Goal: Task Accomplishment & Management: Manage account settings

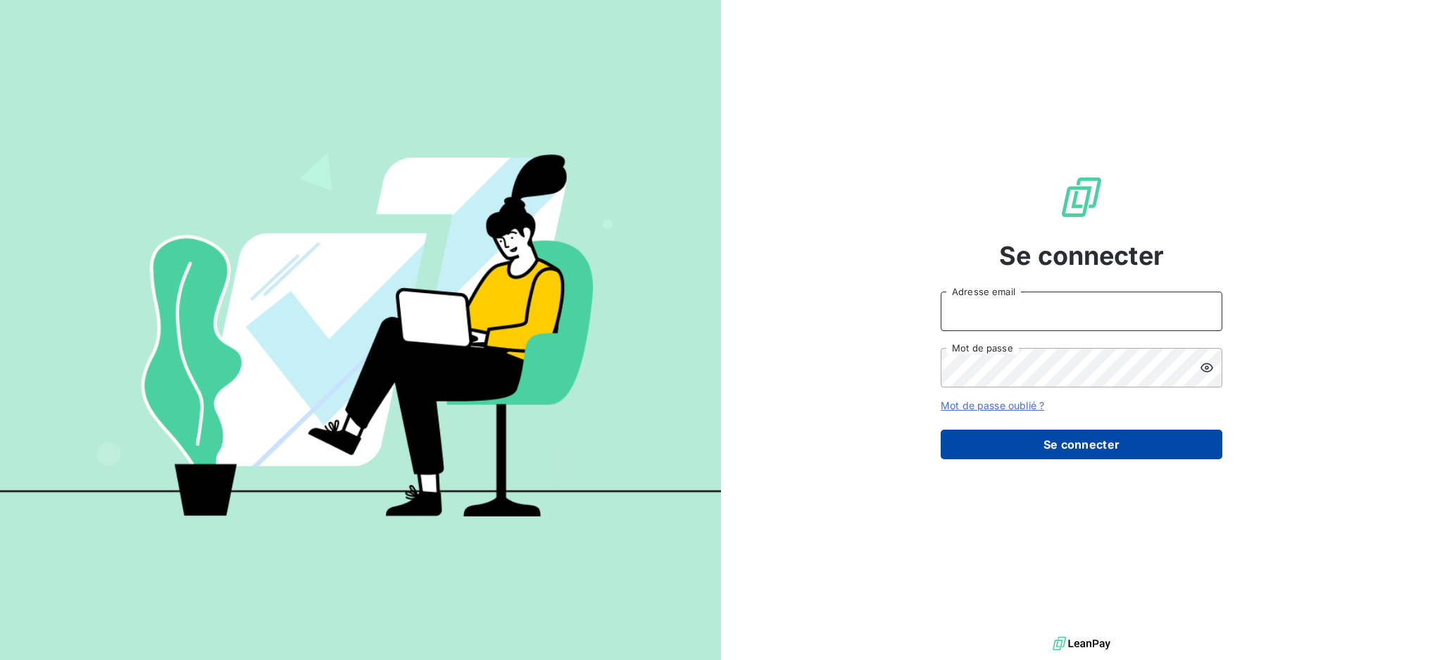
type input "[PERSON_NAME][EMAIL_ADDRESS][PERSON_NAME][DOMAIN_NAME]"
click at [1074, 448] on button "Se connecter" at bounding box center [1081, 444] width 282 height 30
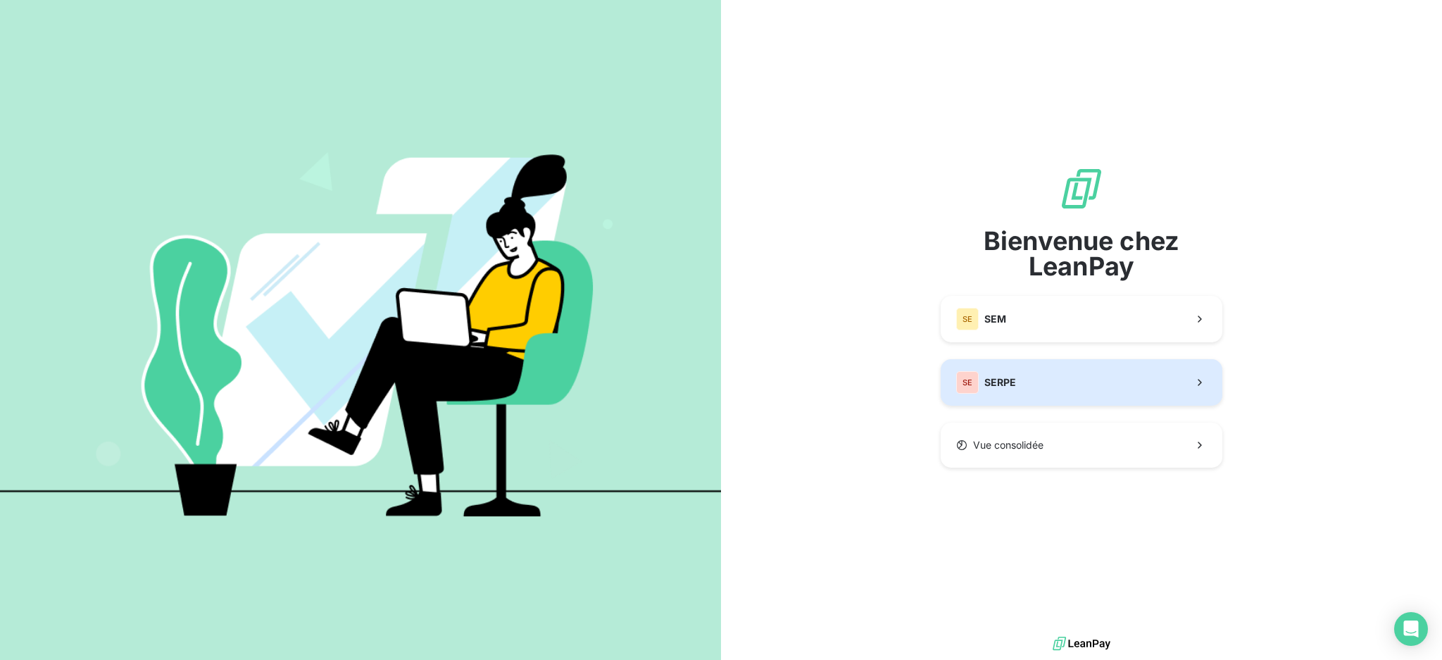
click at [1059, 389] on button "SE SERPE" at bounding box center [1081, 382] width 282 height 46
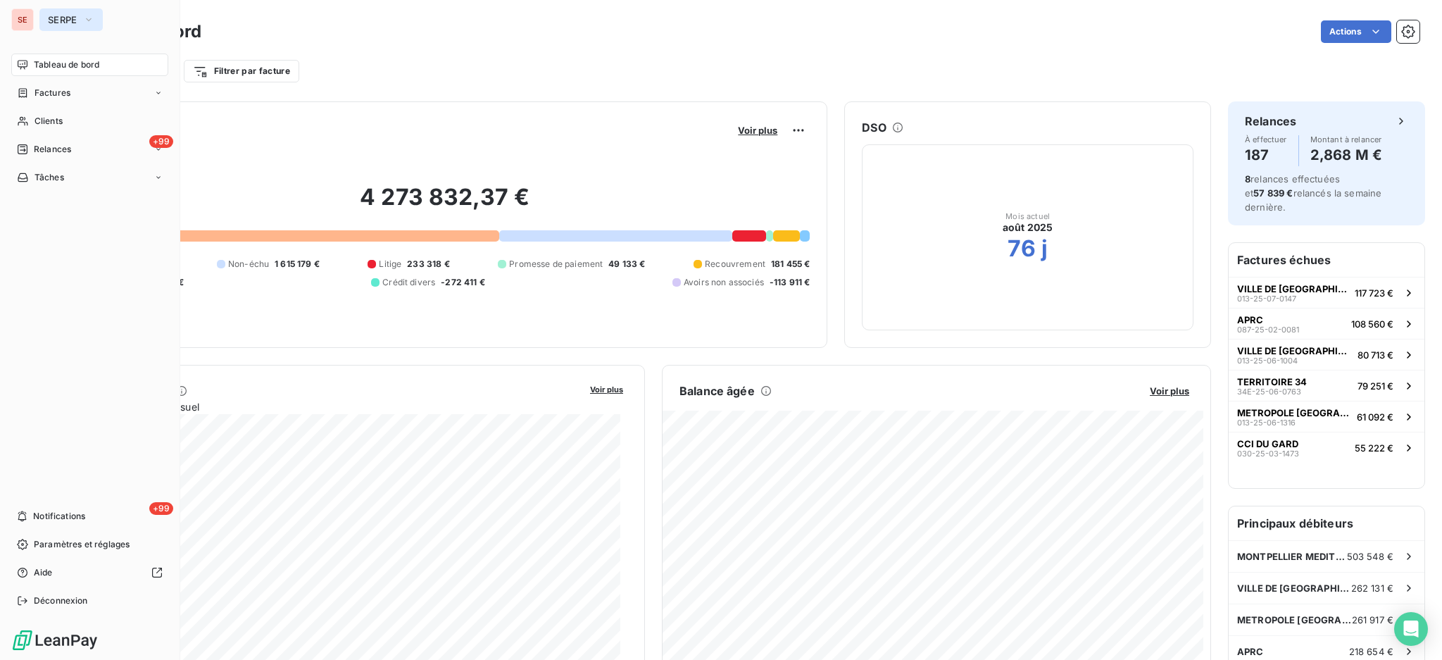
click at [42, 19] on button "SERPE" at bounding box center [70, 19] width 63 height 23
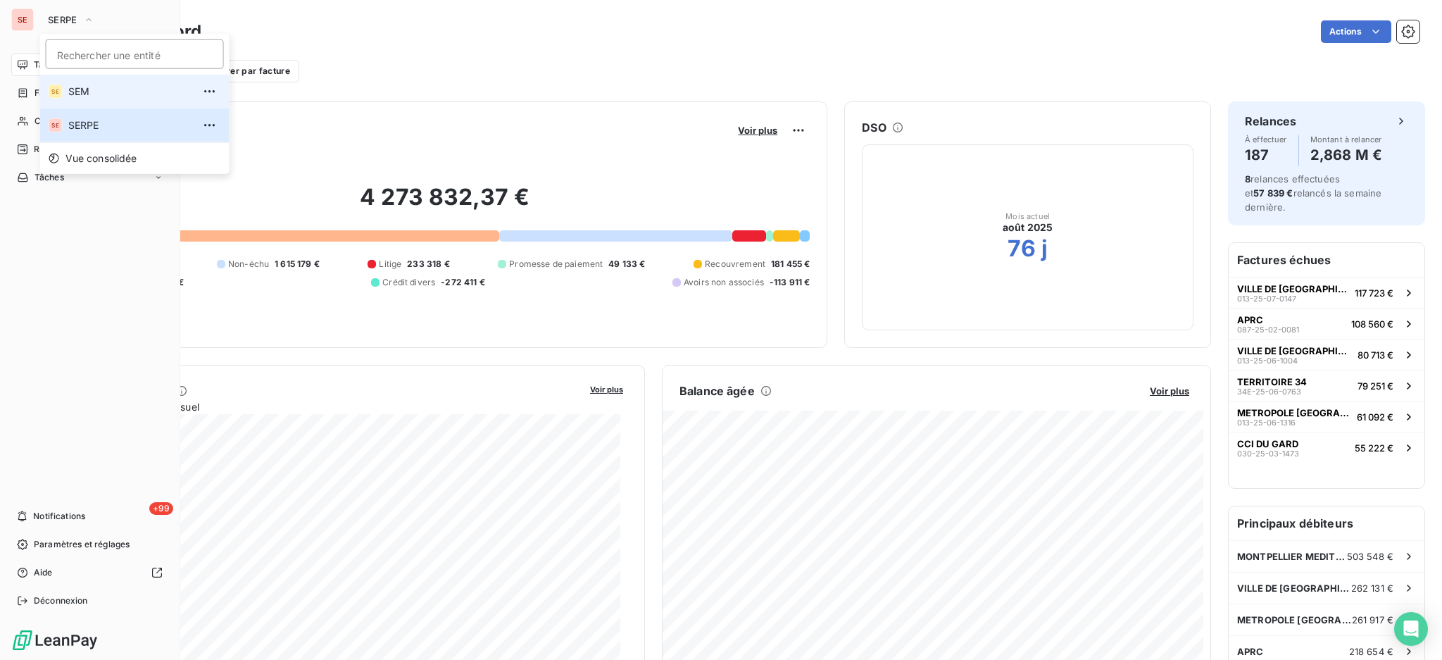
click at [87, 84] on span "SEM" at bounding box center [130, 91] width 125 height 14
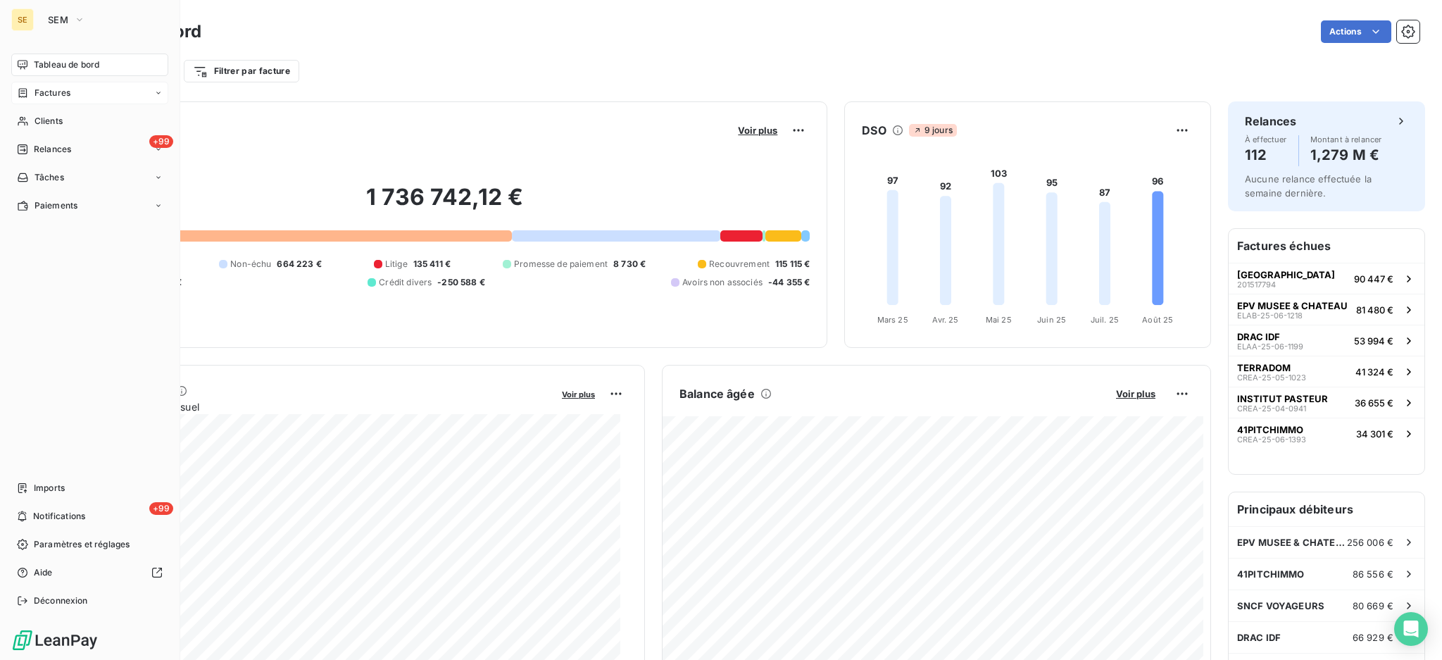
click at [49, 94] on span "Factures" at bounding box center [52, 93] width 36 height 13
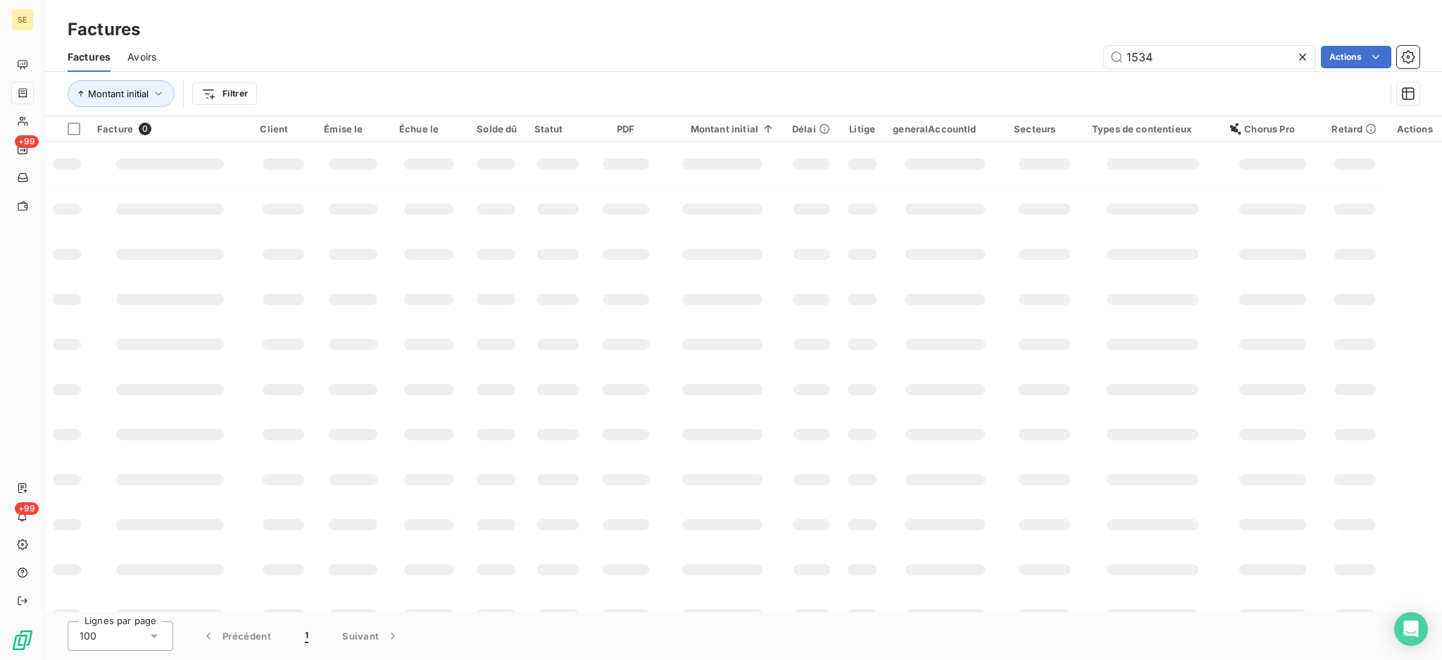
drag, startPoint x: 1204, startPoint y: 58, endPoint x: 1057, endPoint y: 56, distance: 147.1
click at [1057, 56] on div "1534 Actions" at bounding box center [796, 57] width 1246 height 23
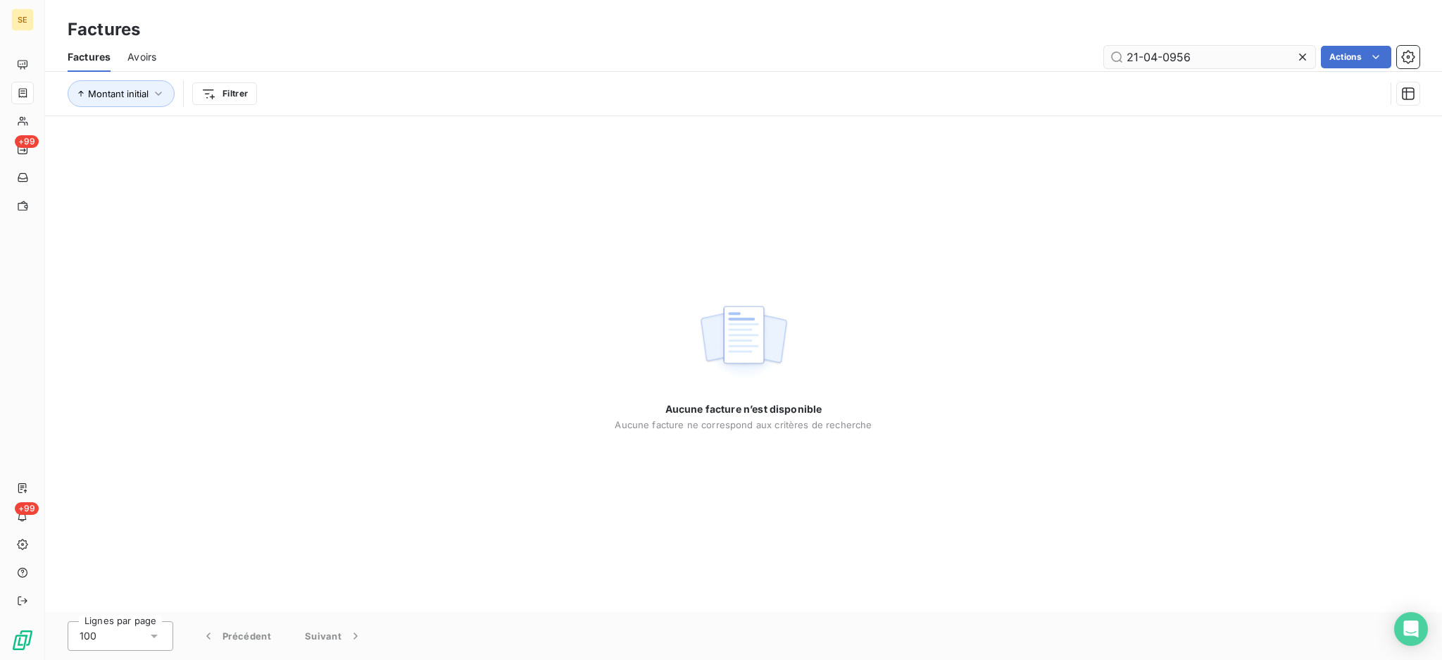
click at [1162, 56] on input "21-04-0956" at bounding box center [1209, 57] width 211 height 23
drag, startPoint x: 1213, startPoint y: 50, endPoint x: 1121, endPoint y: 63, distance: 92.5
click at [1121, 63] on input "21040956" at bounding box center [1209, 57] width 211 height 23
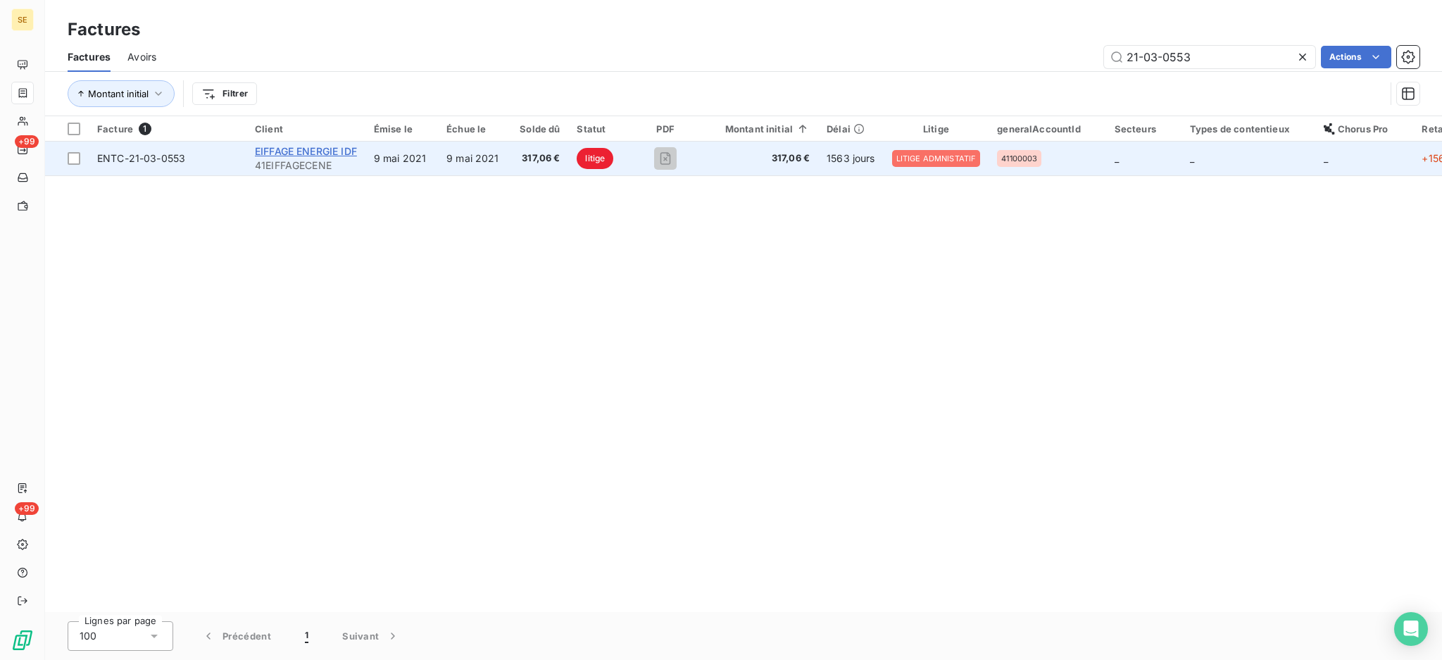
type input "21-03-0553"
click at [324, 152] on span "EIFFAGE ENERGIE IDF" at bounding box center [306, 151] width 102 height 12
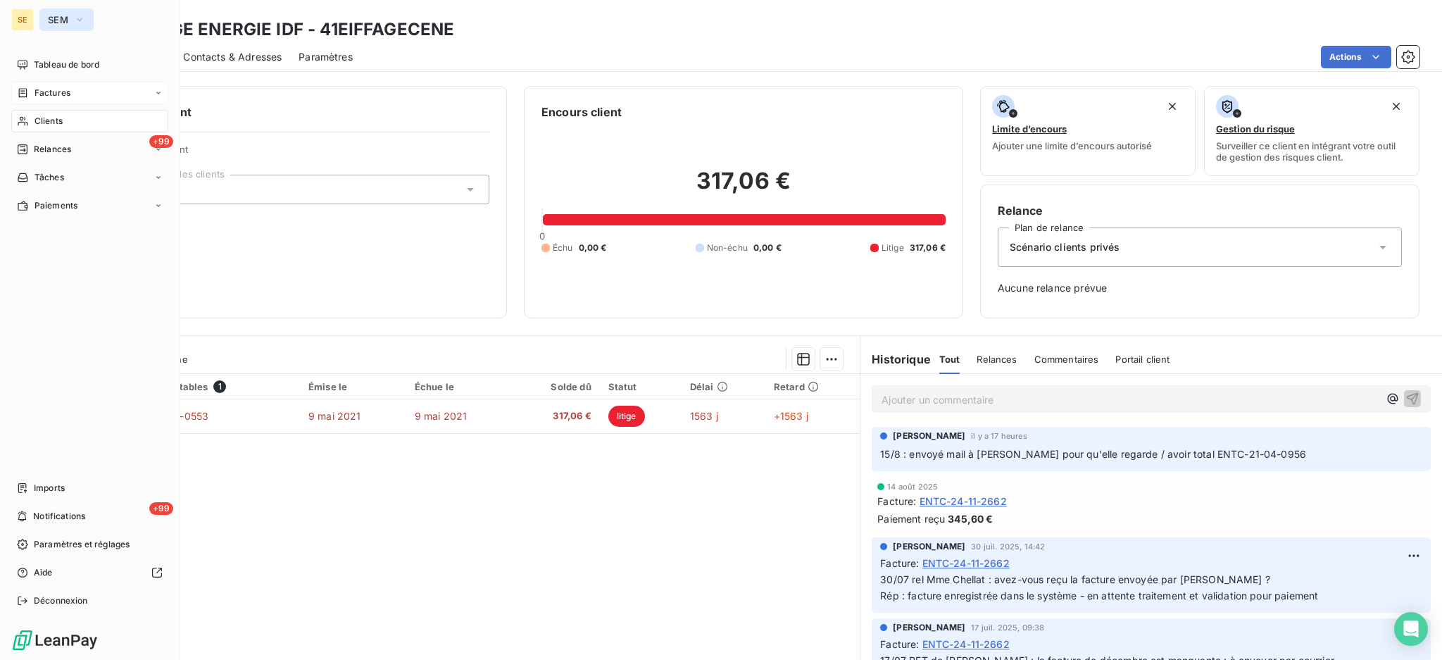
click at [84, 18] on button "SEM" at bounding box center [66, 19] width 54 height 23
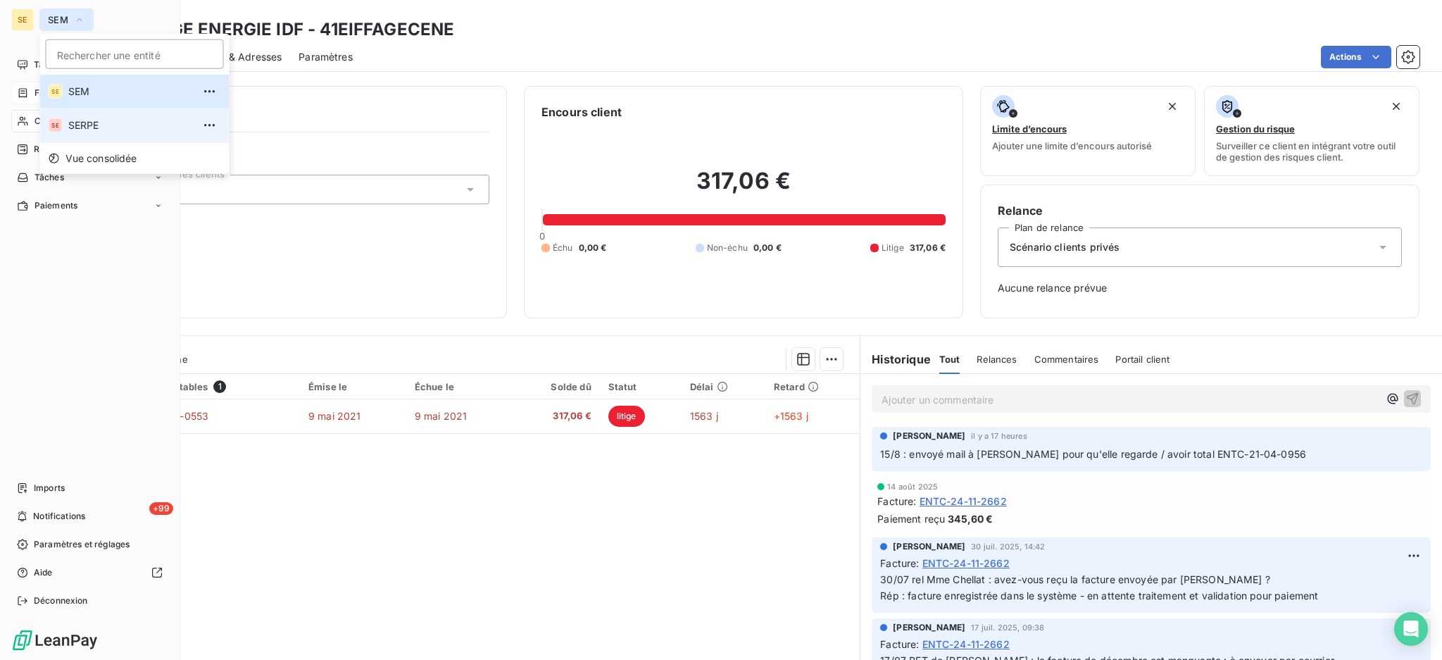
click at [103, 129] on span "SERPE" at bounding box center [130, 125] width 125 height 14
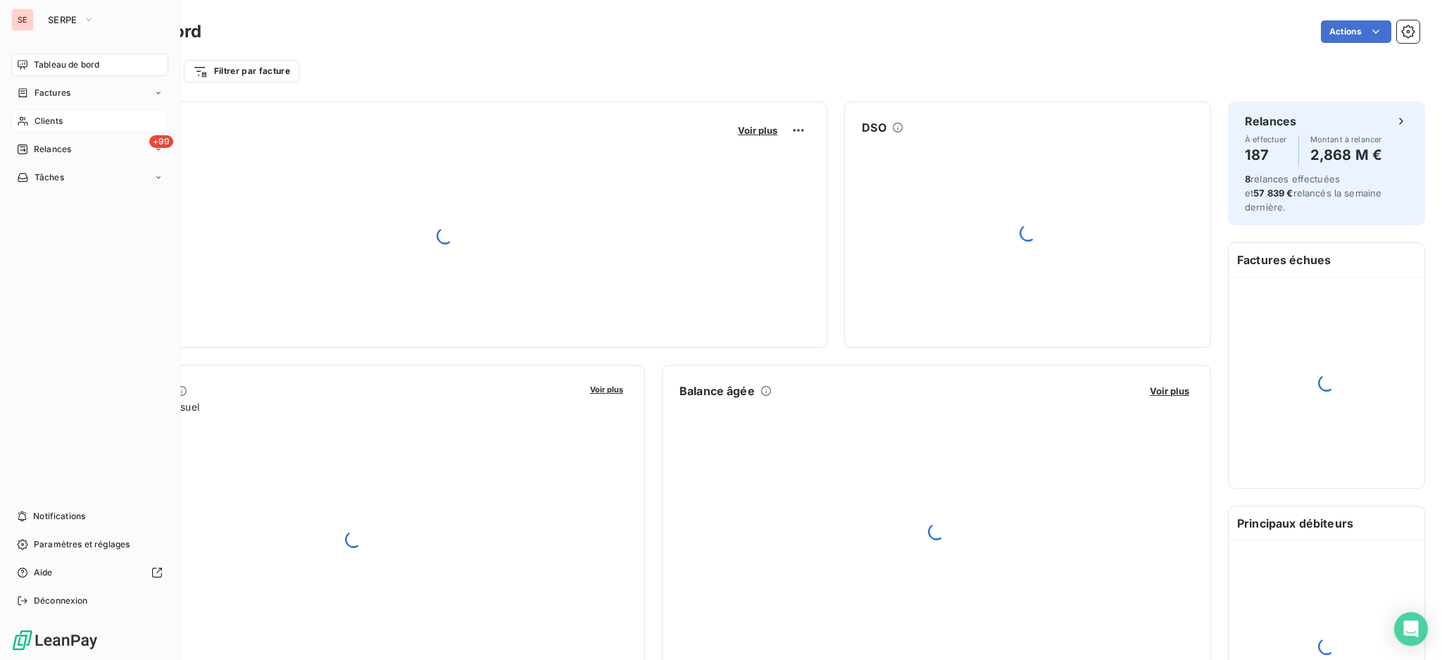
click at [49, 122] on span "Clients" at bounding box center [48, 121] width 28 height 13
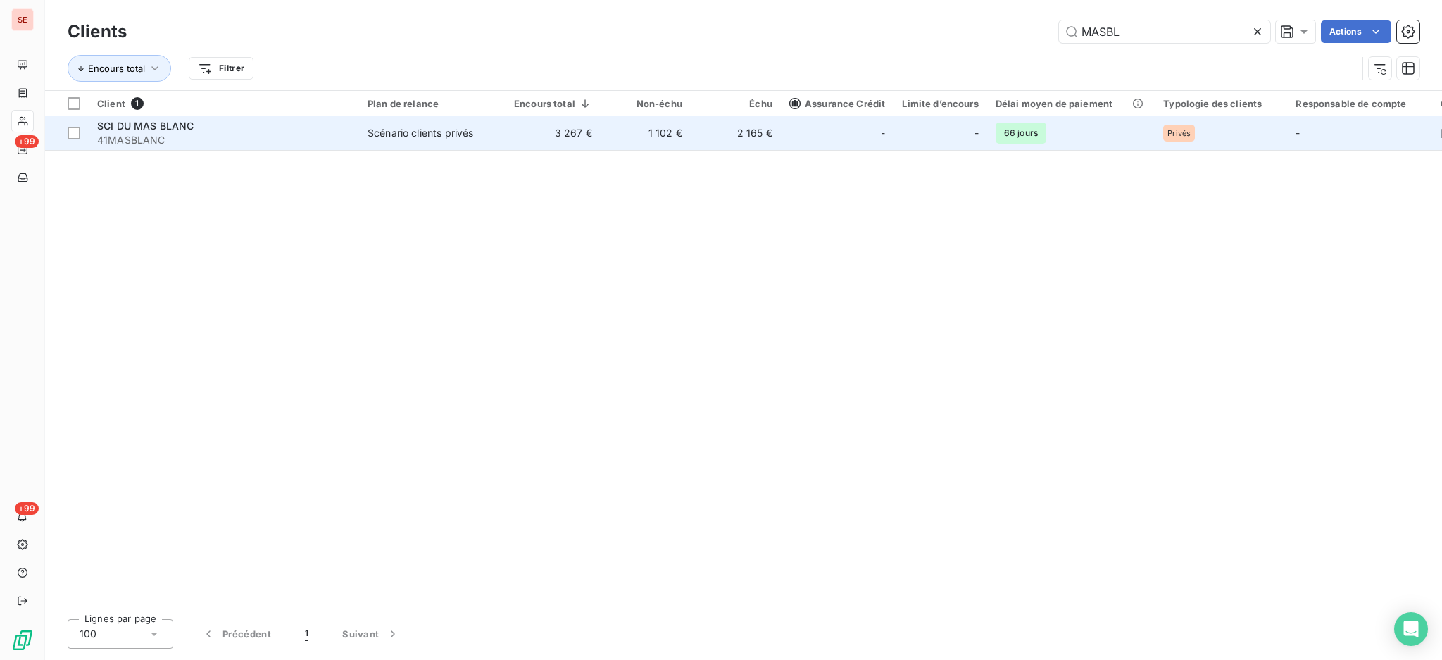
type input "MASBL"
click at [425, 145] on td "Scénario clients privés" at bounding box center [432, 133] width 146 height 34
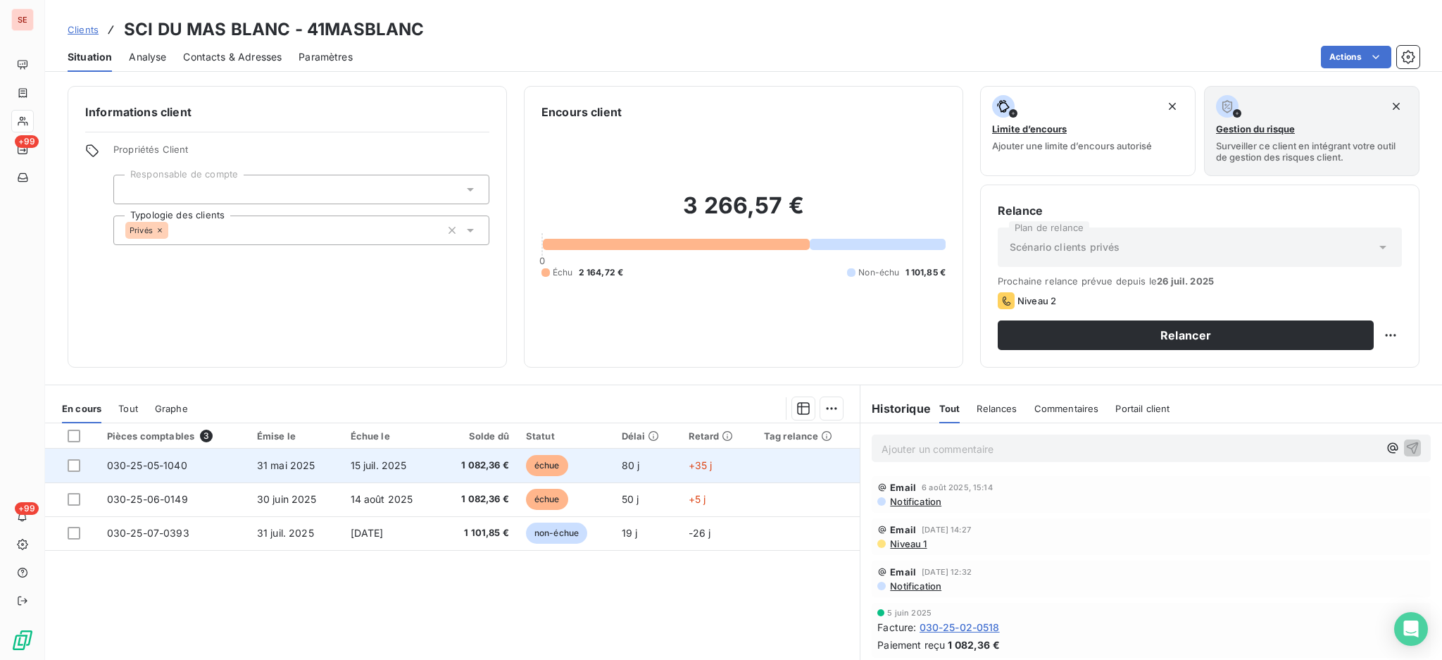
click at [279, 461] on span "31 mai 2025" at bounding box center [286, 465] width 58 height 12
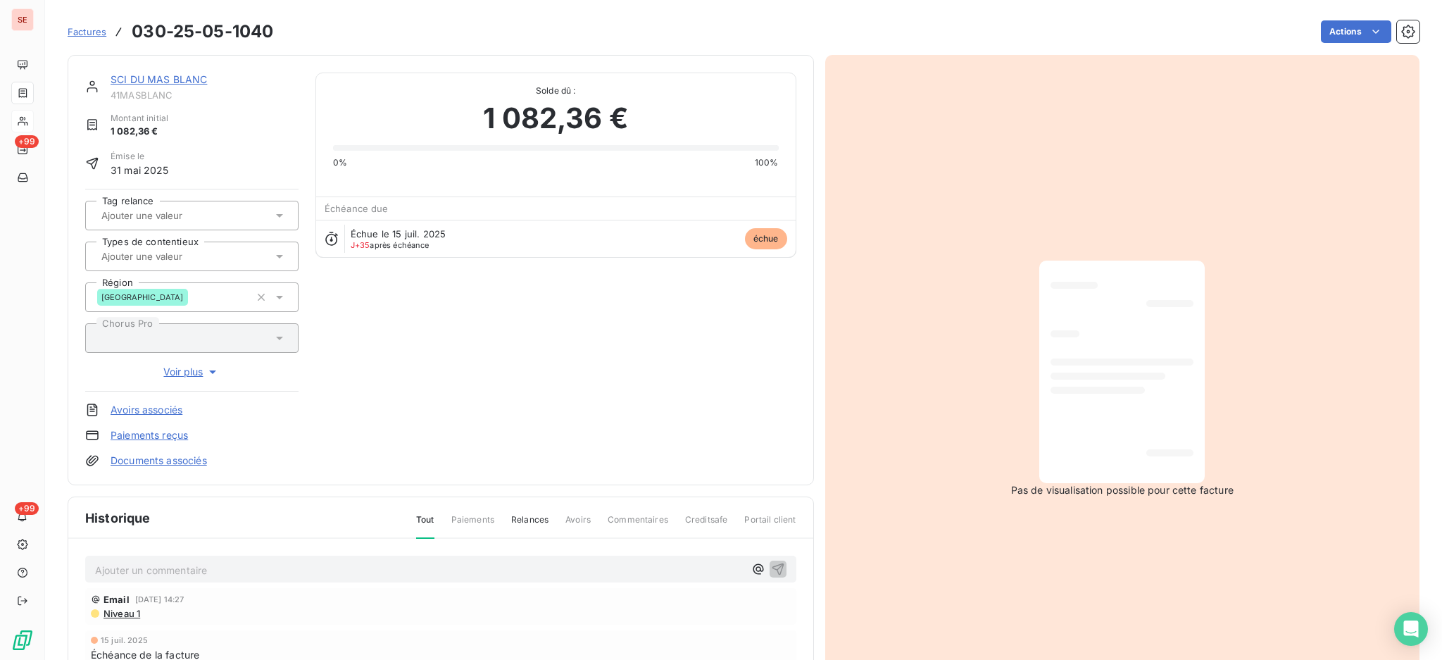
click at [273, 572] on p "Ajouter un commentaire ﻿" at bounding box center [419, 570] width 649 height 18
drag, startPoint x: 336, startPoint y: 565, endPoint x: 90, endPoint y: 558, distance: 245.8
click at [90, 558] on div "19/08 non reçue ==> copie transmise ce jour" at bounding box center [440, 568] width 711 height 26
copy span "19/08 non reçue ==> copie transmise ce jour"
click at [774, 563] on icon "button" at bounding box center [778, 568] width 12 height 12
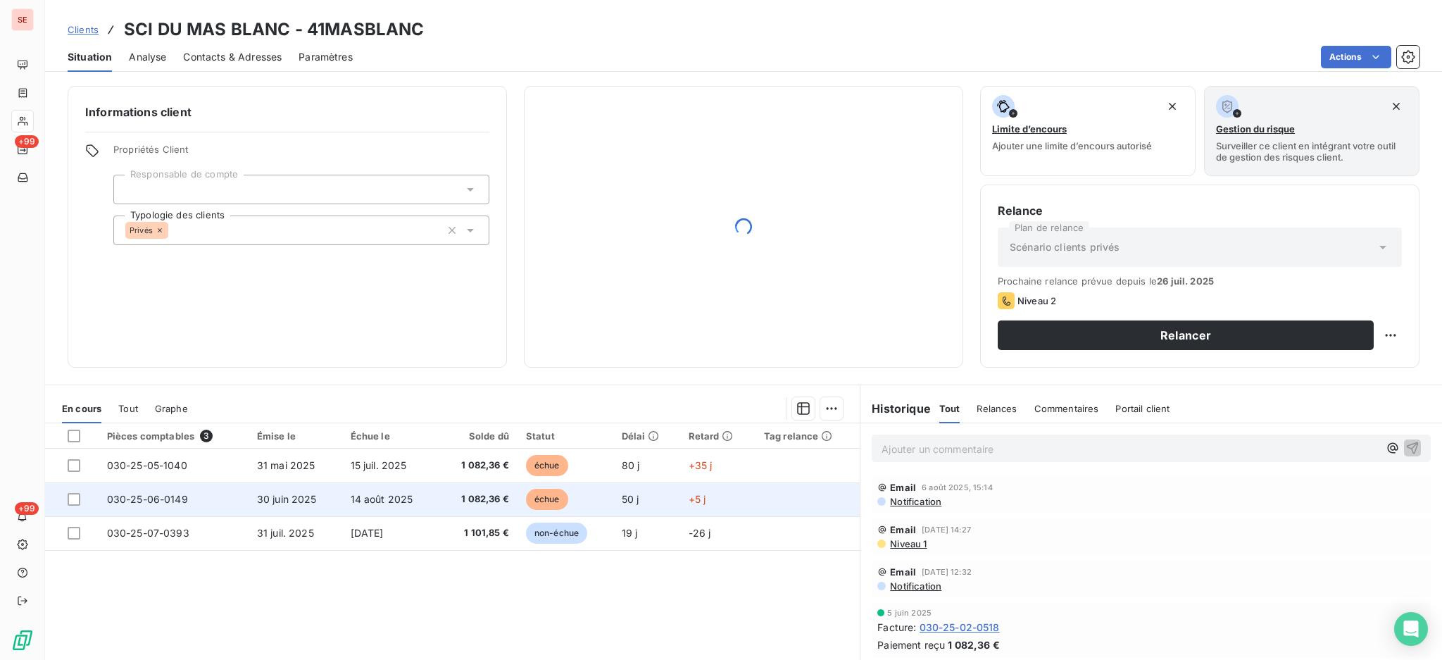
click at [422, 506] on td "14 août 2025" at bounding box center [390, 499] width 97 height 34
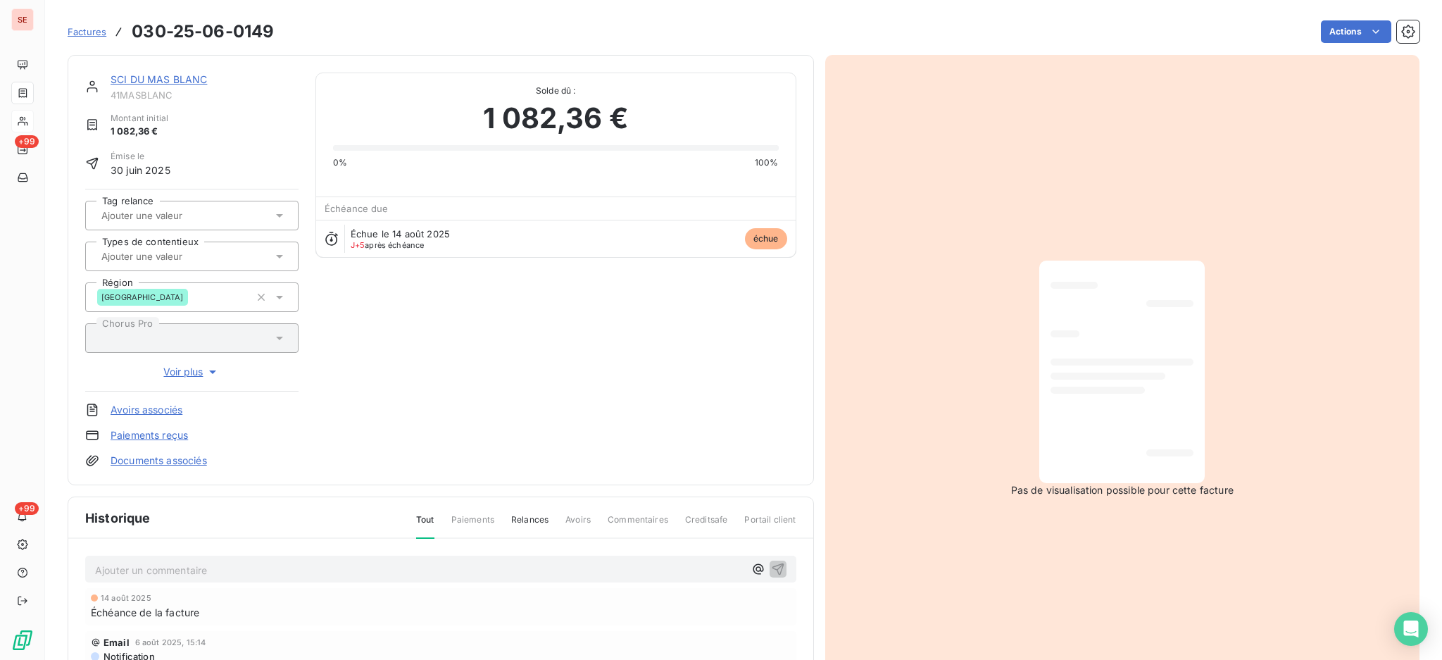
click at [258, 561] on p "Ajouter un commentaire ﻿" at bounding box center [419, 570] width 649 height 18
click at [772, 565] on icon "button" at bounding box center [778, 568] width 12 height 12
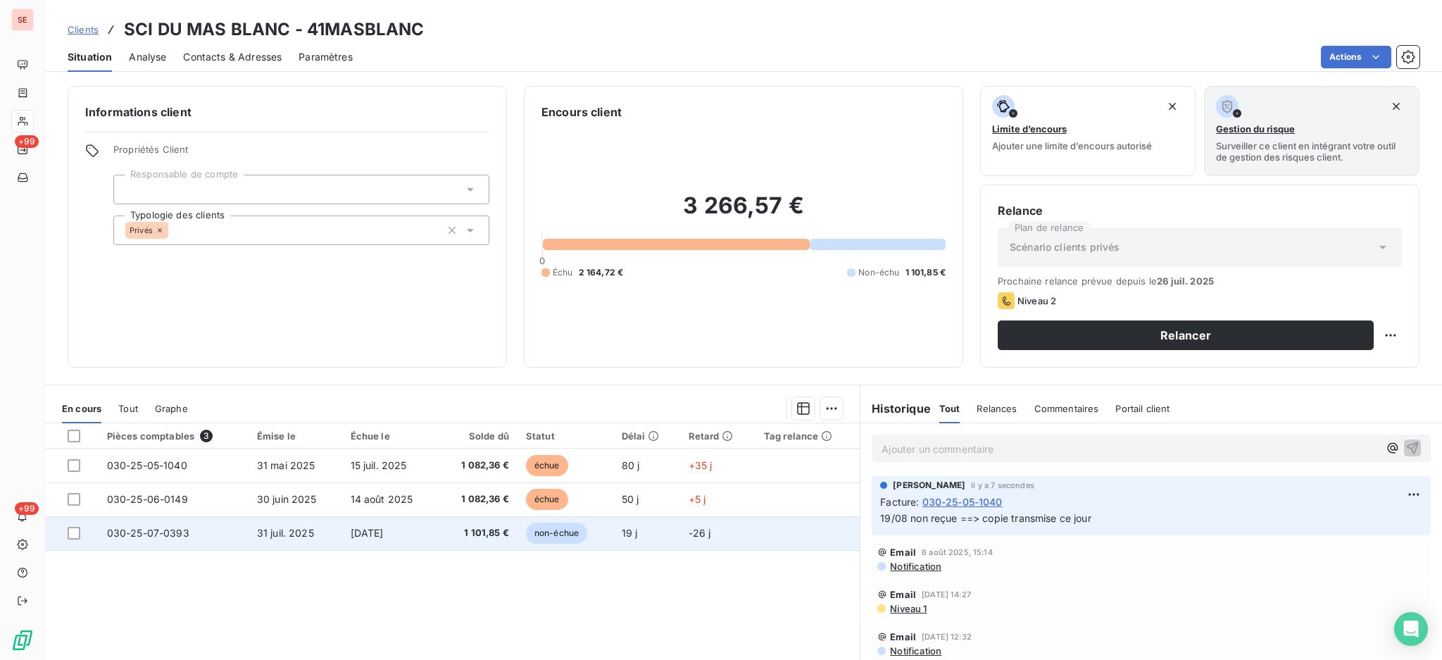
click at [283, 531] on span "31 juil. 2025" at bounding box center [285, 533] width 57 height 12
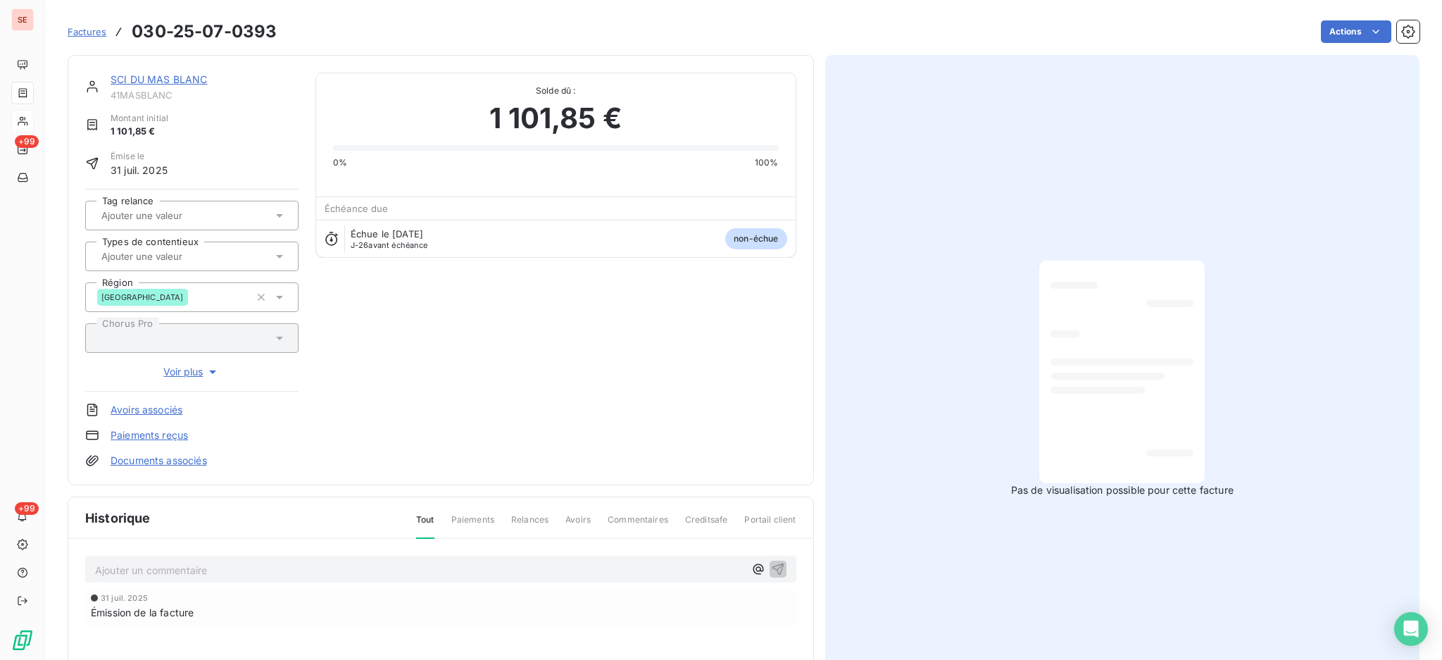
click at [263, 562] on p "Ajouter un commentaire ﻿" at bounding box center [419, 570] width 649 height 18
click at [771, 561] on icon "button" at bounding box center [778, 568] width 14 height 14
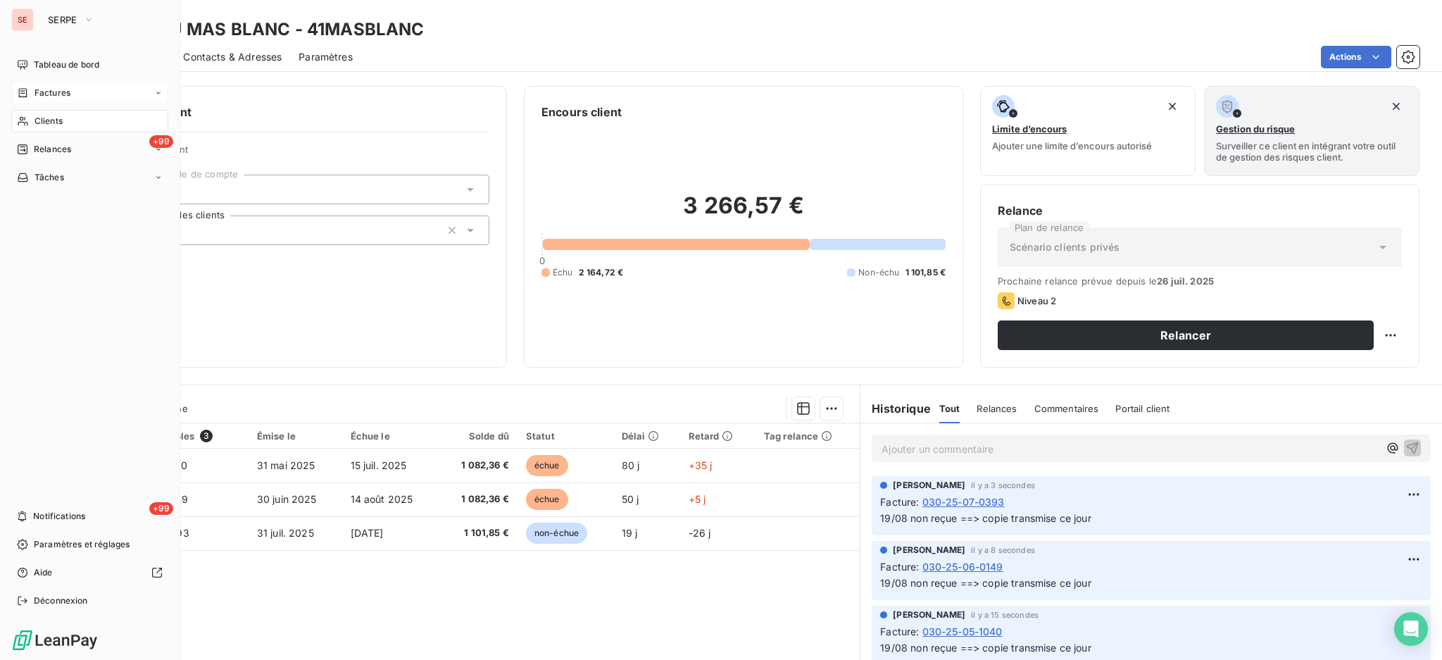
click at [48, 87] on span "Factures" at bounding box center [52, 93] width 36 height 13
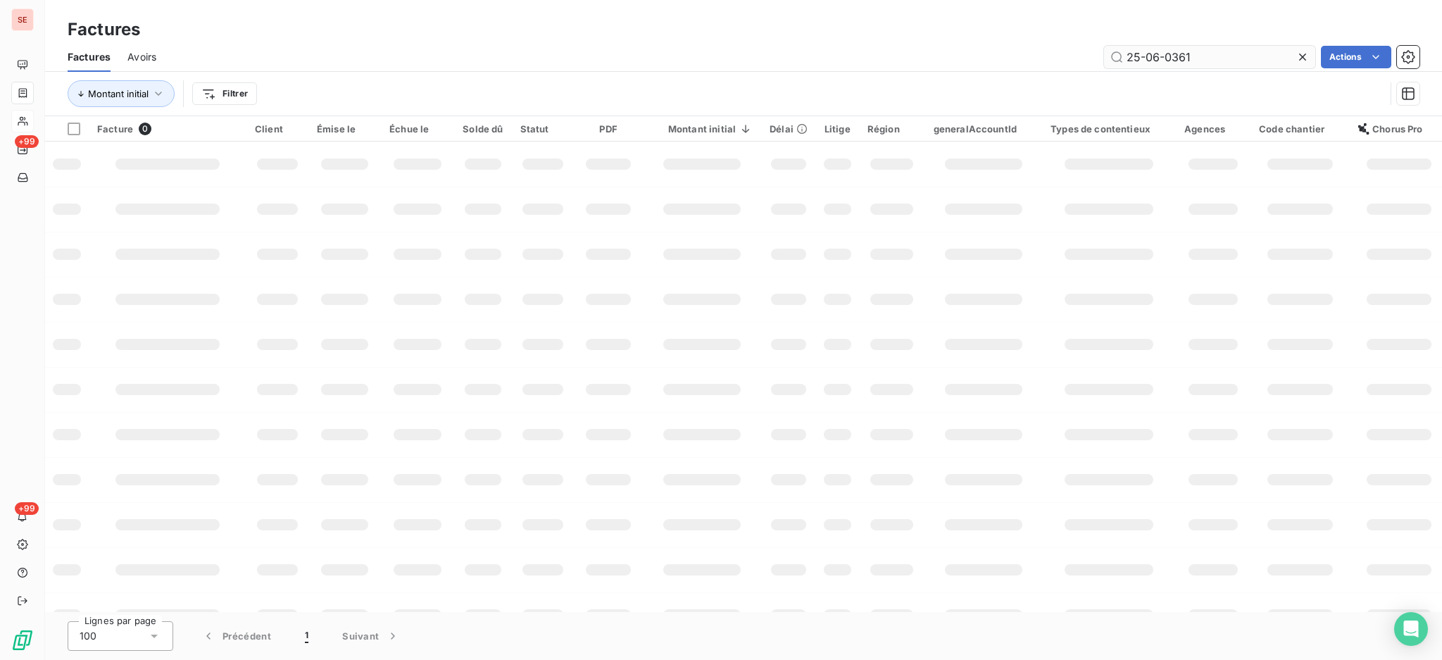
drag, startPoint x: 1230, startPoint y: 53, endPoint x: 1166, endPoint y: 48, distance: 64.3
click at [1166, 48] on input "25-06-0361" at bounding box center [1209, 57] width 211 height 23
type input "25-06-1085"
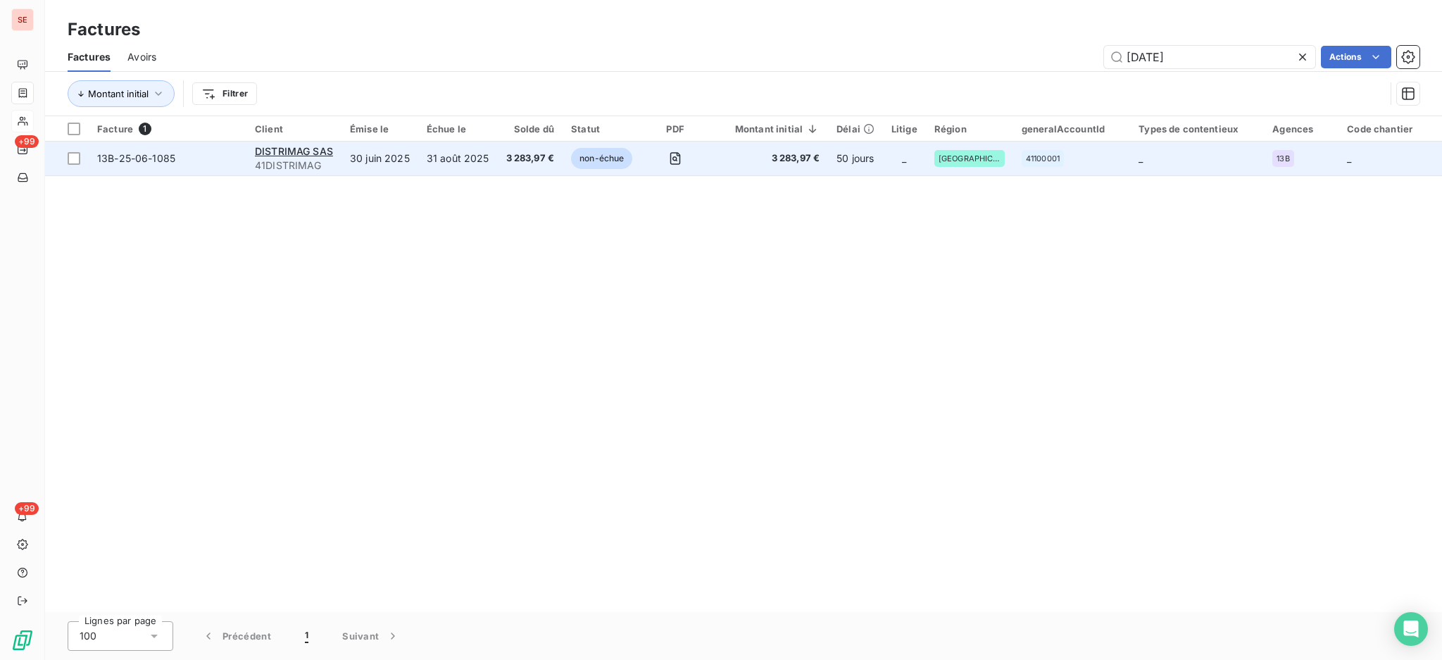
click at [327, 162] on span "41DISTRIMAG" at bounding box center [294, 165] width 78 height 14
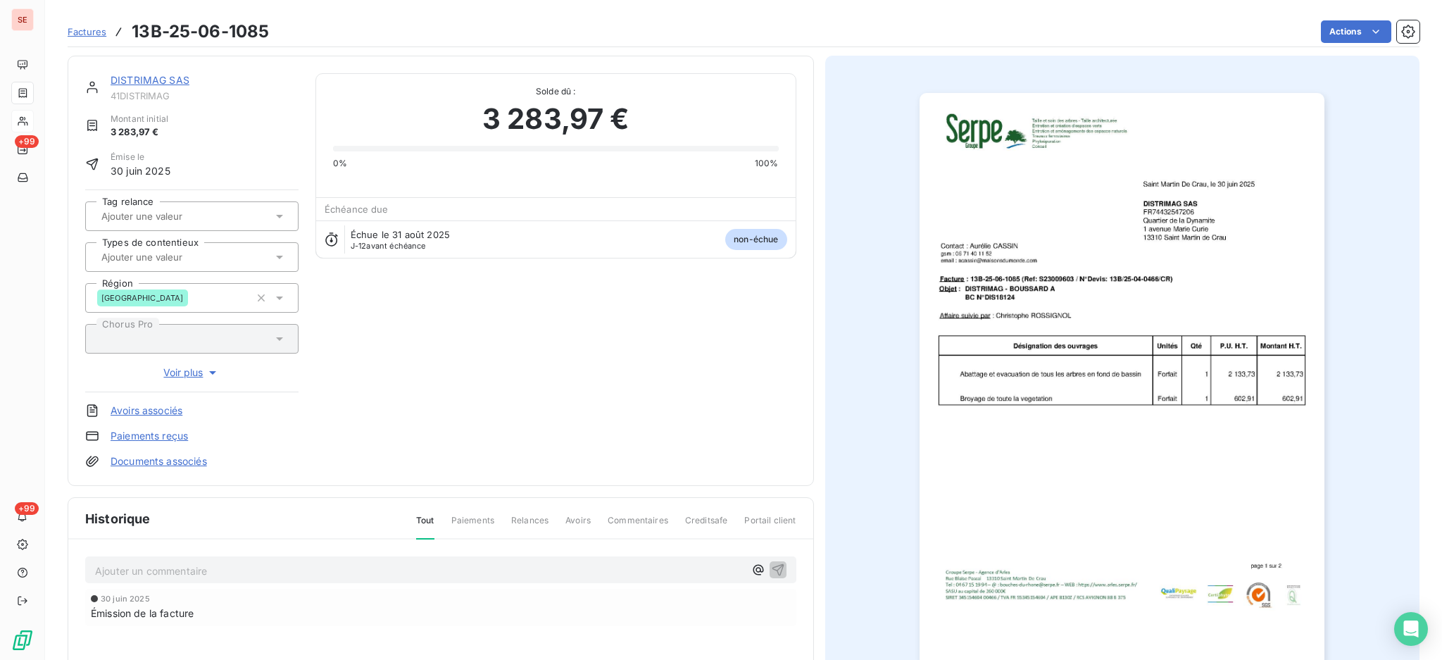
scroll to position [187, 0]
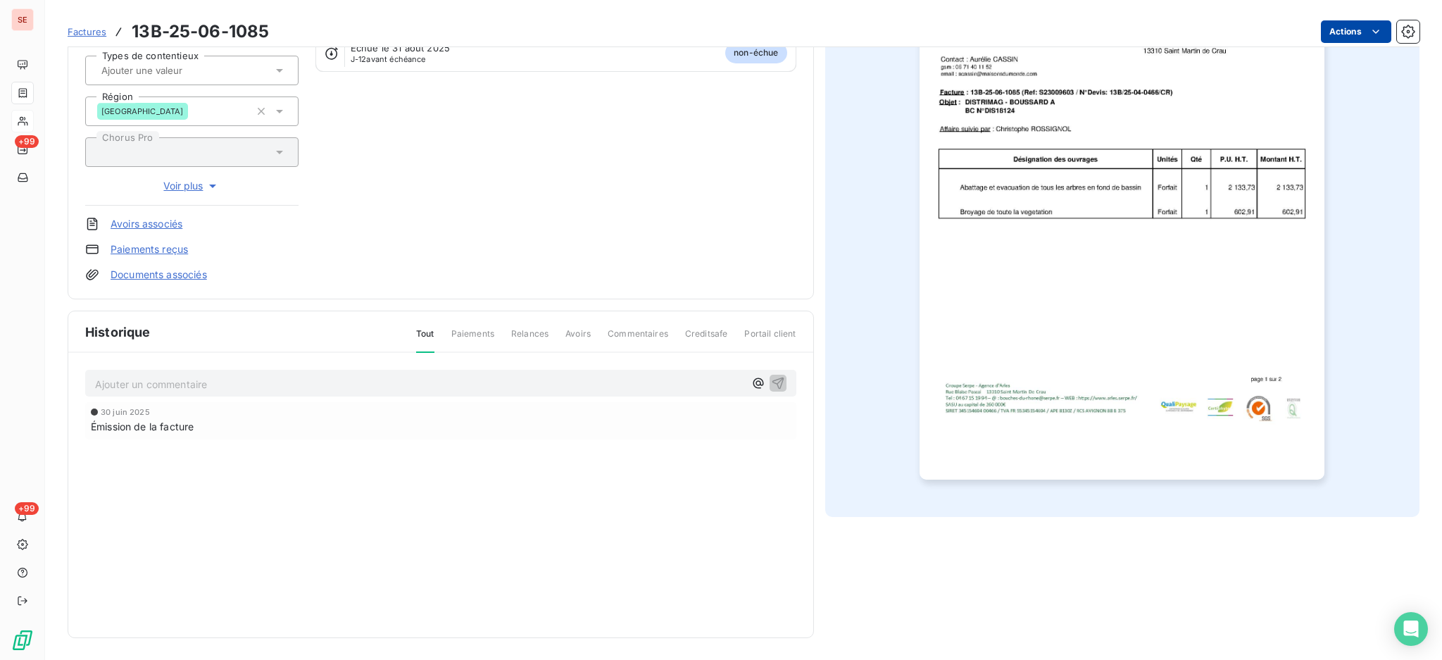
click at [1326, 30] on html "SE +99 +99 Factures 13B-25-06-1085 Actions DISTRIMAG SAS 41DISTRIMAG Montant in…" at bounding box center [721, 330] width 1442 height 660
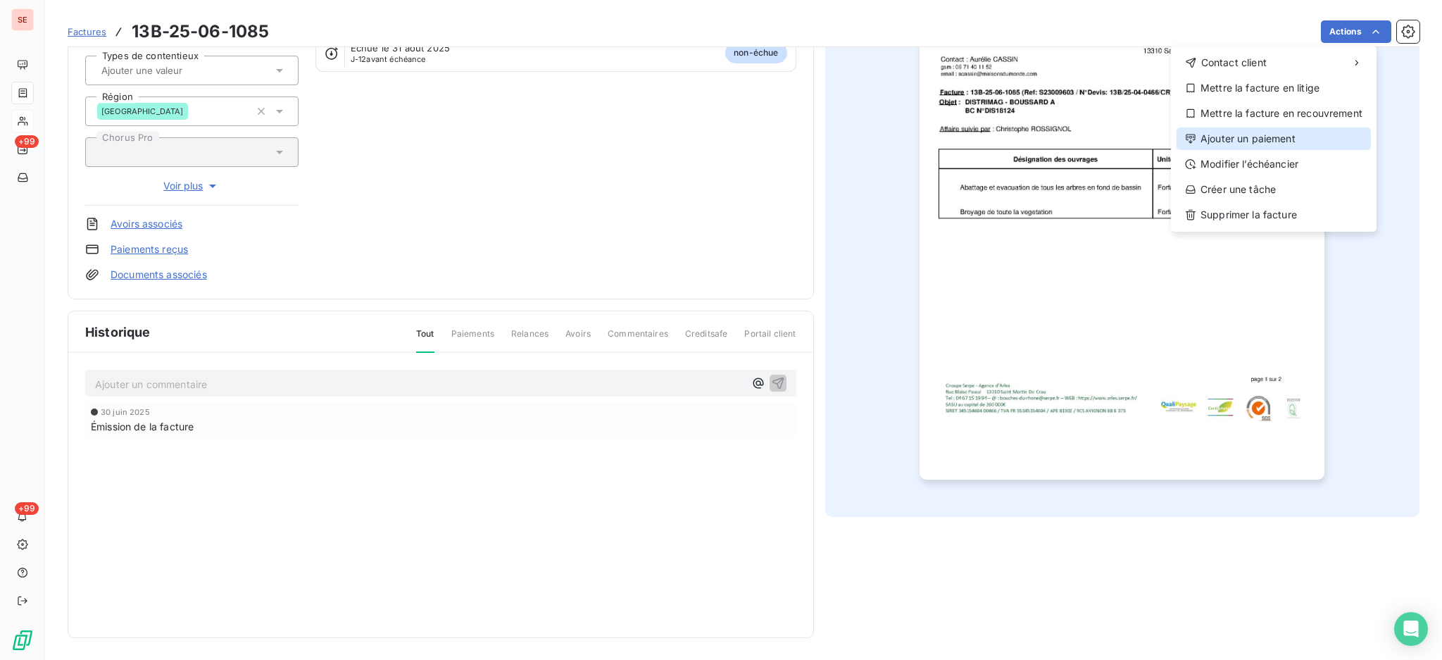
click at [1259, 146] on div "Ajouter un paiement" at bounding box center [1273, 138] width 194 height 23
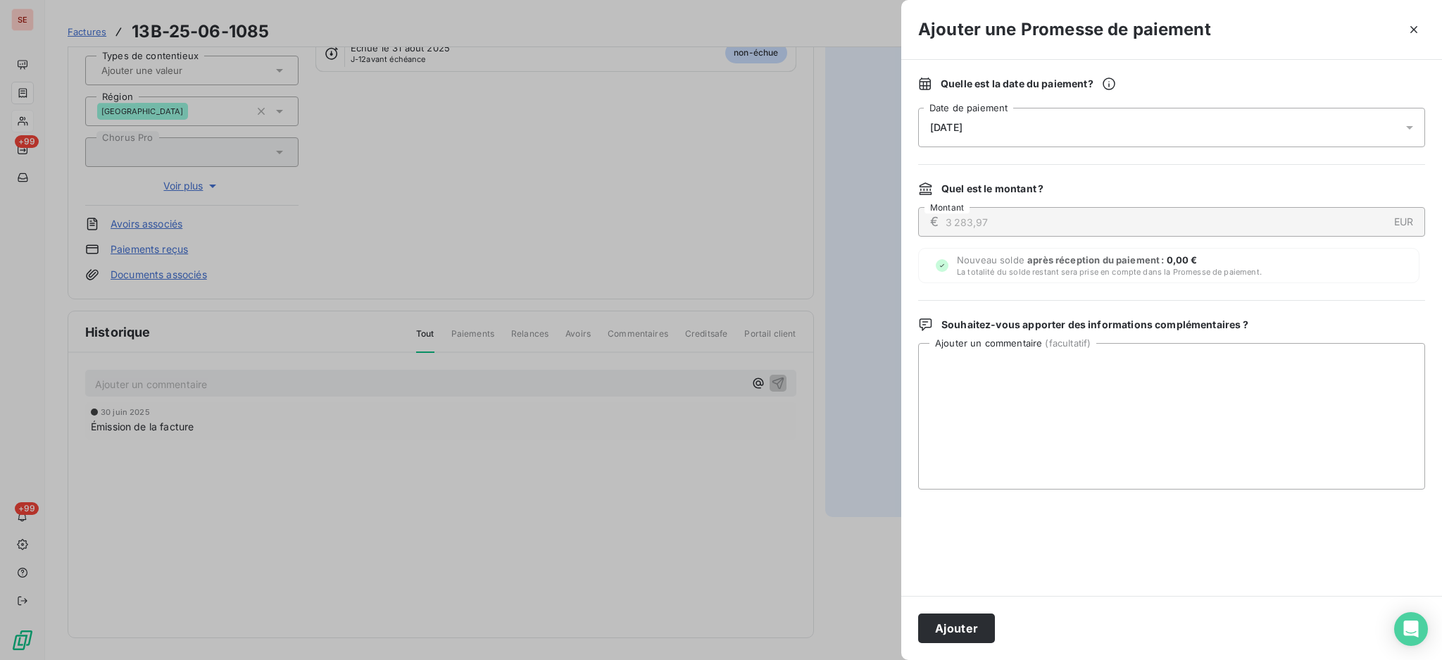
click at [1405, 130] on icon at bounding box center [1409, 127] width 14 height 14
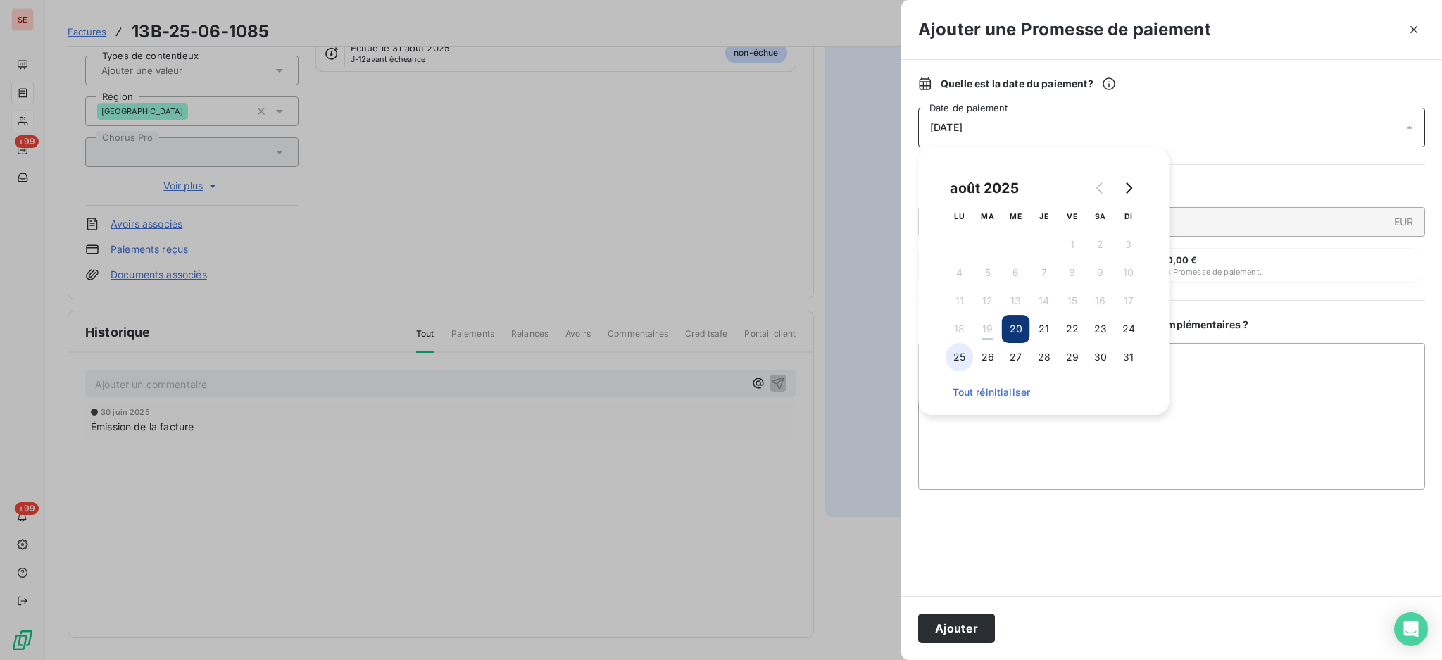
click at [957, 357] on button "25" at bounding box center [959, 357] width 28 height 28
click at [981, 355] on button "26" at bounding box center [988, 357] width 28 height 28
click at [1230, 377] on textarea "Ajouter un commentaire ( facultatif )" at bounding box center [1171, 416] width 507 height 146
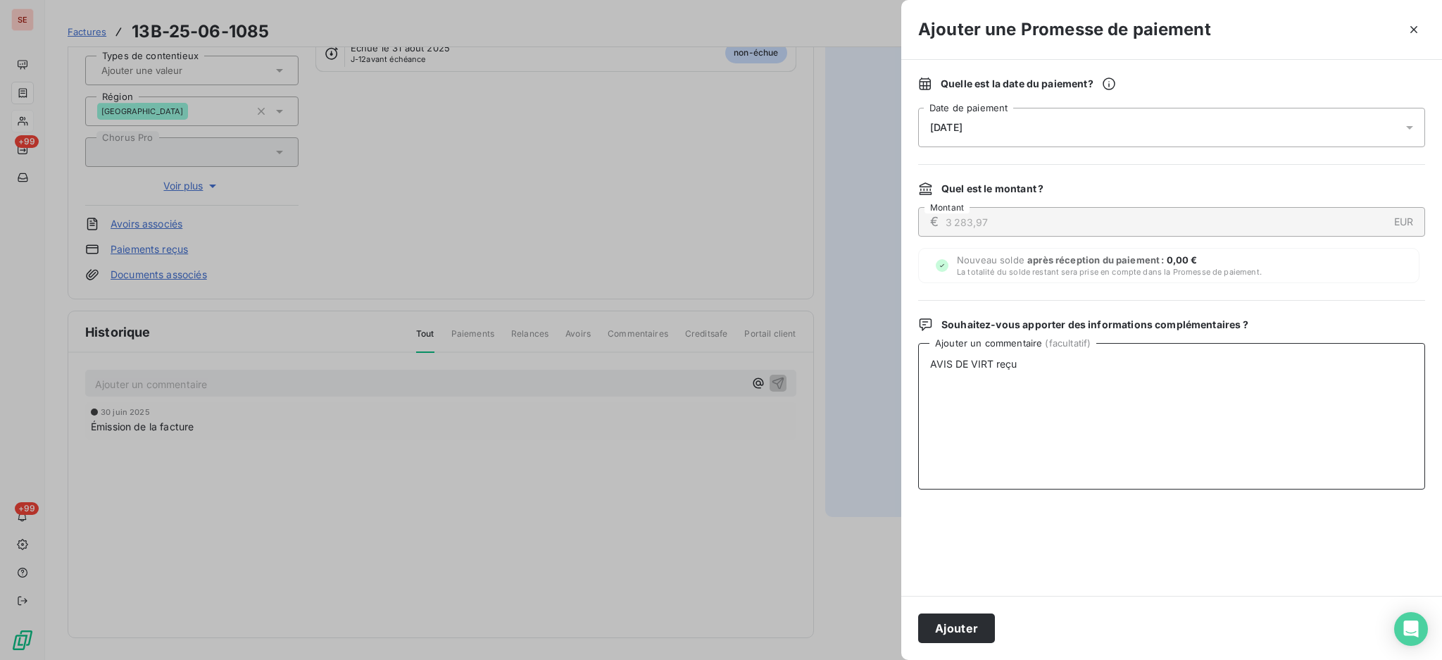
drag, startPoint x: 1034, startPoint y: 375, endPoint x: 881, endPoint y: 368, distance: 152.9
click at [881, 659] on div "Ajouter une Promesse de paiement Quelle est la date du paiement ? 26/08/2025 Da…" at bounding box center [721, 660] width 1442 height 0
type textarea "AVIS DE VIRT reçu"
click at [974, 630] on button "Ajouter" at bounding box center [956, 628] width 77 height 30
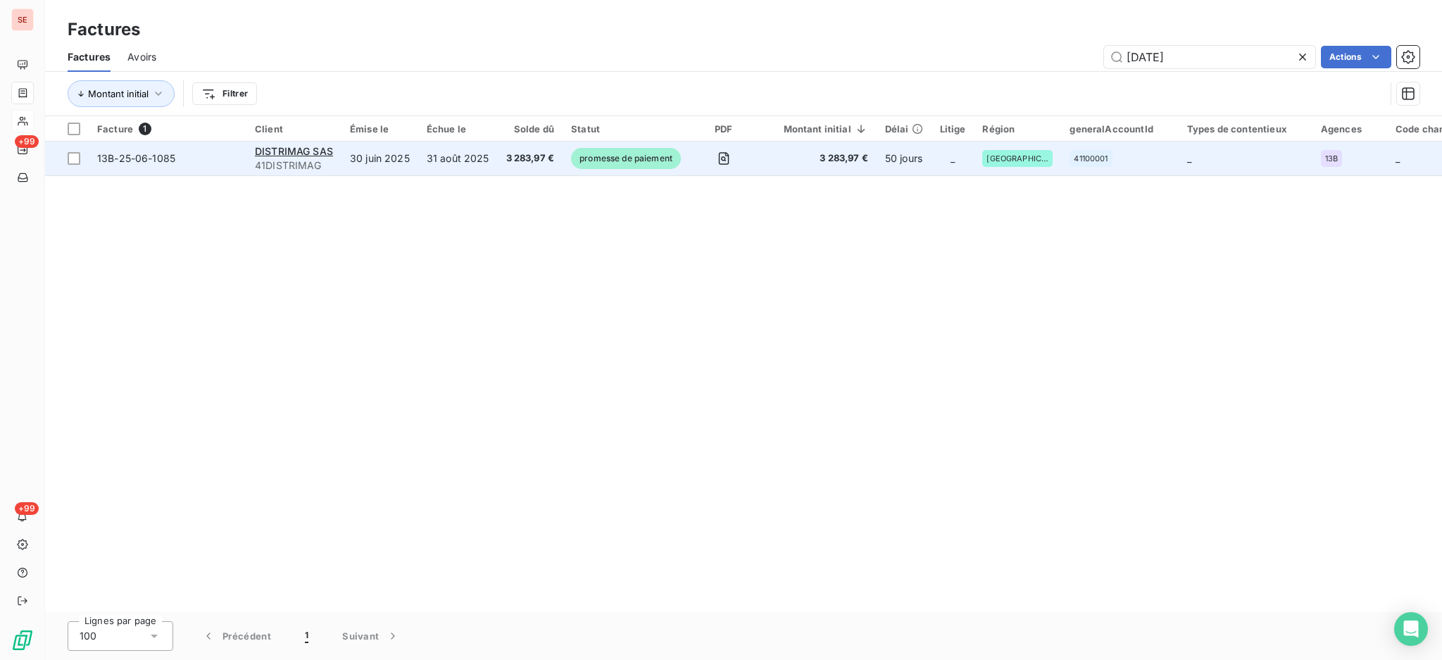
click at [153, 158] on span "13B-25-06-1085" at bounding box center [136, 158] width 78 height 12
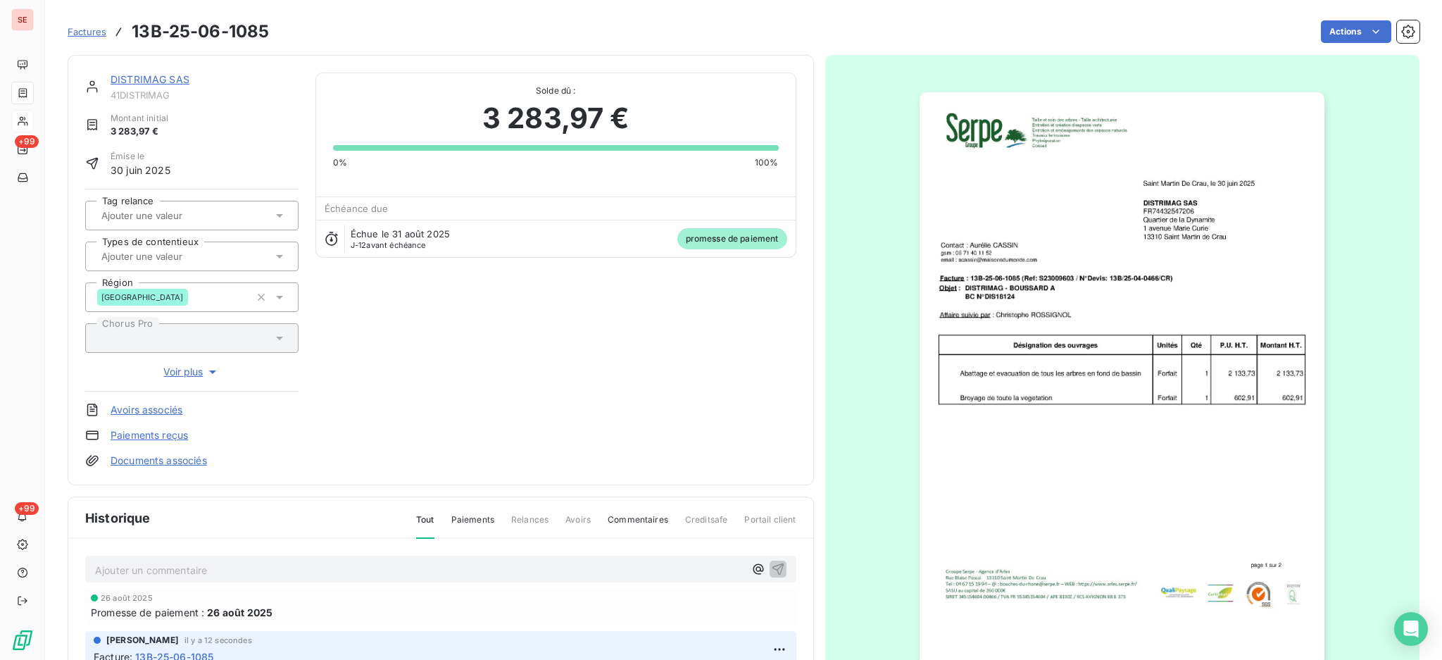
click at [152, 458] on link "Documents associés" at bounding box center [159, 460] width 96 height 14
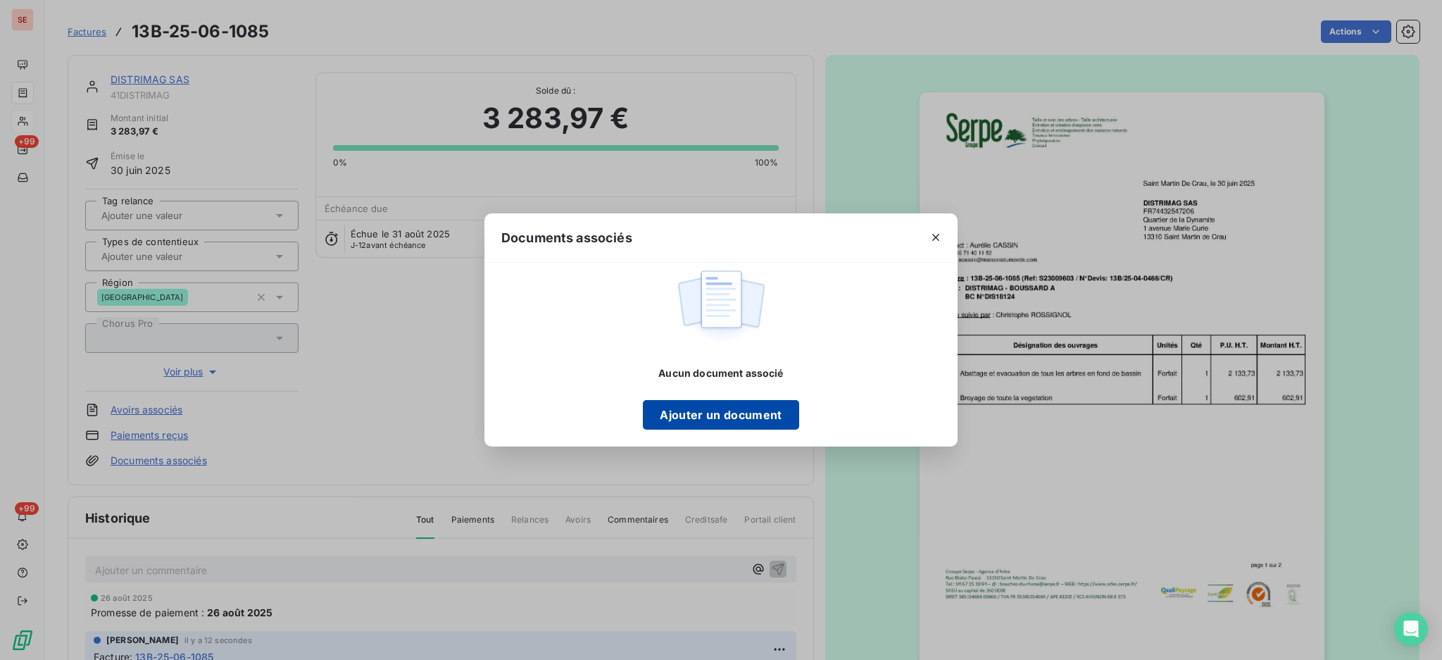
click at [764, 418] on button "Ajouter un document" at bounding box center [721, 415] width 156 height 30
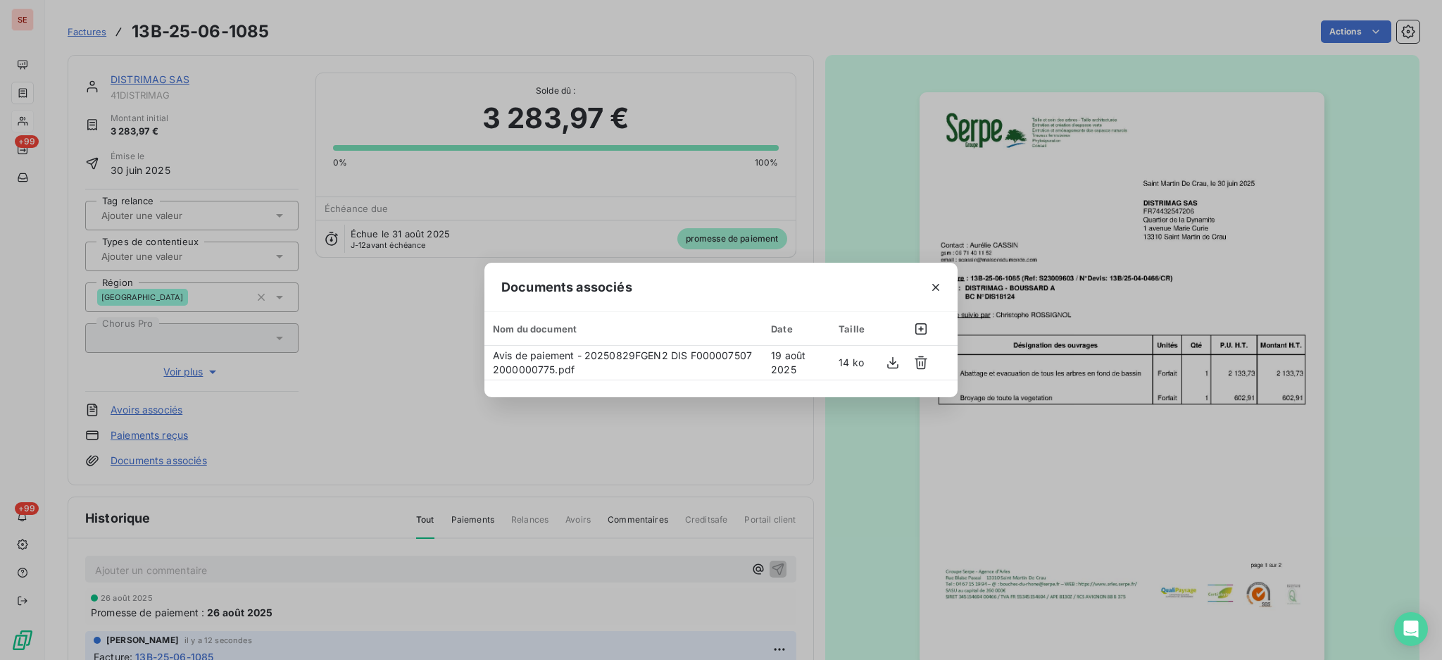
click at [933, 274] on div at bounding box center [936, 287] width 44 height 49
click at [931, 289] on icon "button" at bounding box center [935, 287] width 14 height 14
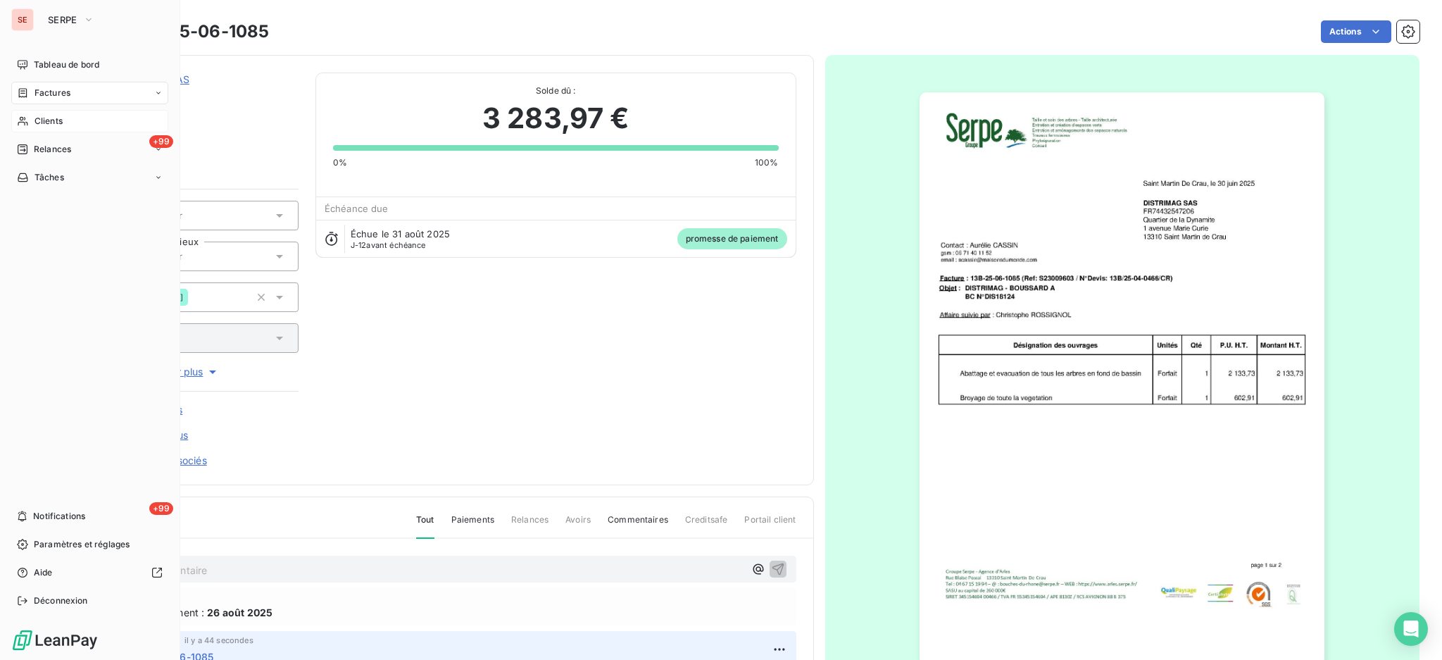
click at [53, 118] on span "Clients" at bounding box center [48, 121] width 28 height 13
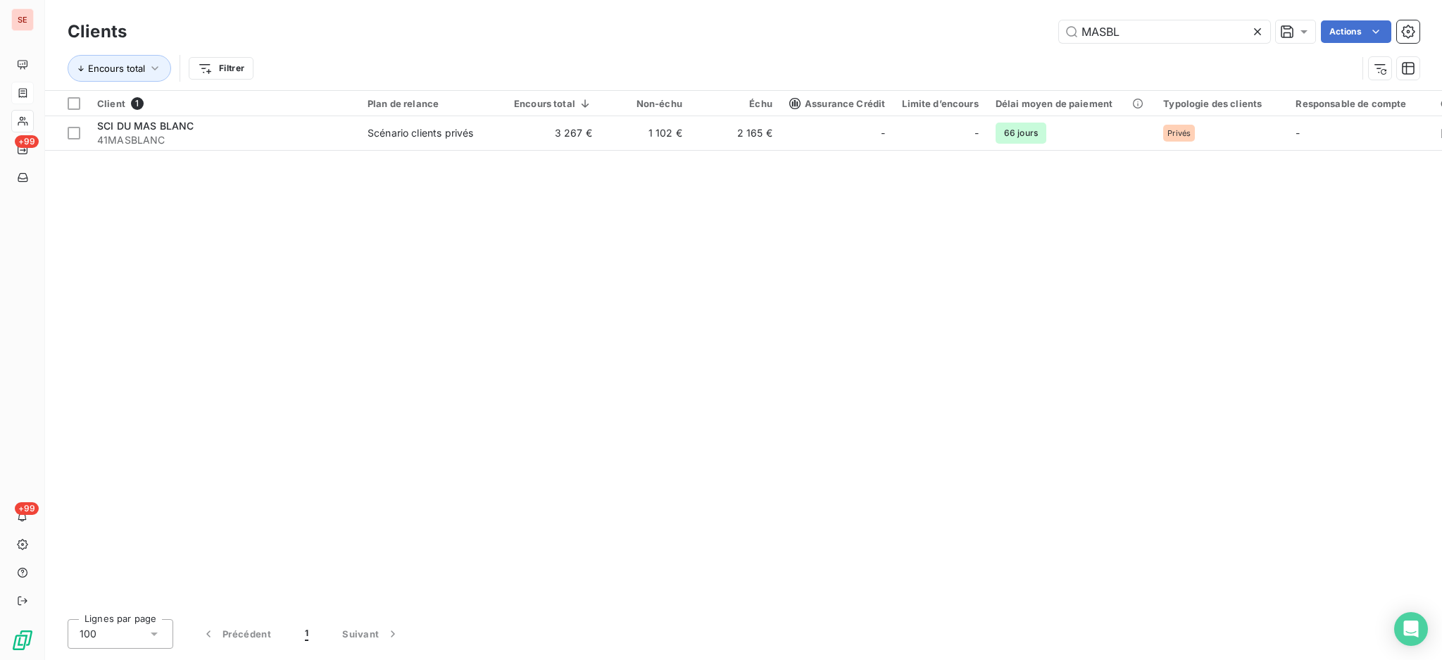
drag, startPoint x: 1123, startPoint y: 27, endPoint x: 1028, endPoint y: 34, distance: 95.2
click at [1028, 34] on div "MASBL Actions" at bounding box center [782, 31] width 1276 height 23
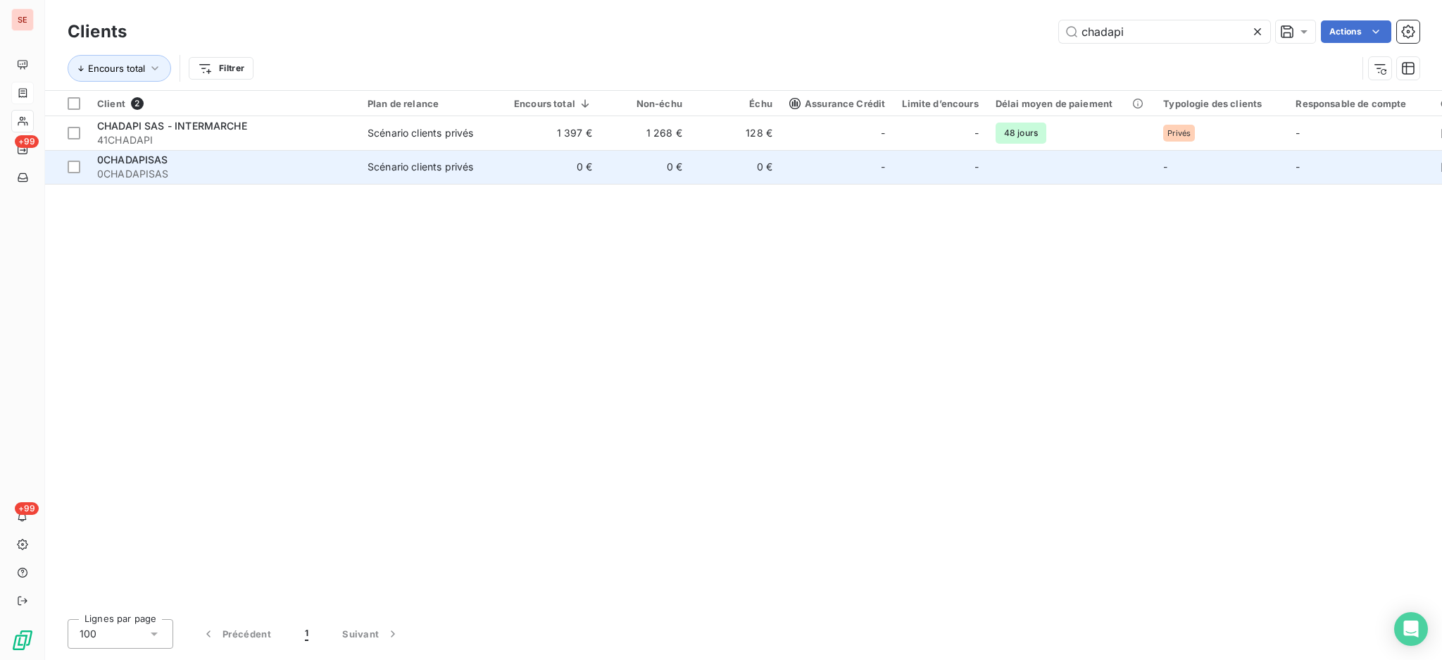
type input "chadapi"
click at [215, 151] on td "0CHADAPISAS 0CHADAPISAS" at bounding box center [224, 167] width 270 height 34
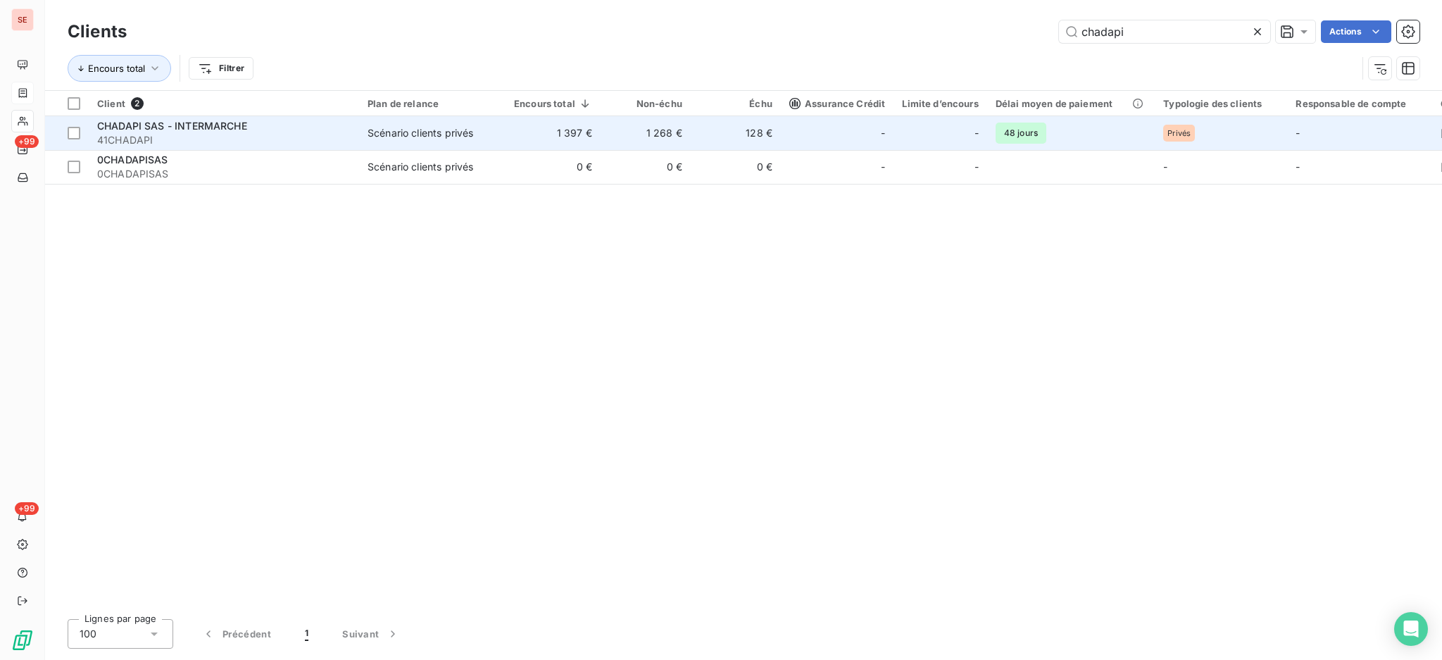
click at [429, 133] on div "Scénario clients privés" at bounding box center [420, 133] width 106 height 14
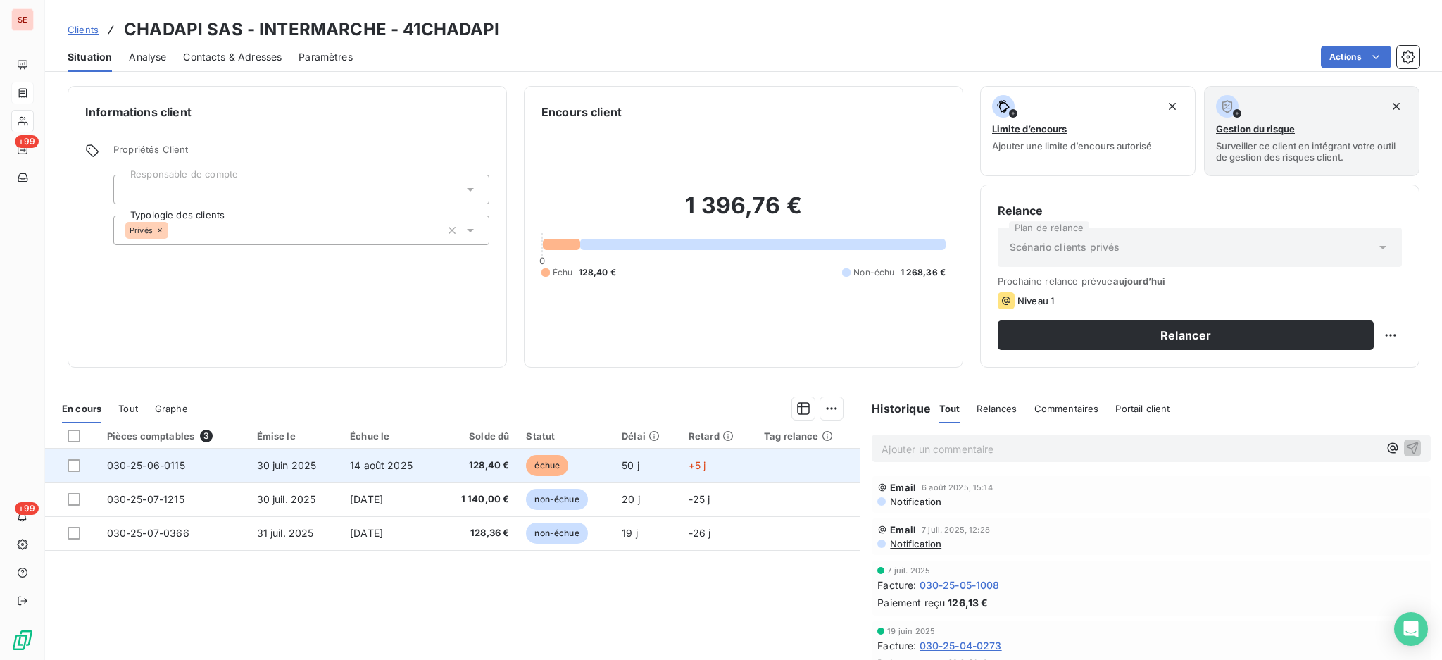
click at [422, 474] on td "14 août 2025" at bounding box center [389, 465] width 97 height 34
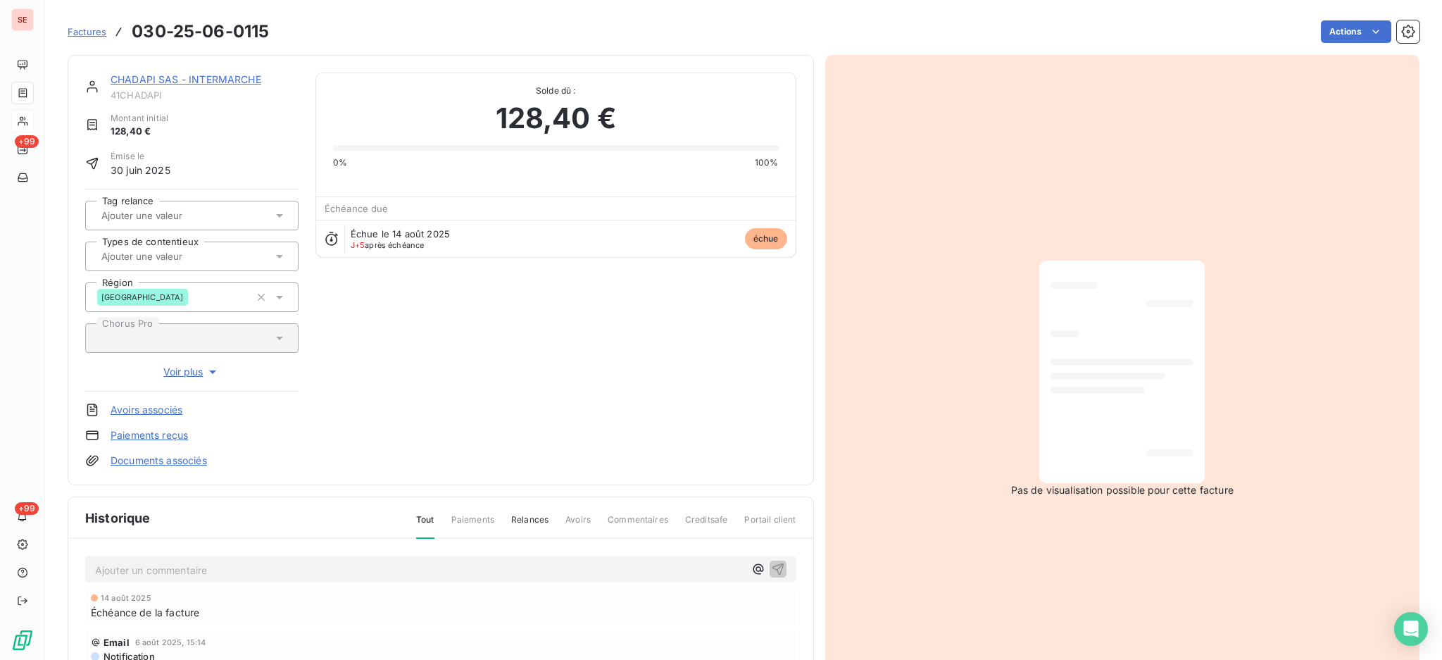
click at [298, 555] on div "Ajouter un commentaire ﻿" at bounding box center [440, 568] width 711 height 27
click at [301, 566] on p "Ajouter un commentaire ﻿" at bounding box center [419, 570] width 649 height 18
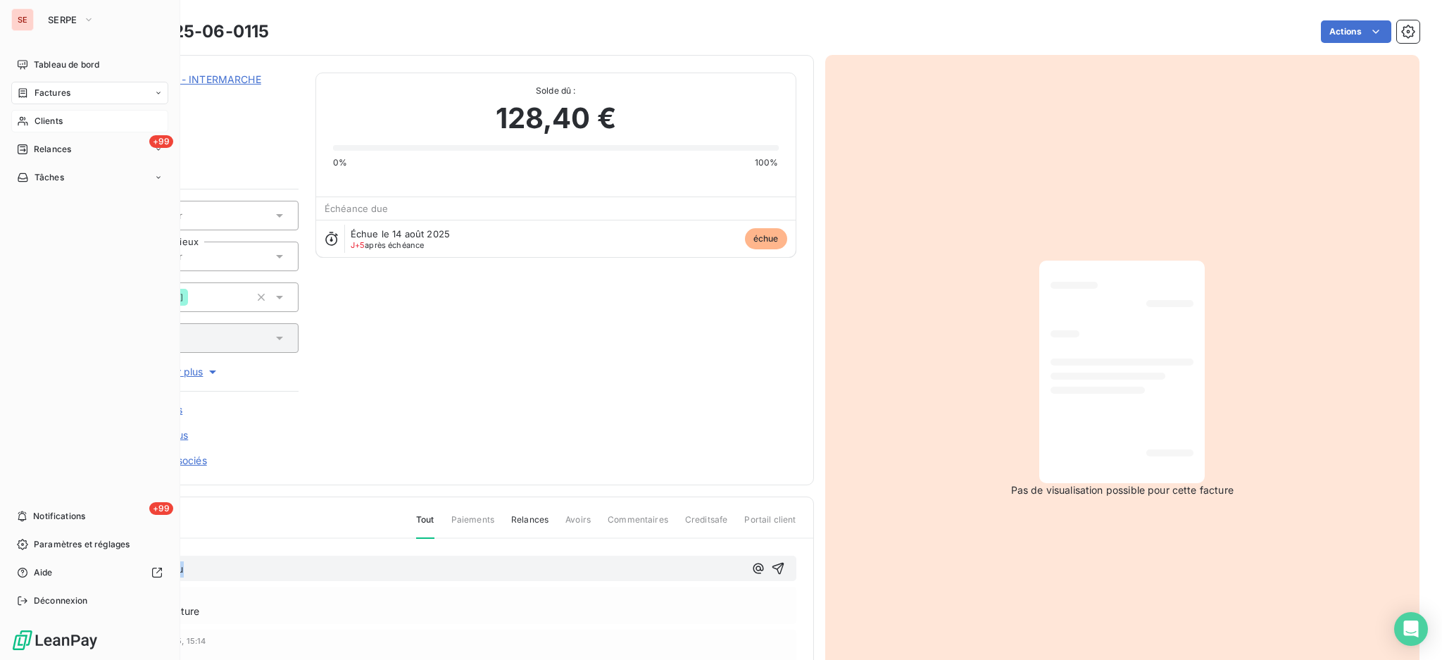
drag, startPoint x: 201, startPoint y: 567, endPoint x: 6, endPoint y: 575, distance: 195.9
click at [6, 575] on div "SE SERPE Tableau de bord Factures Clients +99 Relances Tâches +99 Notifications…" at bounding box center [721, 330] width 1442 height 660
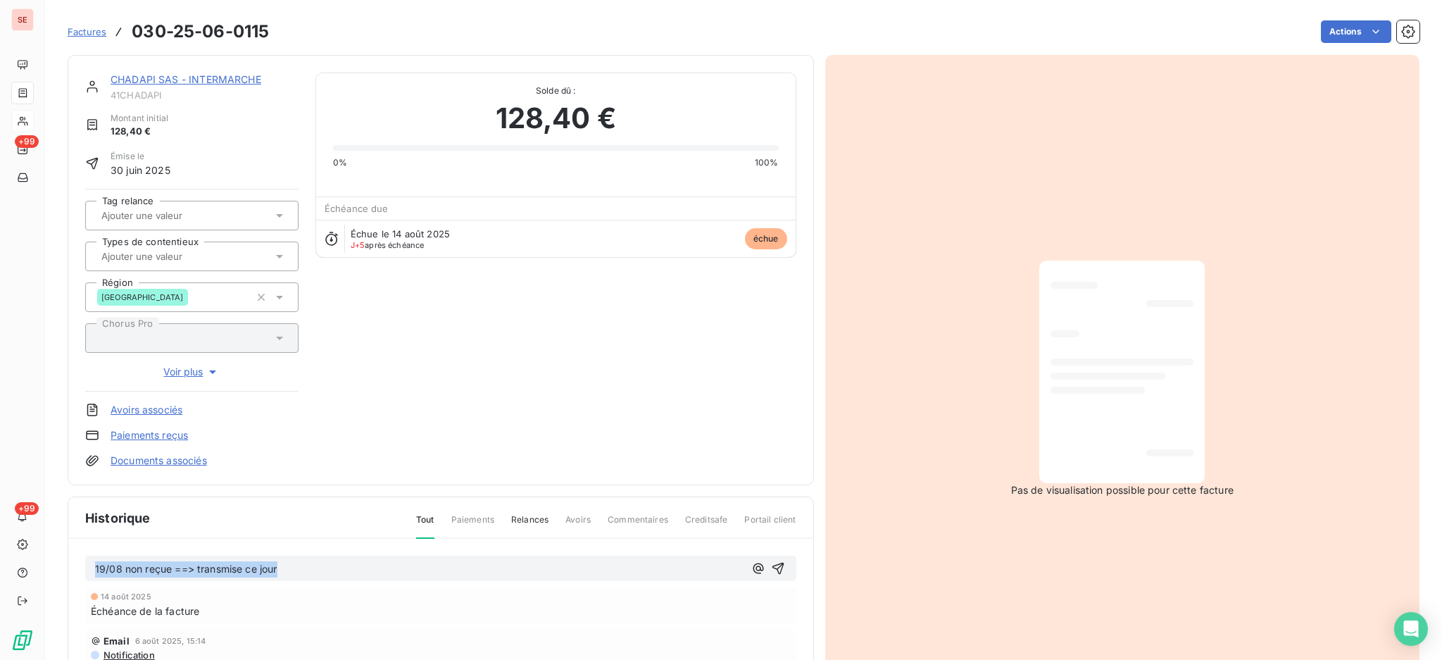
drag, startPoint x: 319, startPoint y: 573, endPoint x: 73, endPoint y: 581, distance: 245.8
click at [85, 574] on div "19/08 non reçue ==> transmise ce jour" at bounding box center [440, 568] width 711 height 26
click at [772, 561] on icon "button" at bounding box center [778, 568] width 14 height 14
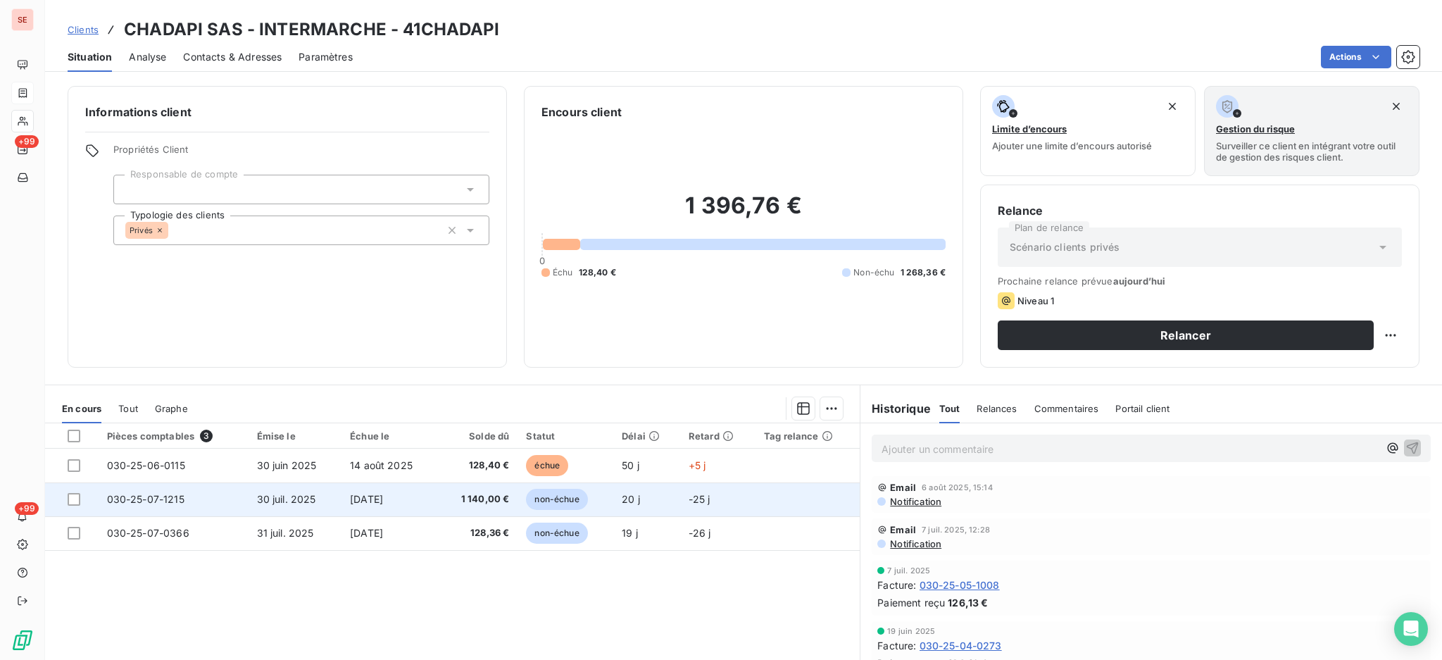
click at [383, 498] on span "13 sept. 2025" at bounding box center [366, 499] width 33 height 12
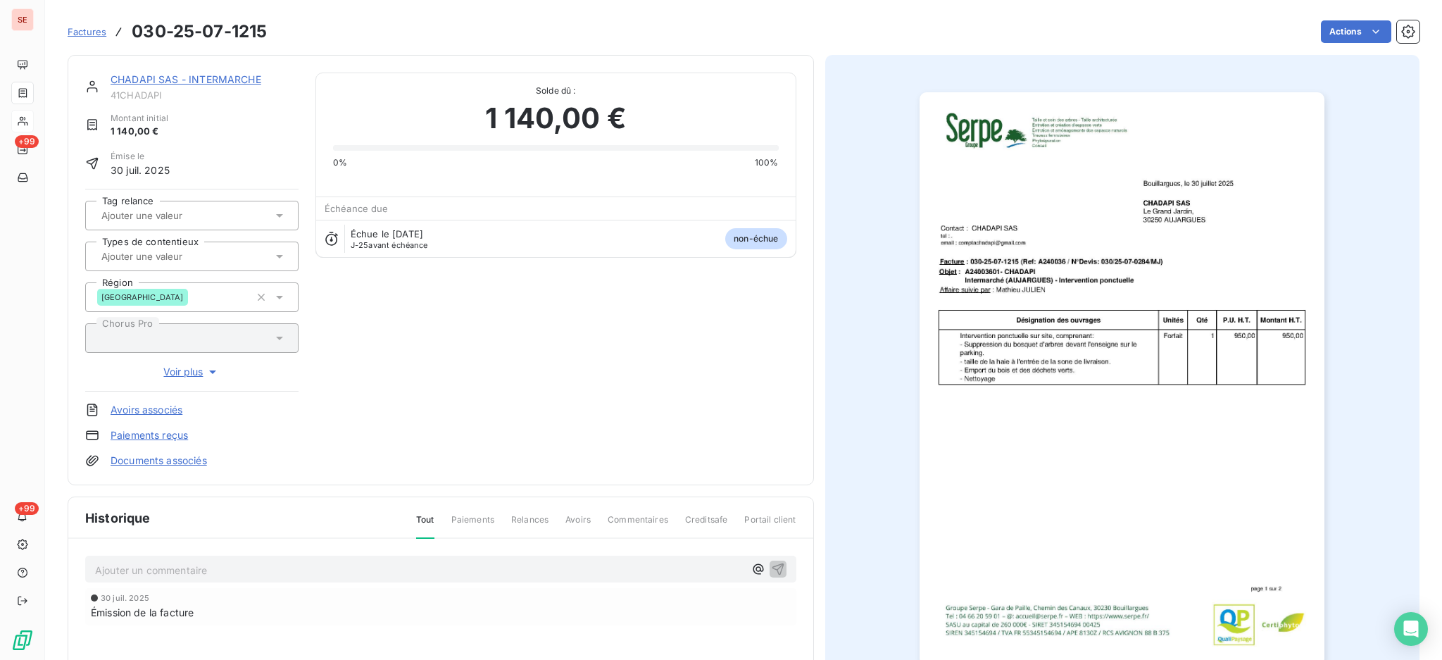
click at [334, 572] on p "Ajouter un commentaire ﻿" at bounding box center [419, 570] width 649 height 18
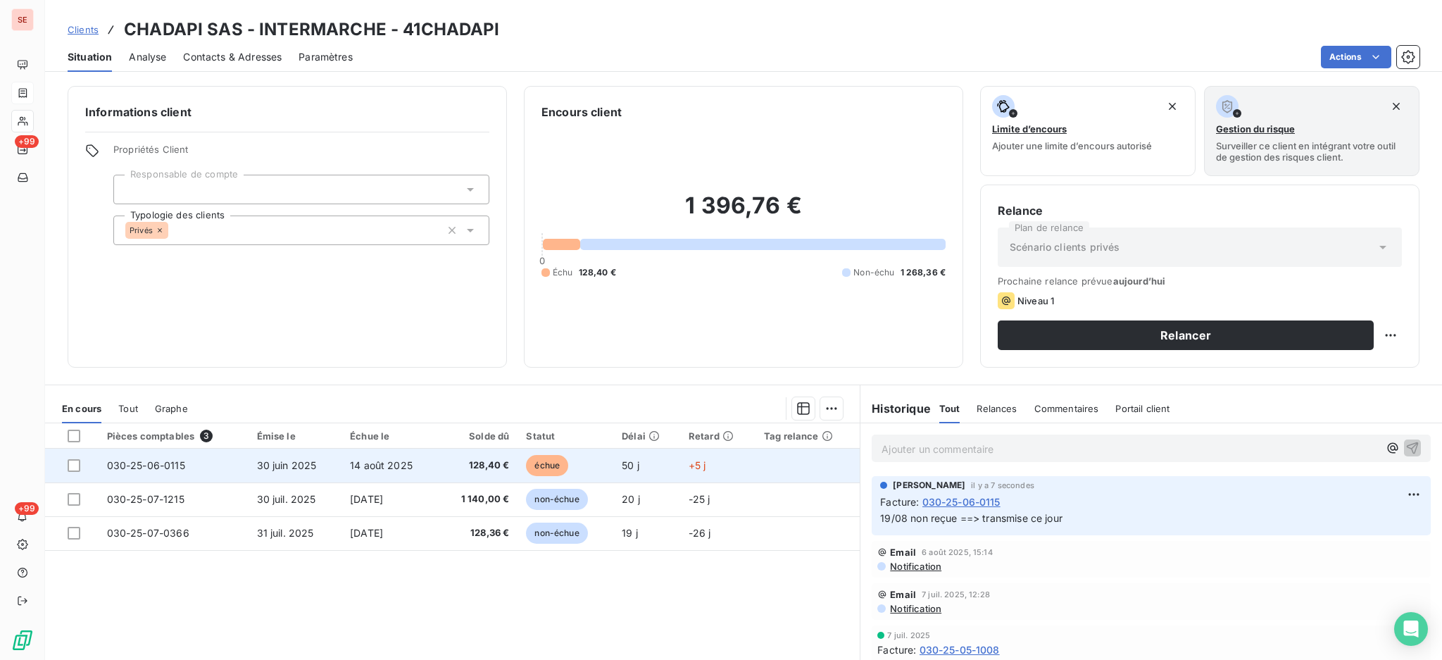
click at [443, 462] on td "128,40 €" at bounding box center [479, 465] width 80 height 34
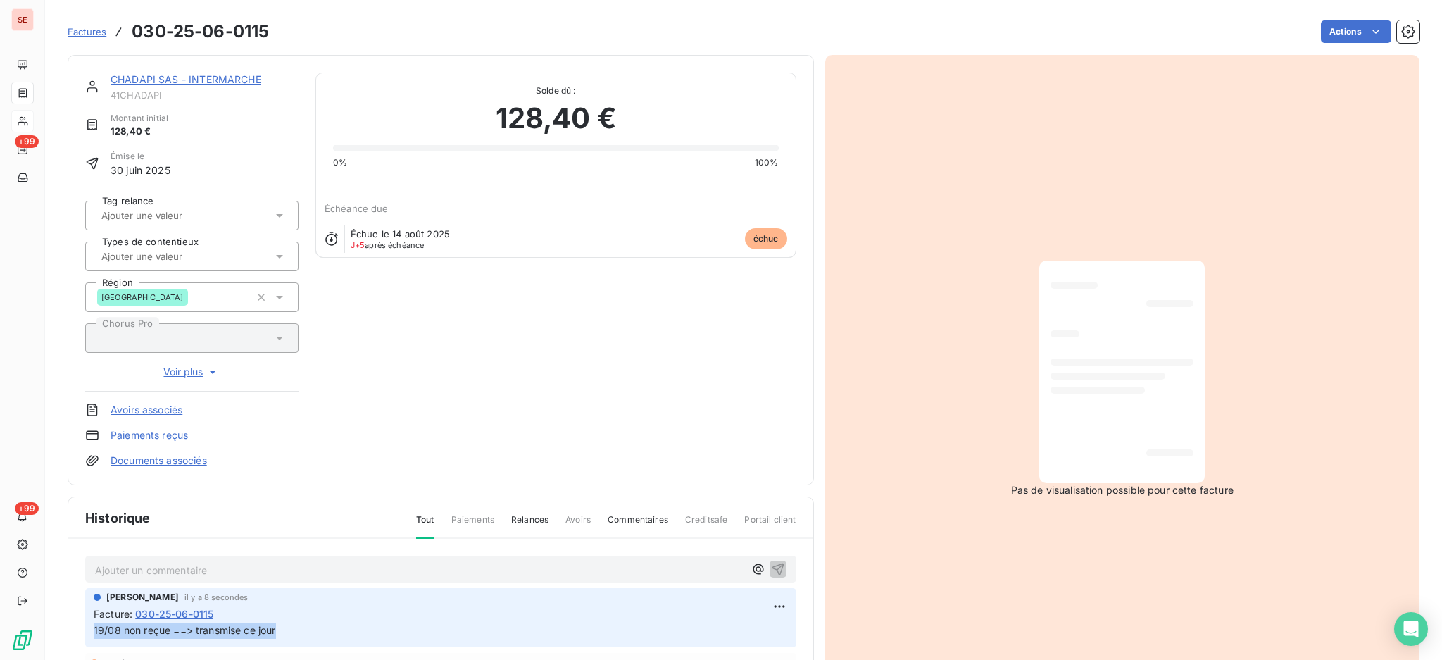
drag, startPoint x: 282, startPoint y: 631, endPoint x: 69, endPoint y: 622, distance: 212.8
copy span "19/08 non reçue ==> transmise ce jour"
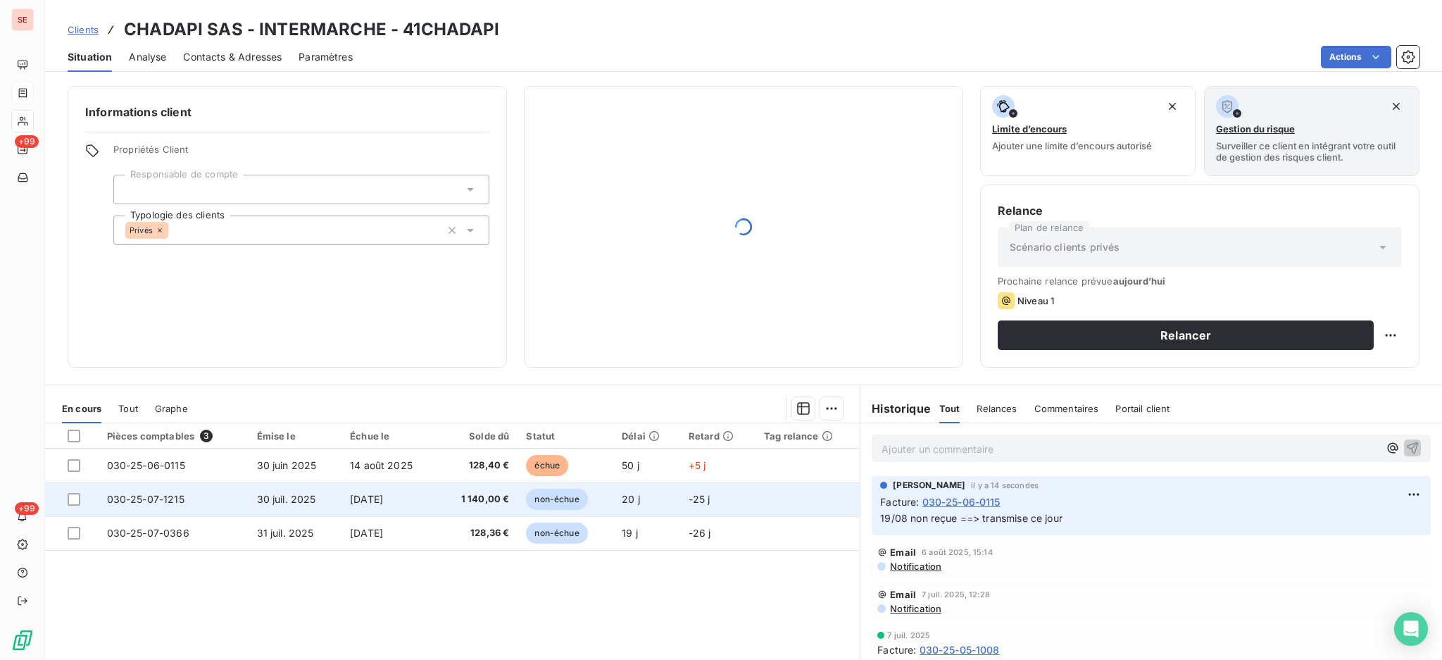
click at [341, 503] on td "13 sept. 2025" at bounding box center [389, 499] width 97 height 34
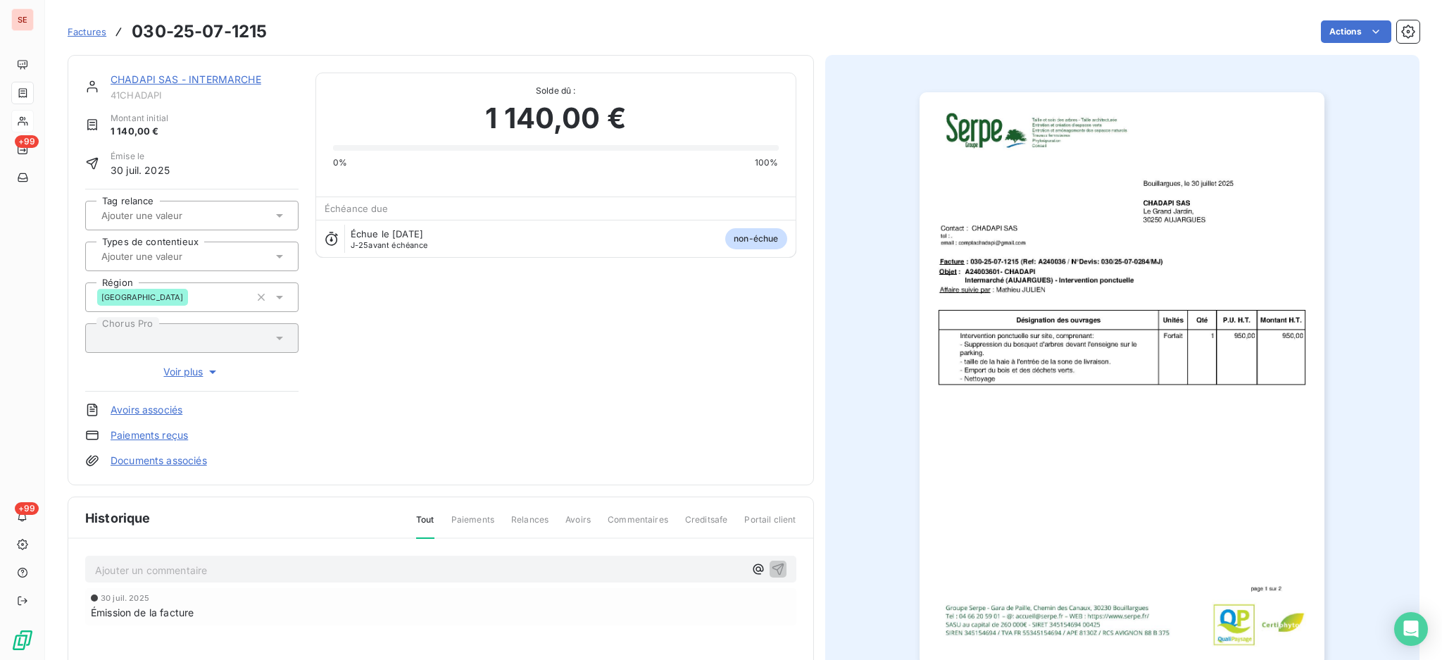
click at [182, 561] on p "Ajouter un commentaire ﻿" at bounding box center [419, 570] width 649 height 18
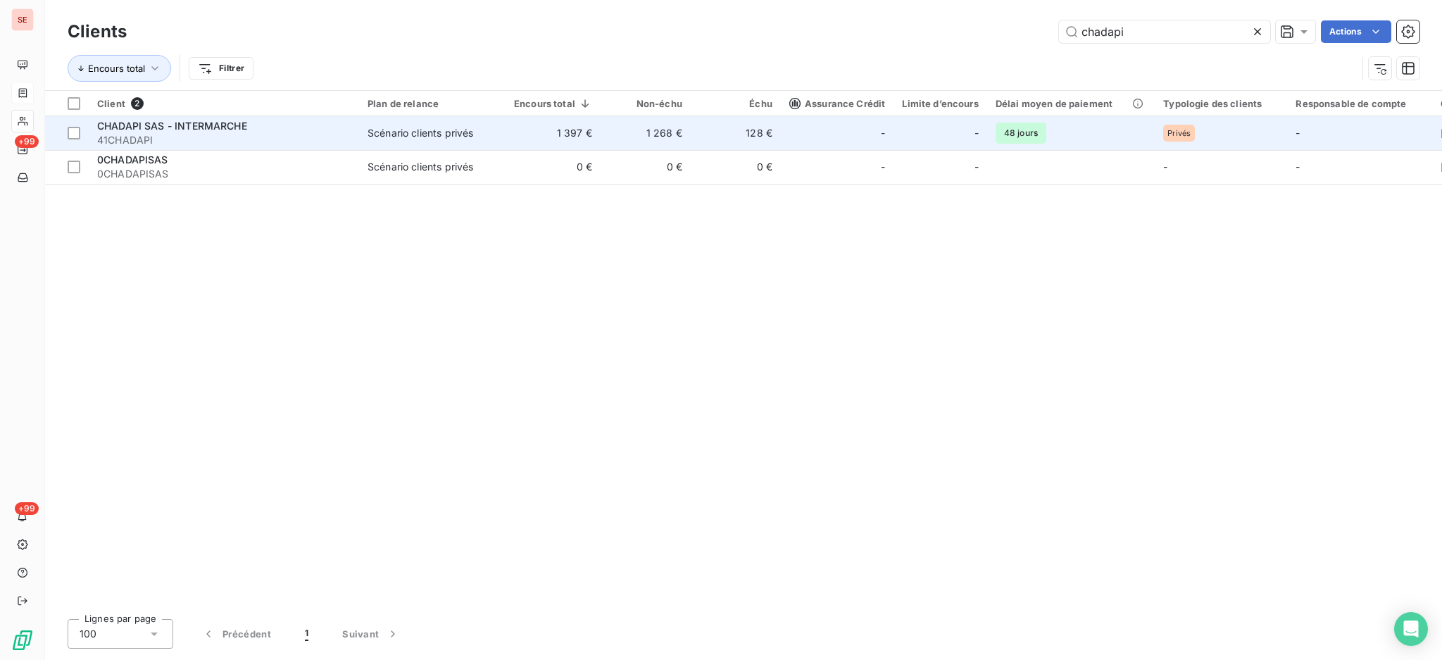
click at [142, 134] on span "41CHADAPI" at bounding box center [223, 140] width 253 height 14
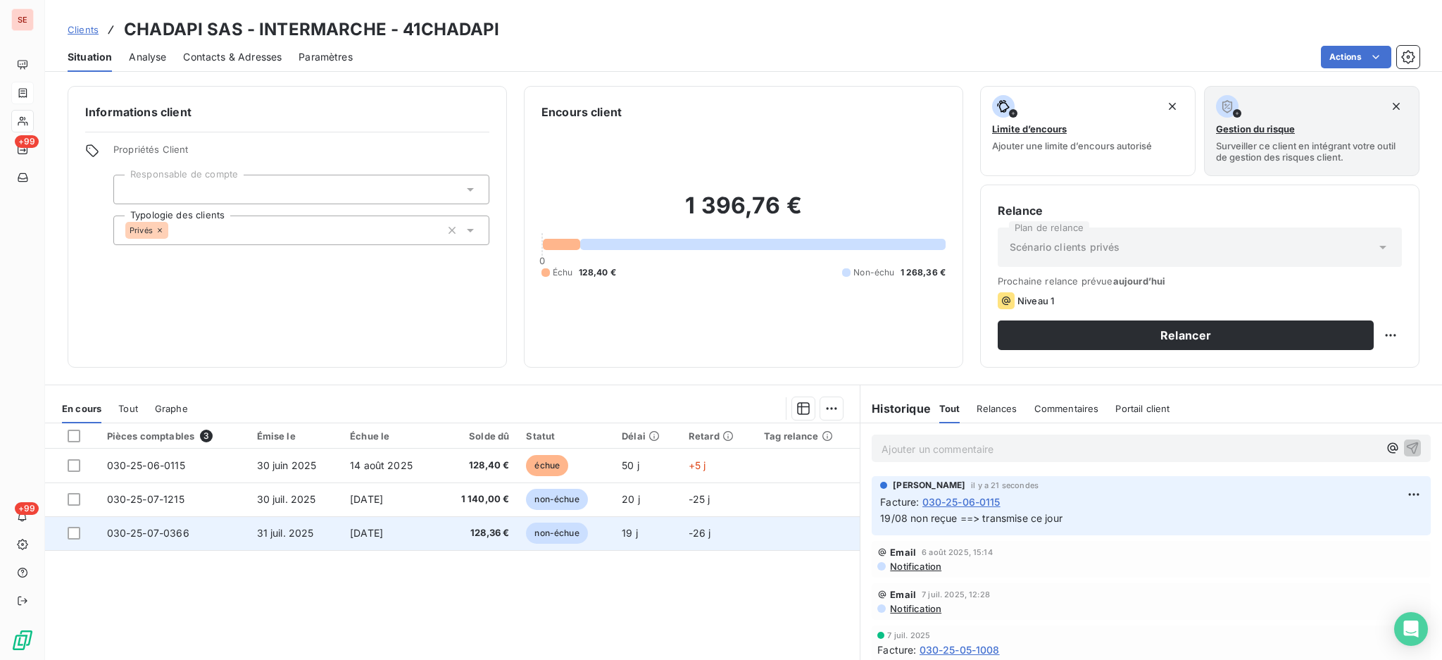
click at [289, 527] on span "31 juil. 2025" at bounding box center [285, 533] width 57 height 12
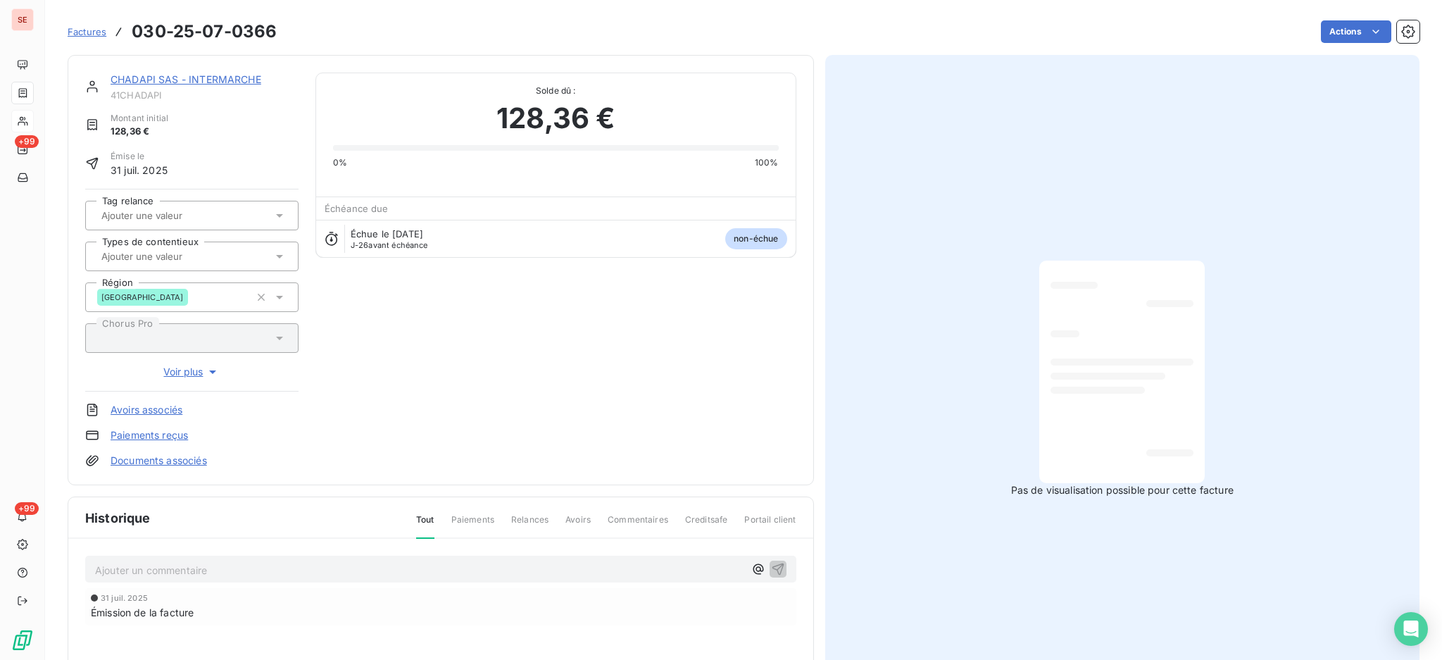
click at [262, 570] on p "Ajouter un commentaire ﻿" at bounding box center [419, 570] width 649 height 18
click at [771, 561] on icon "button" at bounding box center [778, 568] width 14 height 14
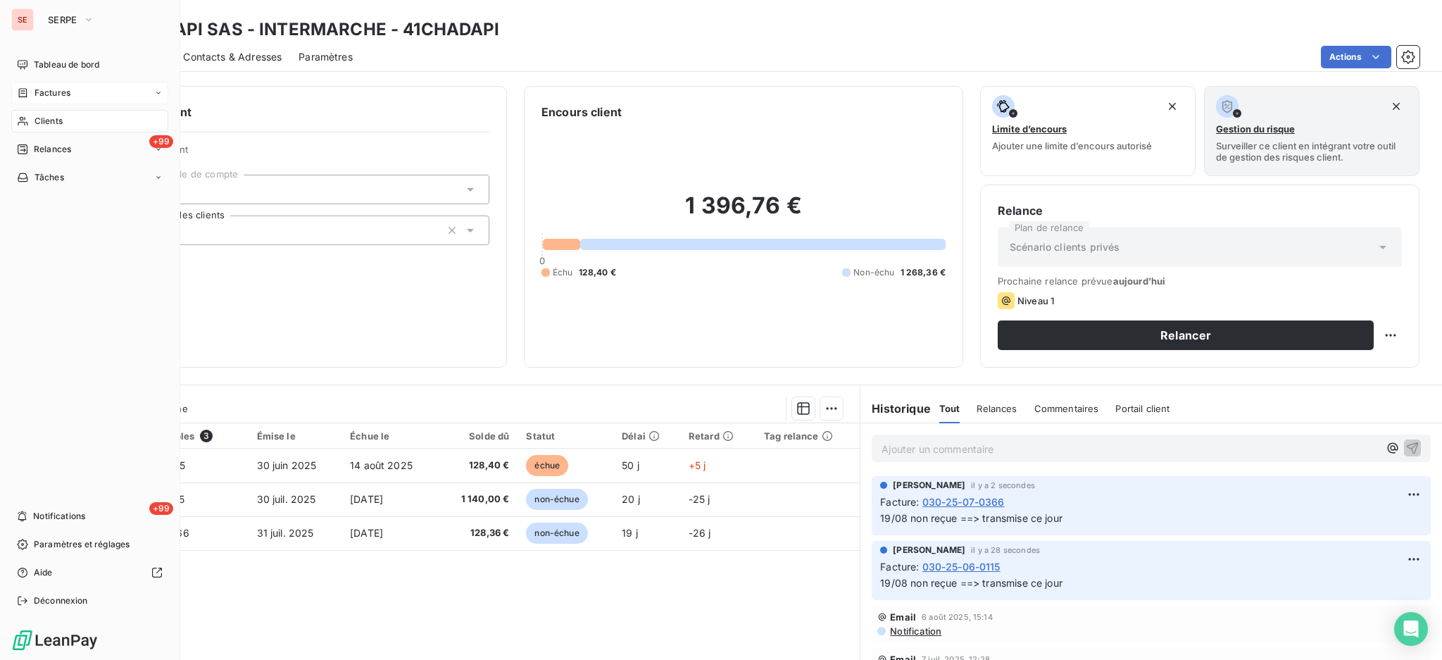
drag, startPoint x: 50, startPoint y: 96, endPoint x: 129, endPoint y: 96, distance: 78.8
click at [49, 96] on span "Factures" at bounding box center [52, 93] width 36 height 13
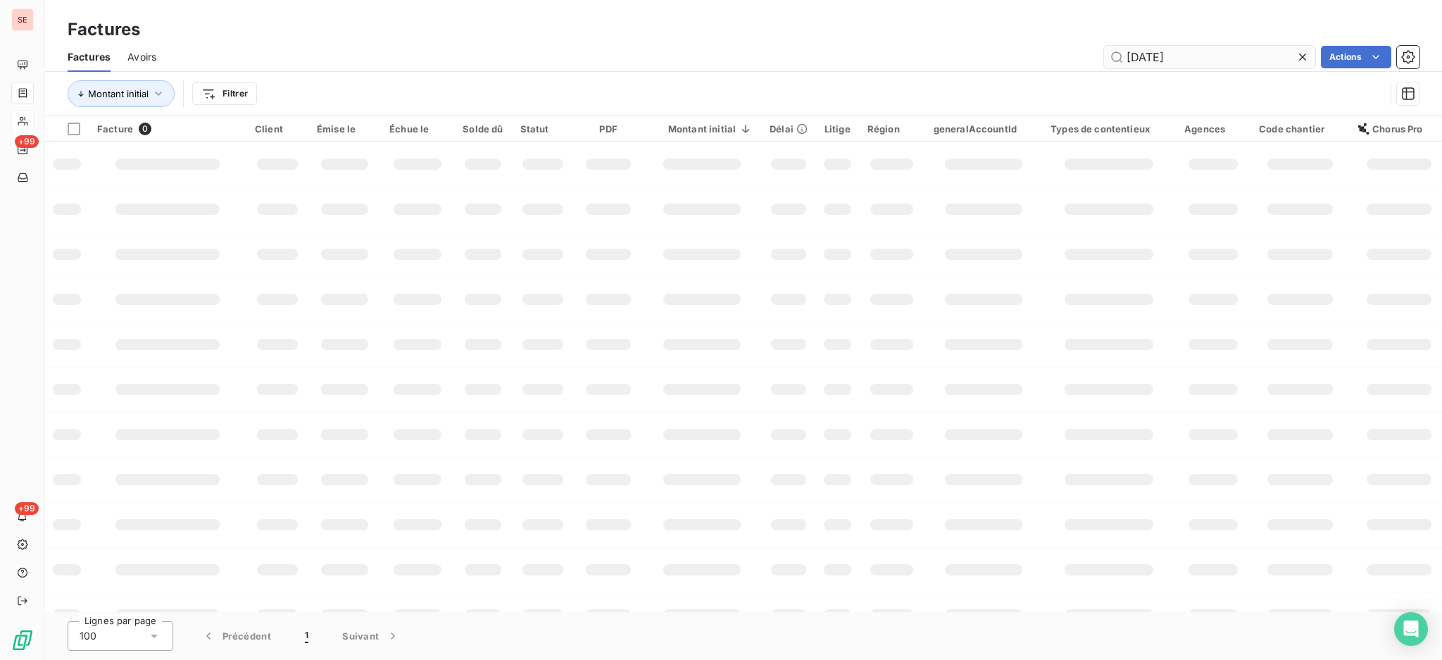
drag, startPoint x: 1202, startPoint y: 52, endPoint x: 1154, endPoint y: 55, distance: 48.7
click at [1154, 55] on input "25-06-1085" at bounding box center [1209, 57] width 211 height 23
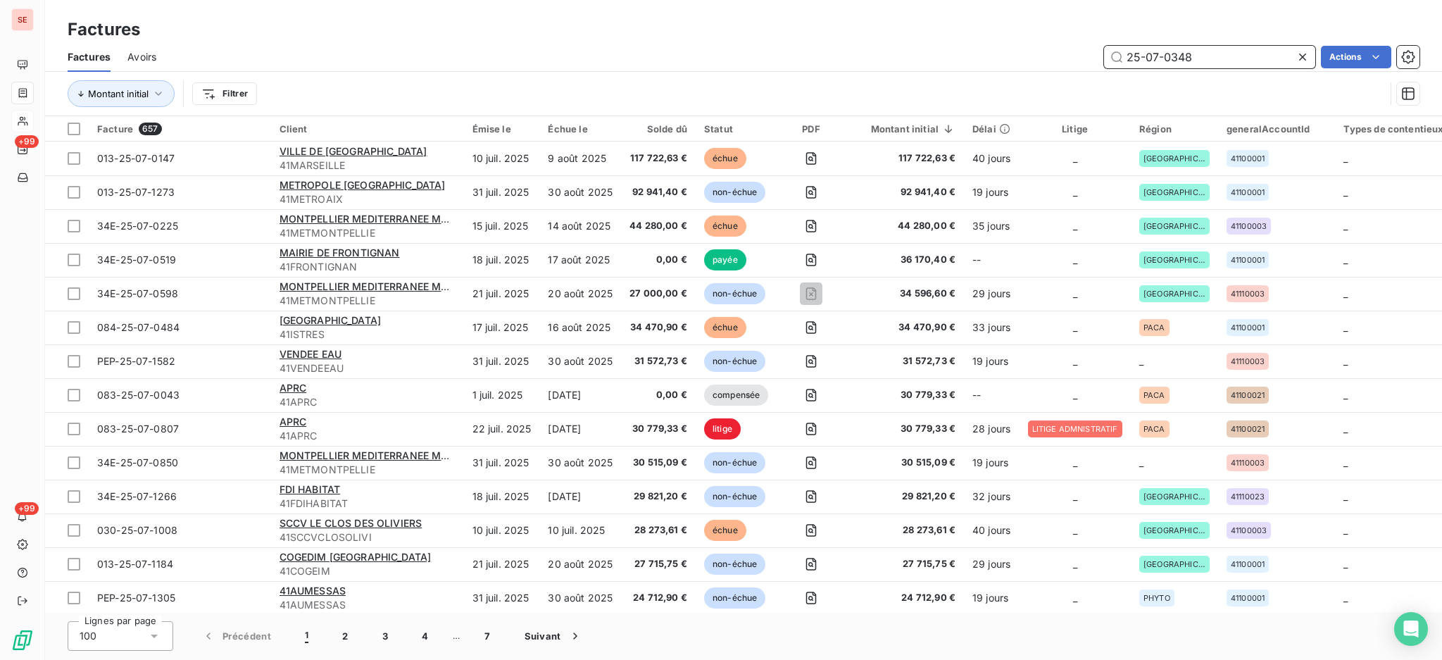
type input "25-07-0348"
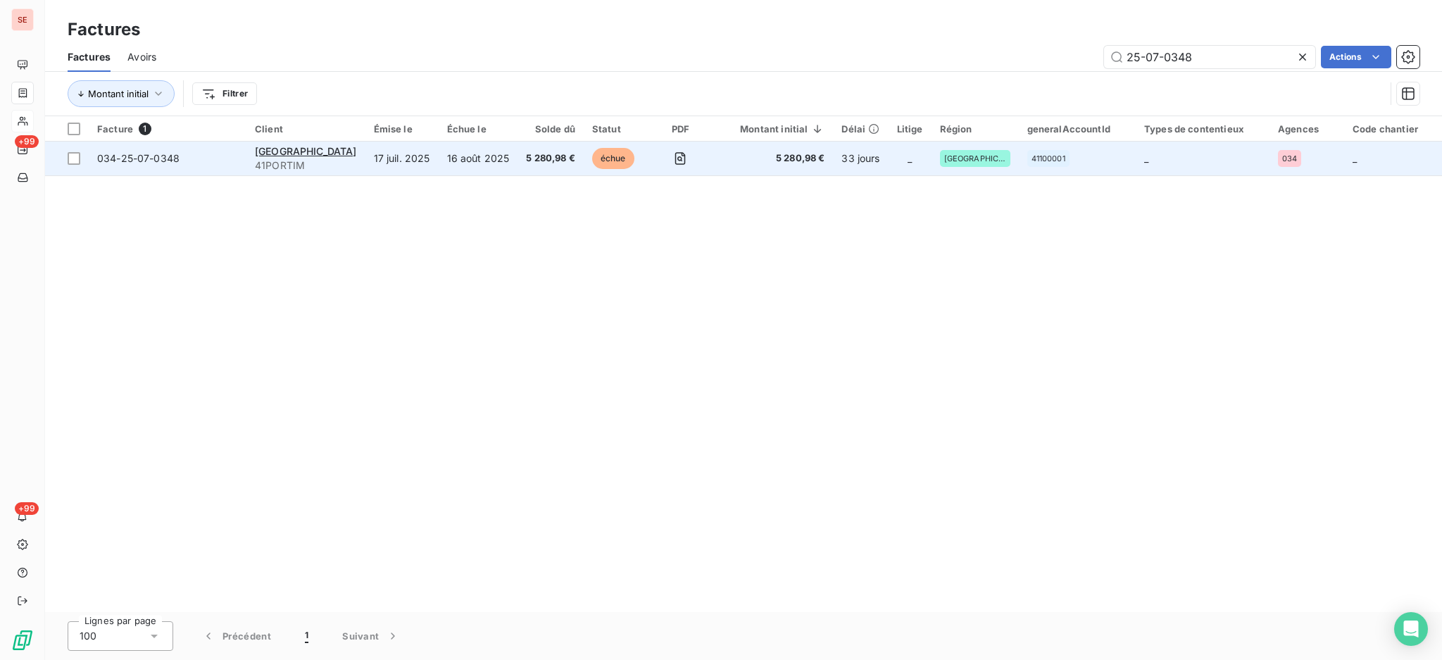
click at [320, 155] on td "PORTIM SUD 41PORTIM" at bounding box center [305, 158] width 119 height 34
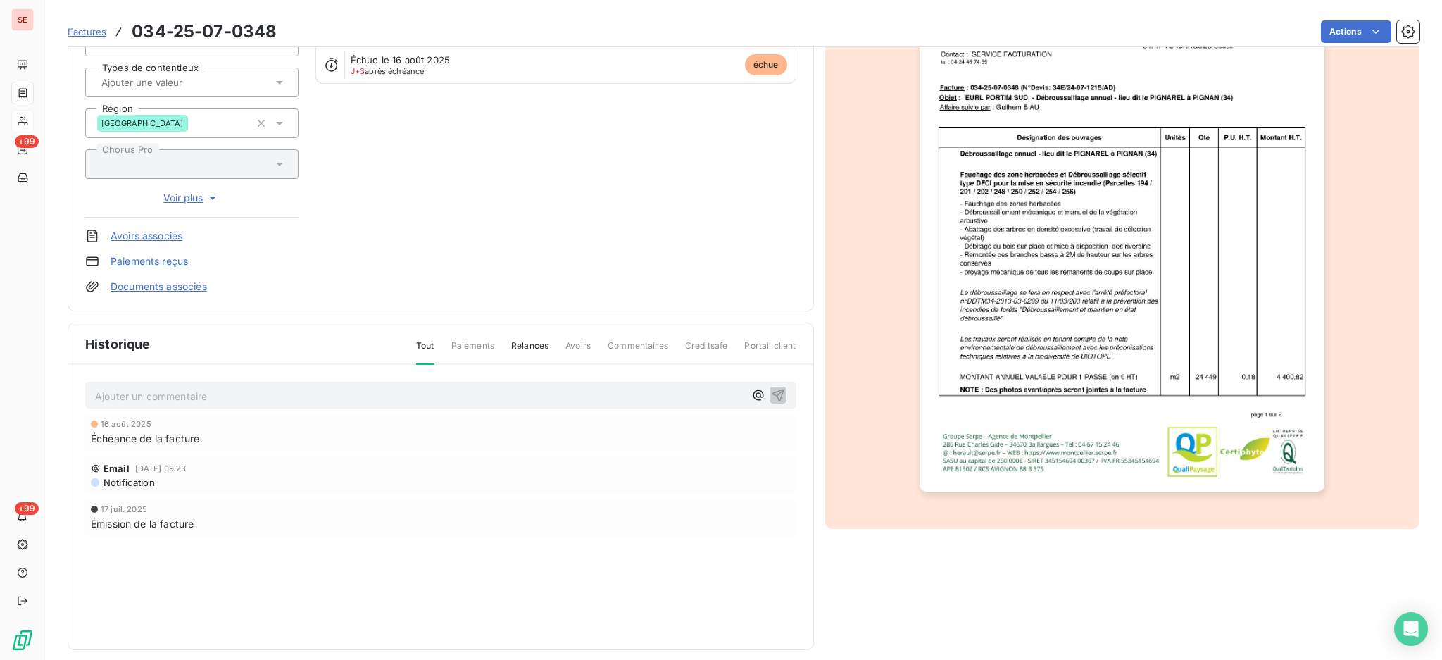
scroll to position [187, 0]
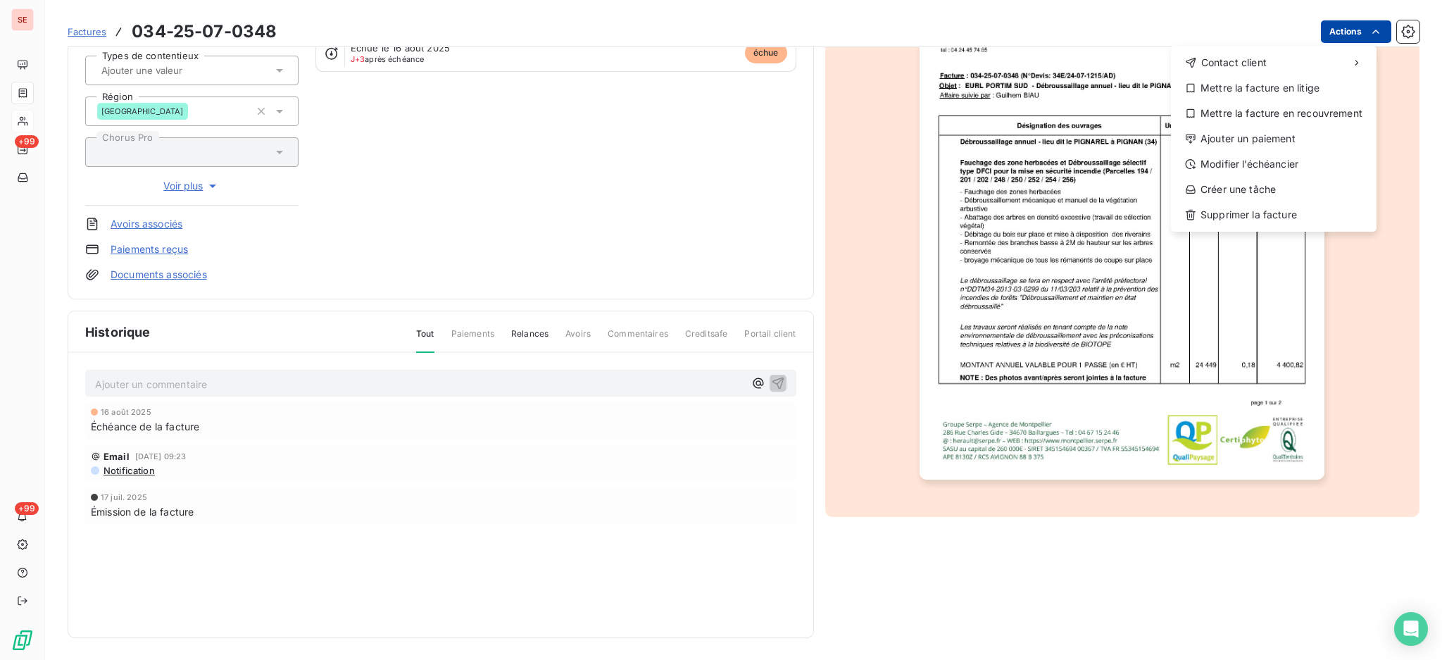
click at [1328, 26] on html "SE +99 +99 Factures 034-25-07-0348 Actions Contact client Mettre la facture en …" at bounding box center [721, 330] width 1442 height 660
click at [1257, 144] on div "Ajouter un paiement" at bounding box center [1273, 138] width 194 height 23
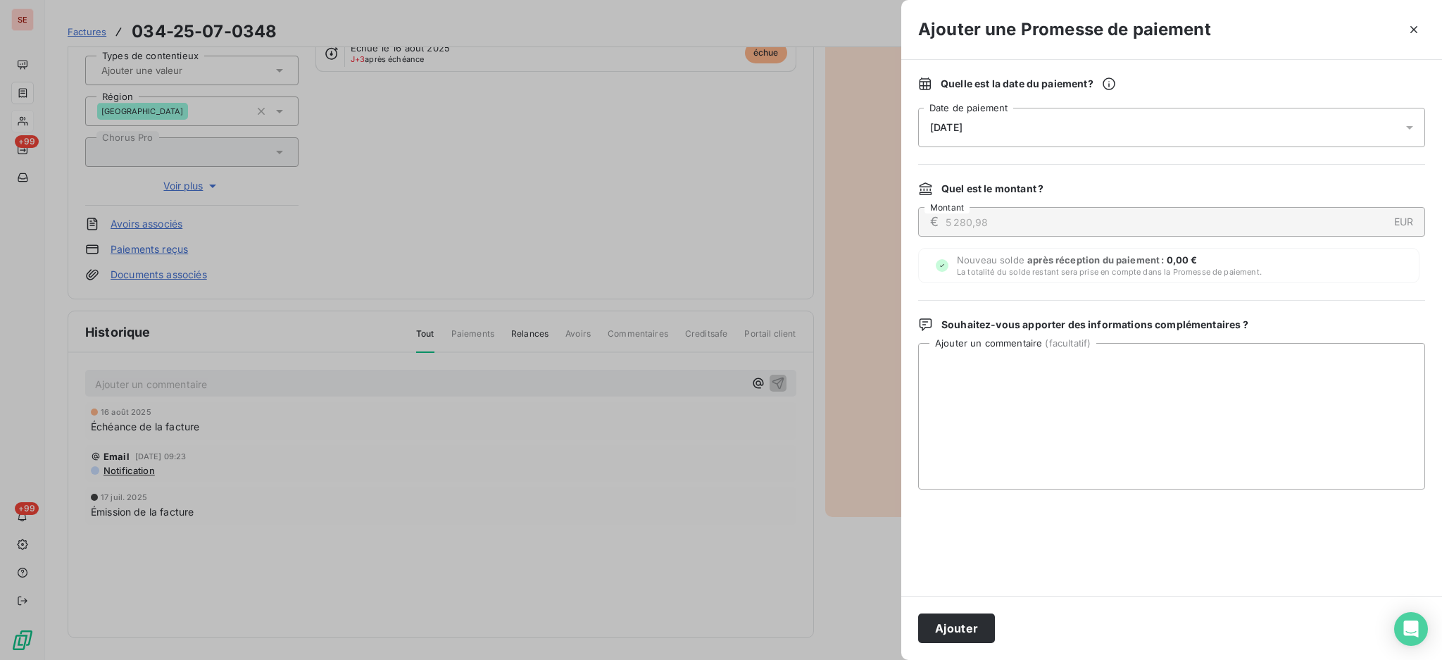
click at [1404, 125] on icon at bounding box center [1409, 127] width 14 height 14
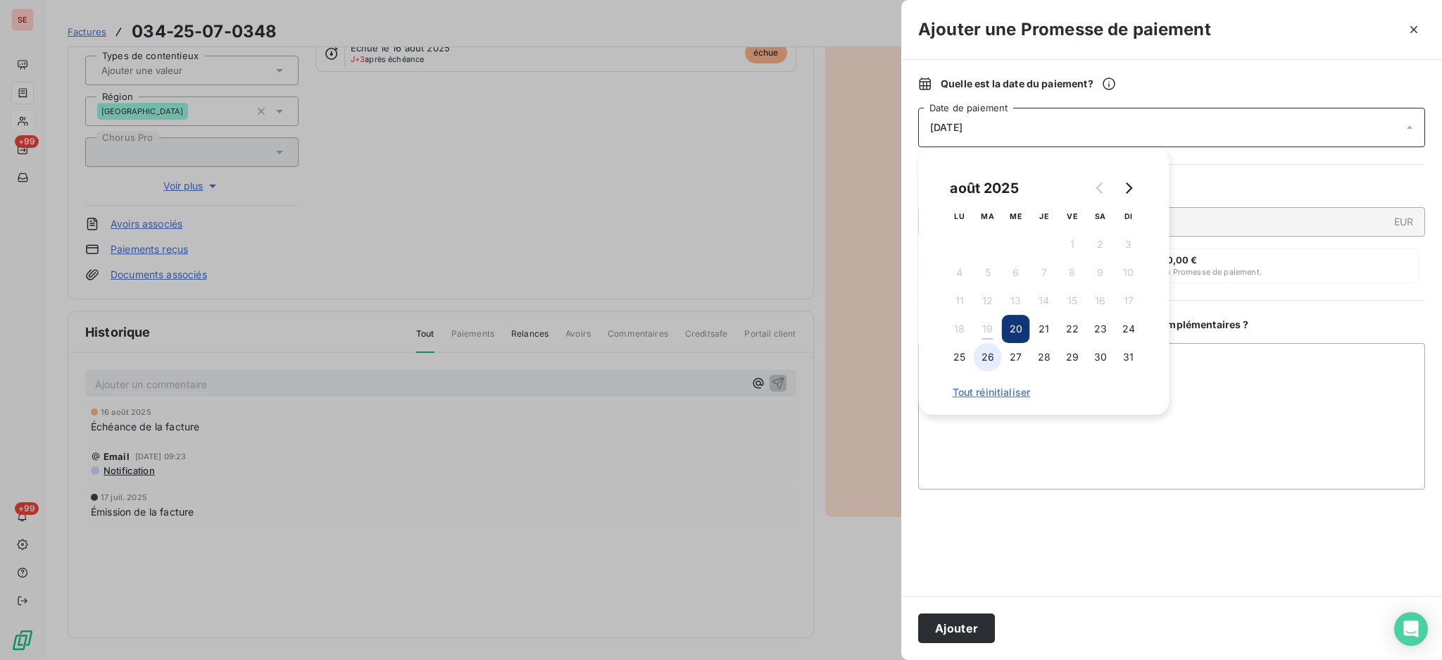
click at [988, 356] on button "26" at bounding box center [988, 357] width 28 height 28
click at [1257, 363] on textarea "Ajouter un commentaire ( facultatif )" at bounding box center [1171, 416] width 507 height 146
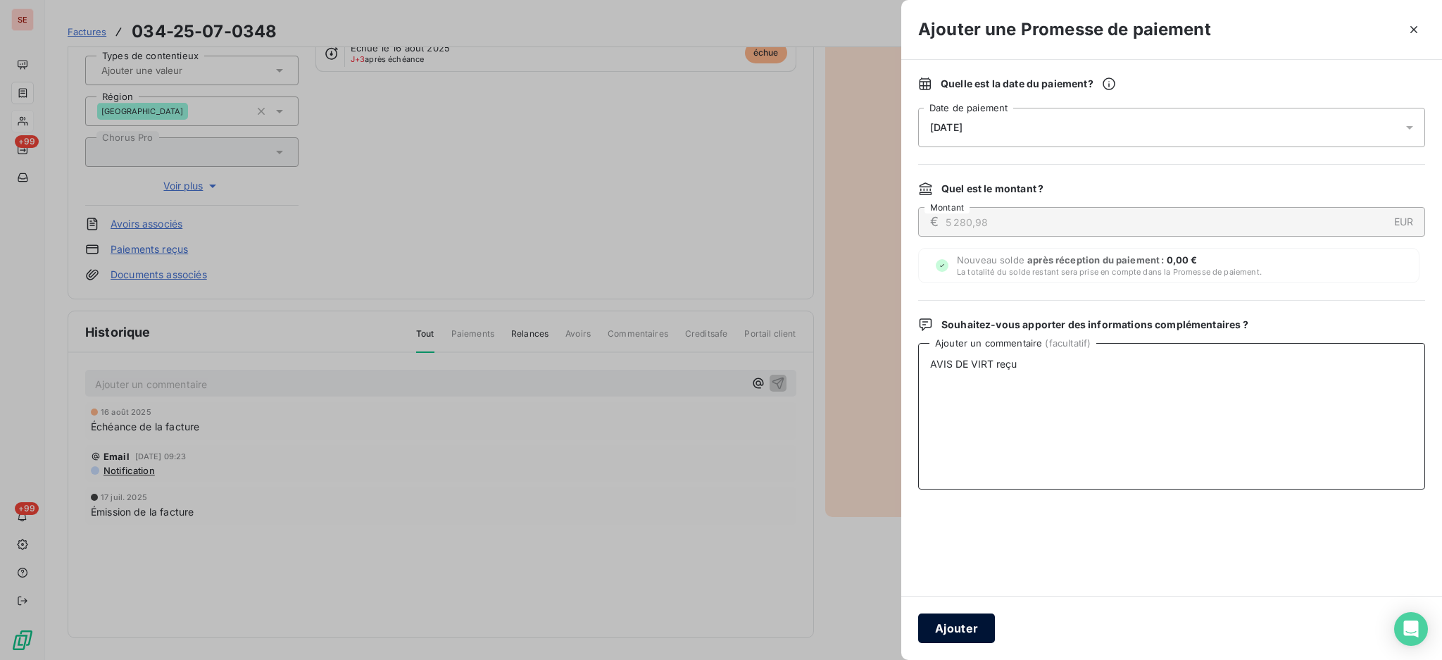
type textarea "AVIS DE VIRT reçu"
click at [960, 632] on button "Ajouter" at bounding box center [956, 628] width 77 height 30
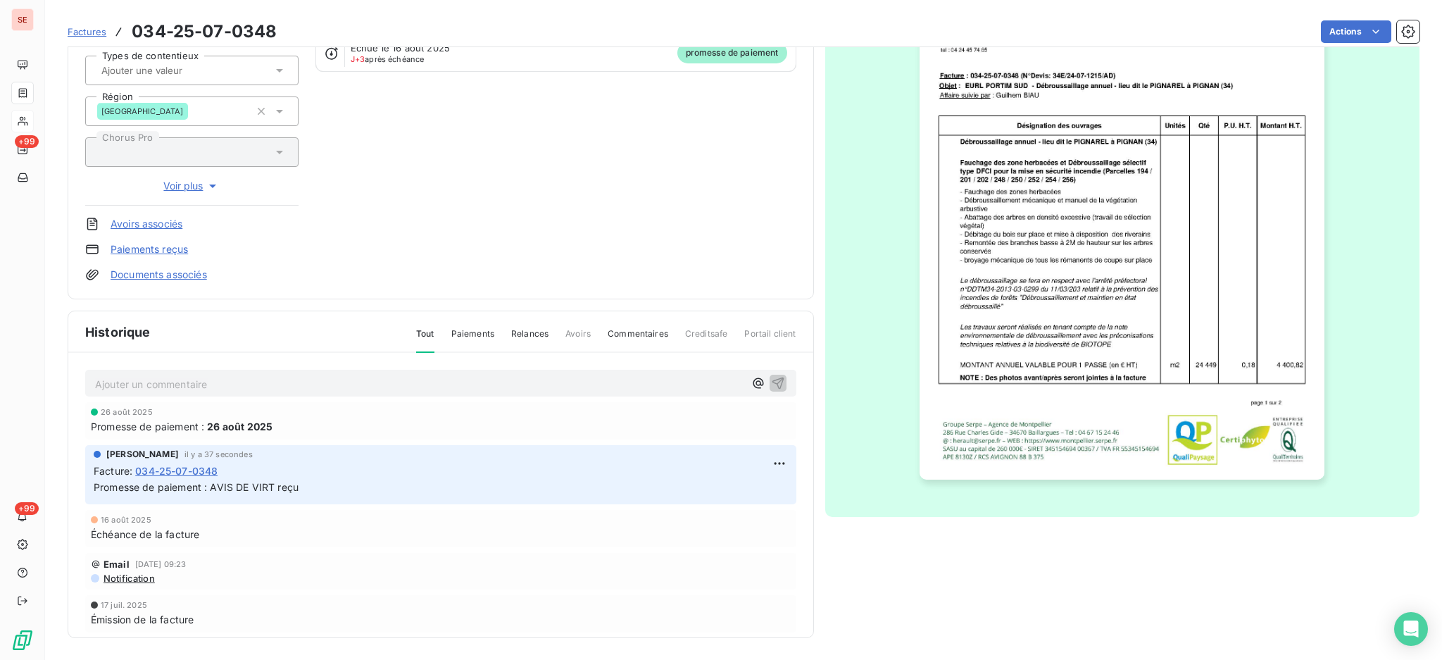
click at [180, 274] on link "Documents associés" at bounding box center [159, 274] width 96 height 14
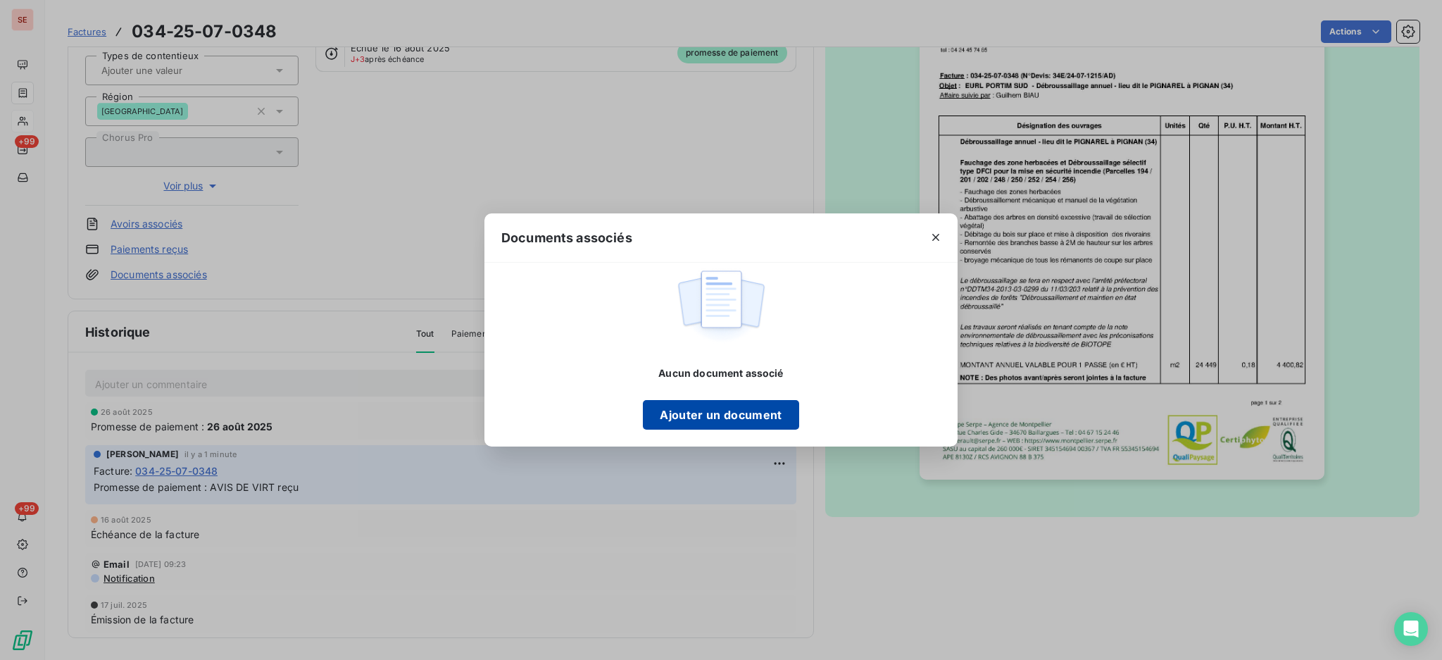
click at [747, 411] on button "Ajouter un document" at bounding box center [721, 415] width 156 height 30
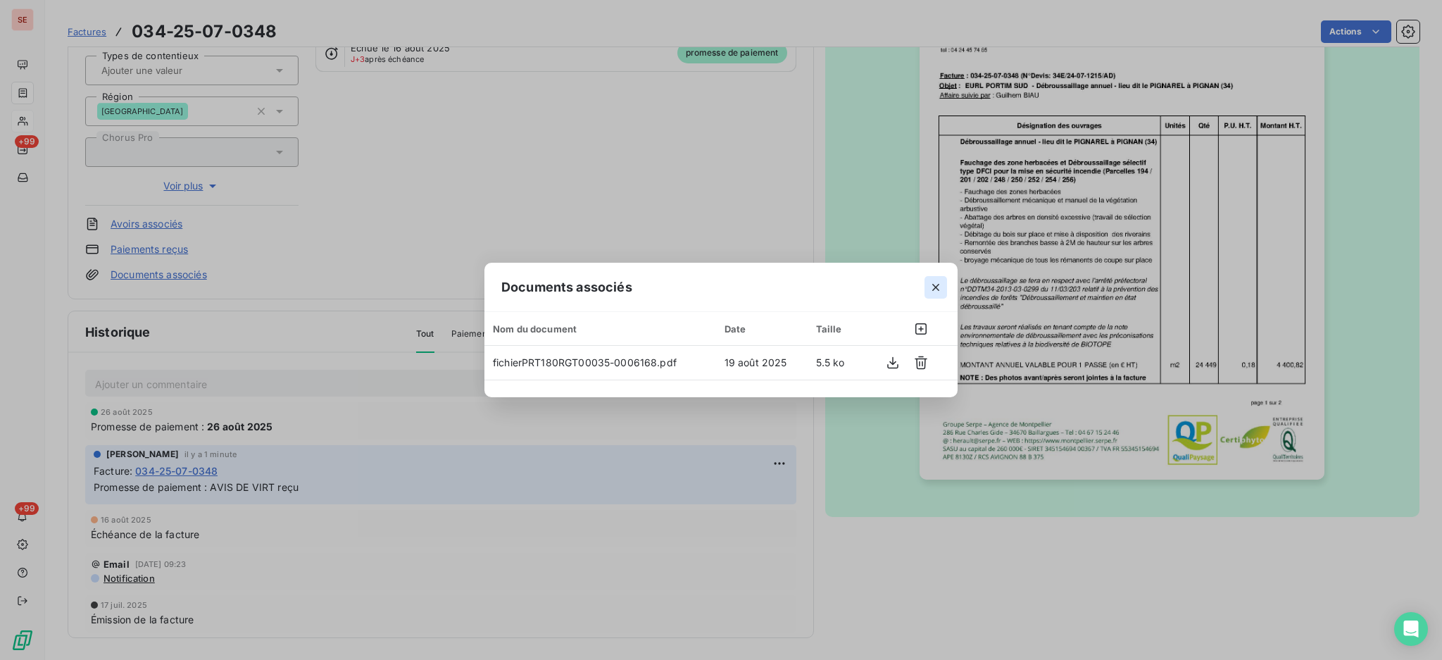
click at [939, 285] on icon "button" at bounding box center [935, 287] width 14 height 14
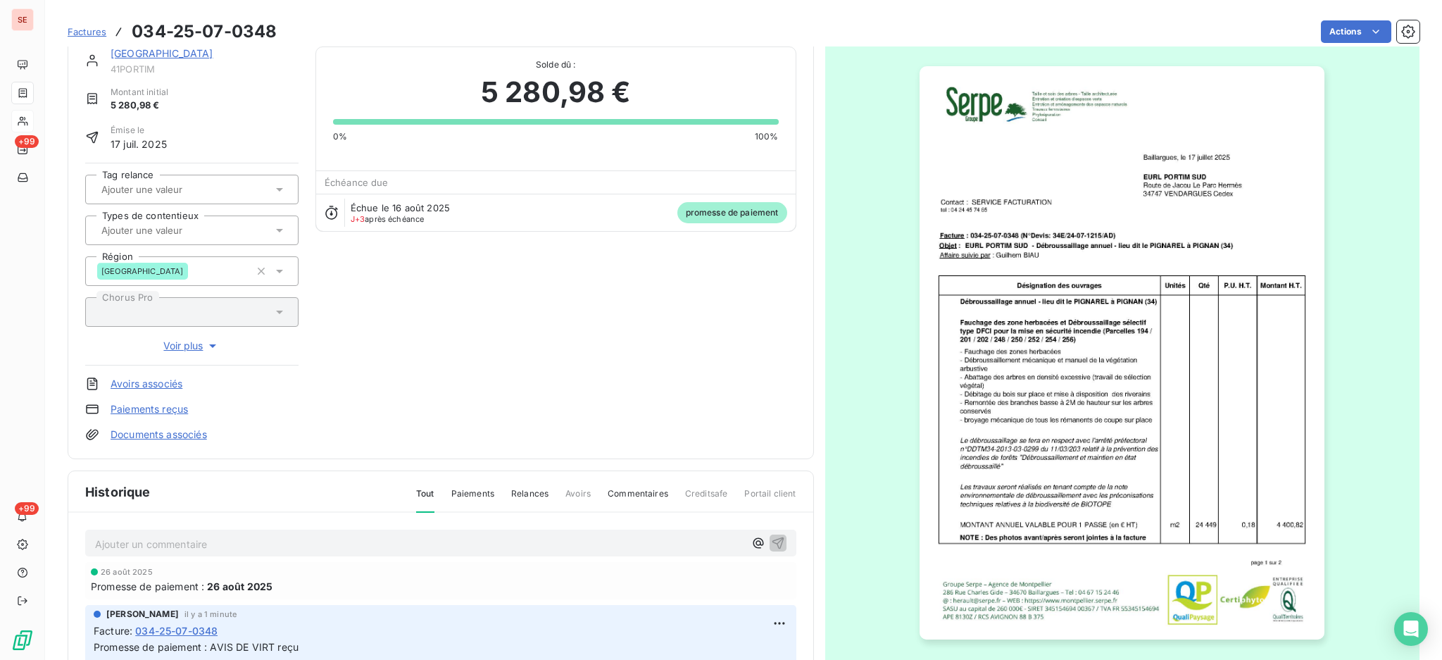
scroll to position [0, 0]
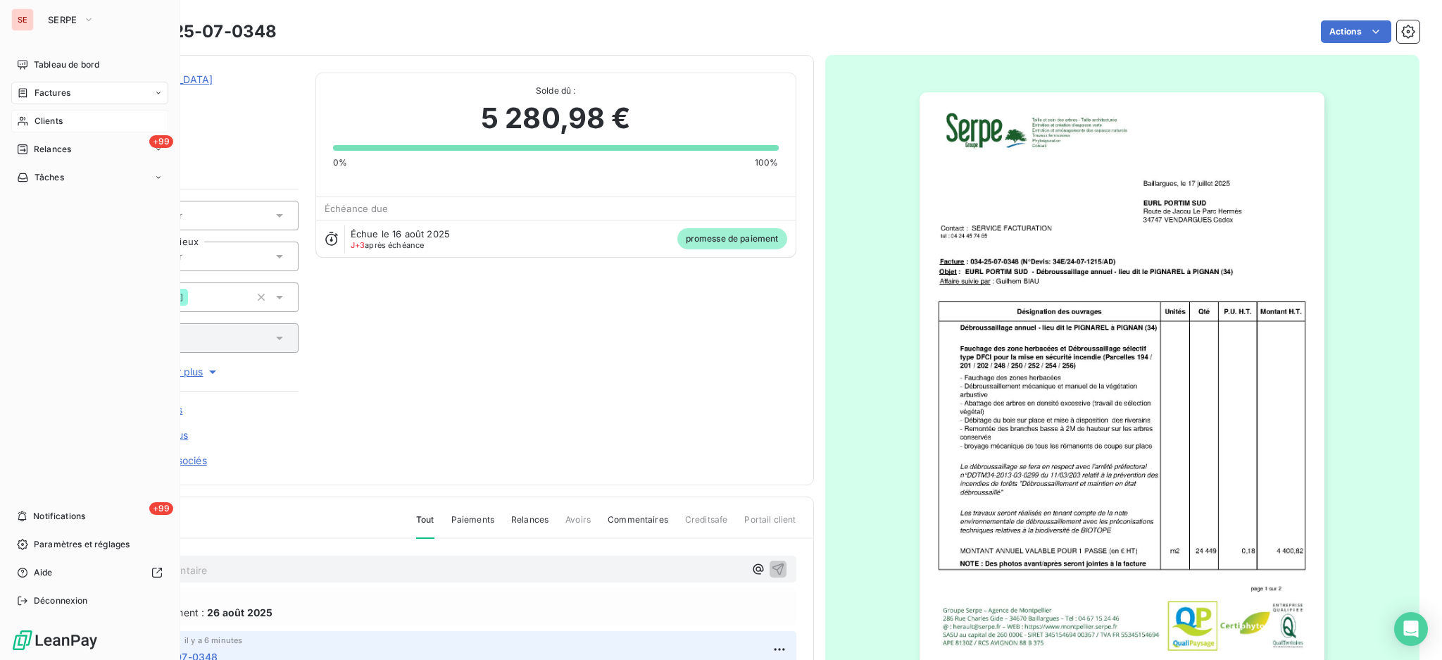
click at [56, 125] on span "Clients" at bounding box center [48, 121] width 28 height 13
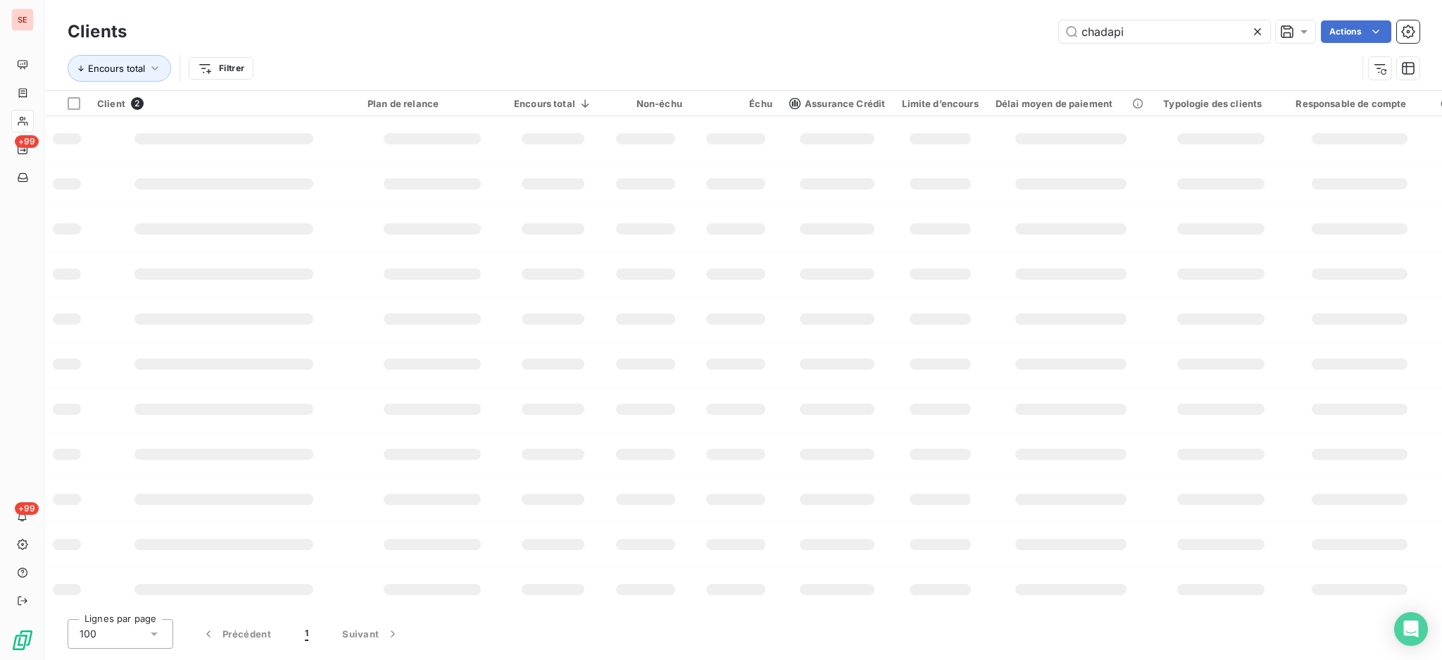
drag, startPoint x: 1146, startPoint y: 34, endPoint x: 887, endPoint y: 34, distance: 259.1
click at [893, 34] on div "chadapi Actions" at bounding box center [782, 31] width 1276 height 23
click at [886, 34] on div "chadapi Actions" at bounding box center [782, 31] width 1276 height 23
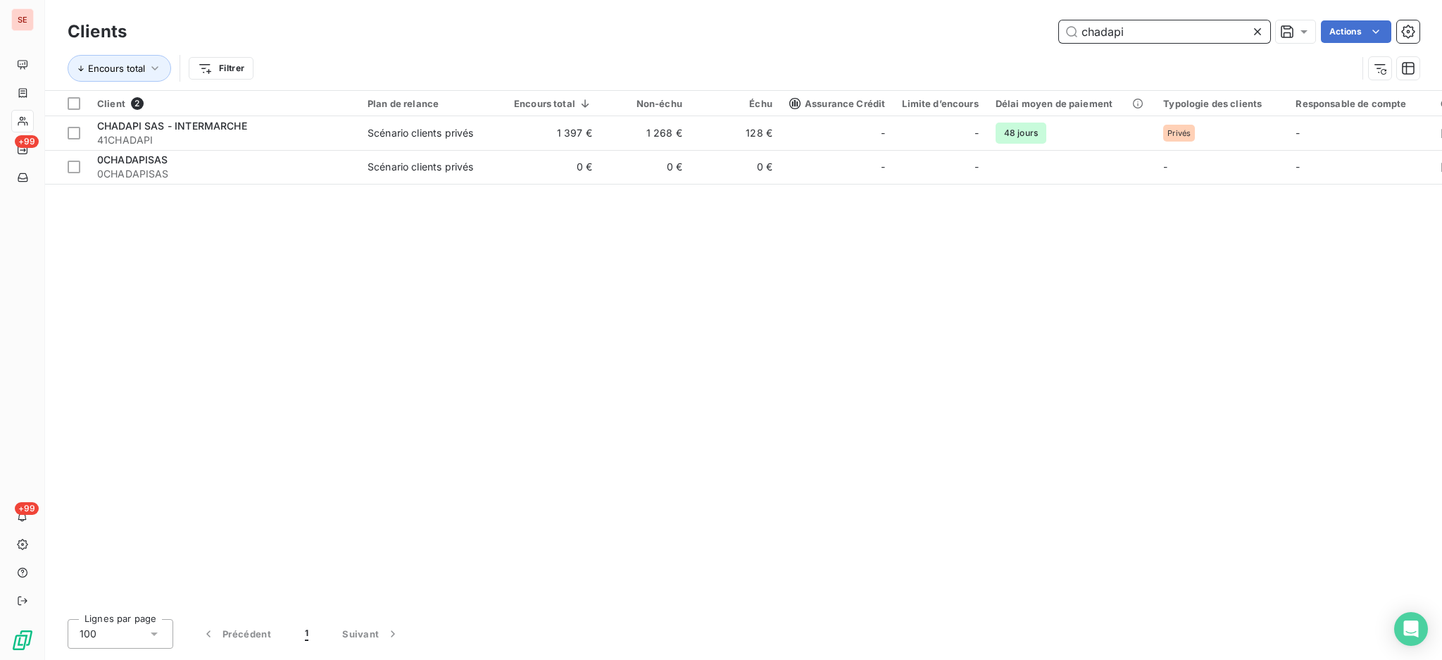
click at [1138, 30] on input "chadapi" at bounding box center [1164, 31] width 211 height 23
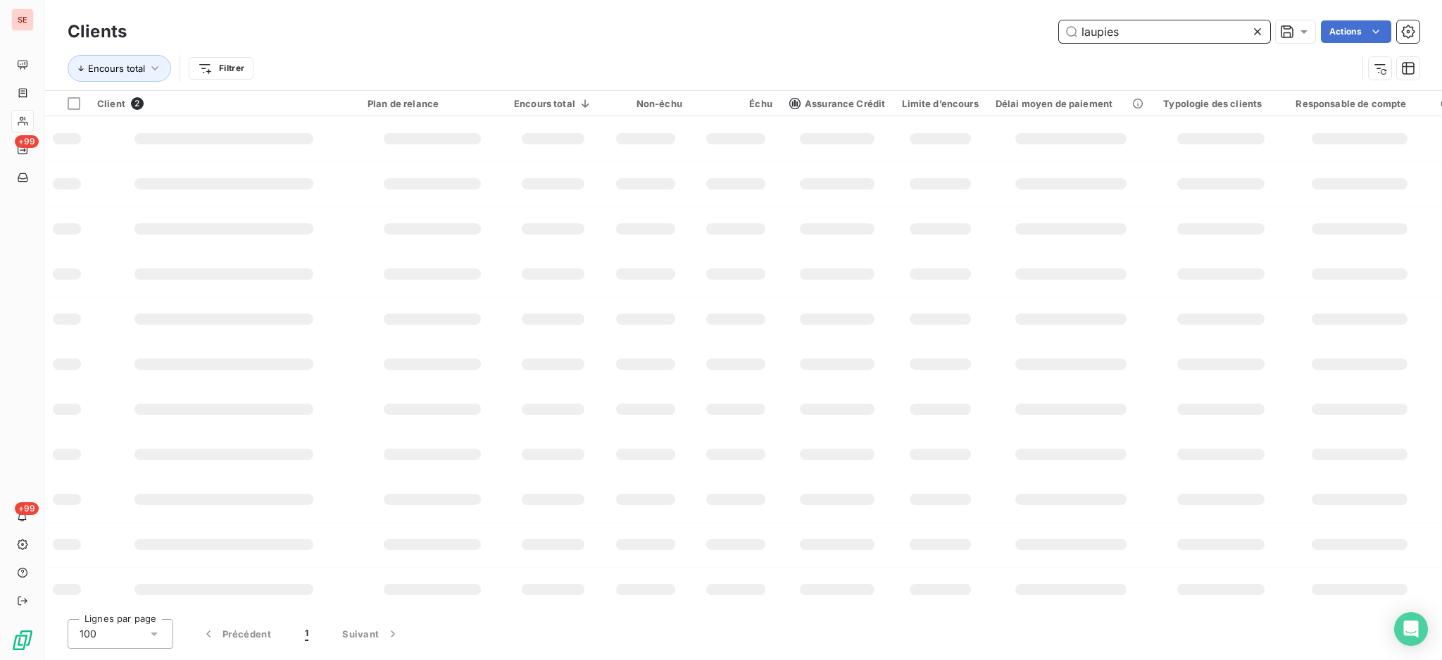
type input "laupies"
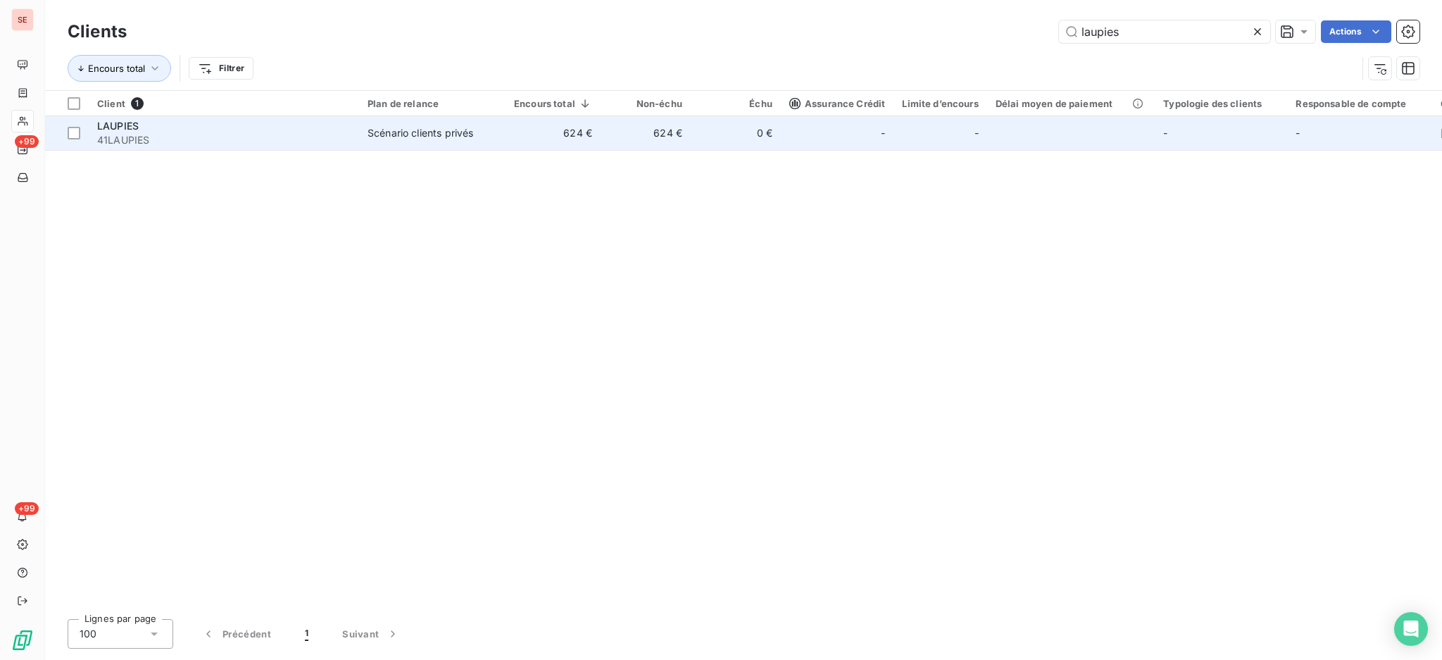
click at [417, 127] on div "Scénario clients privés" at bounding box center [420, 133] width 106 height 14
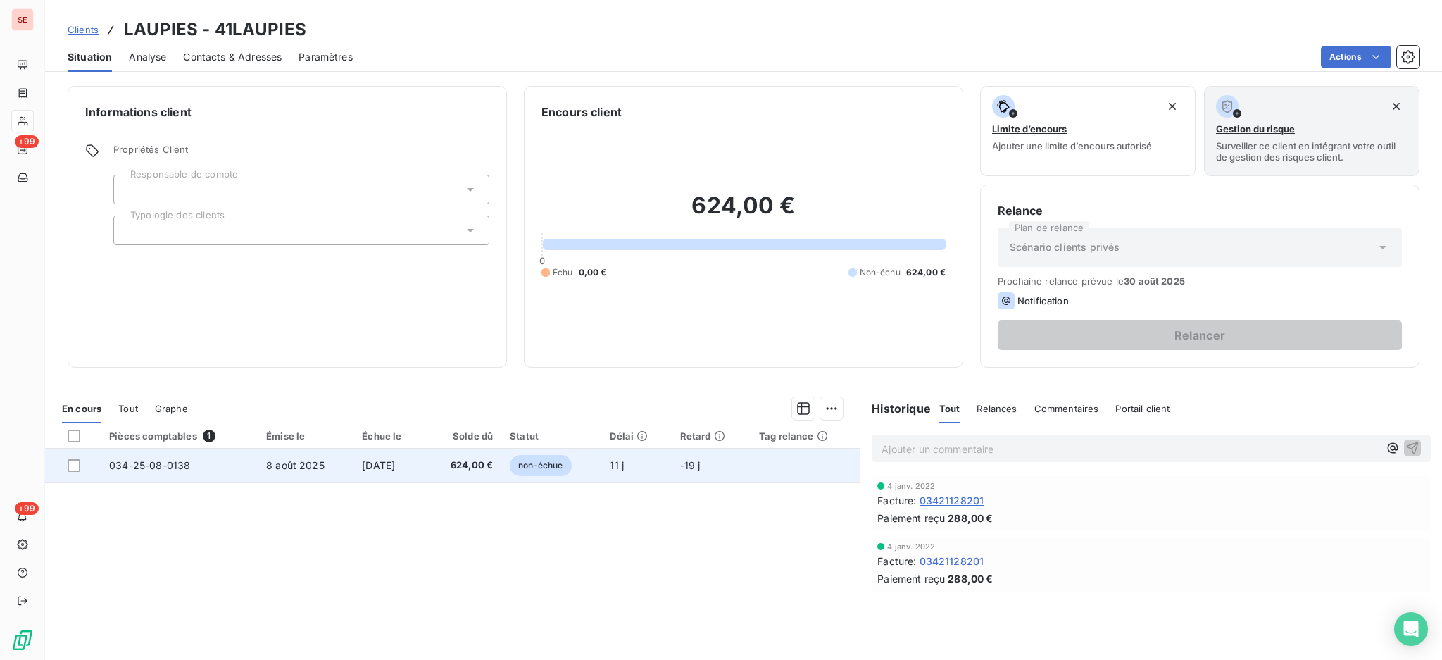
click at [364, 474] on td "7 sept. 2025" at bounding box center [389, 465] width 72 height 34
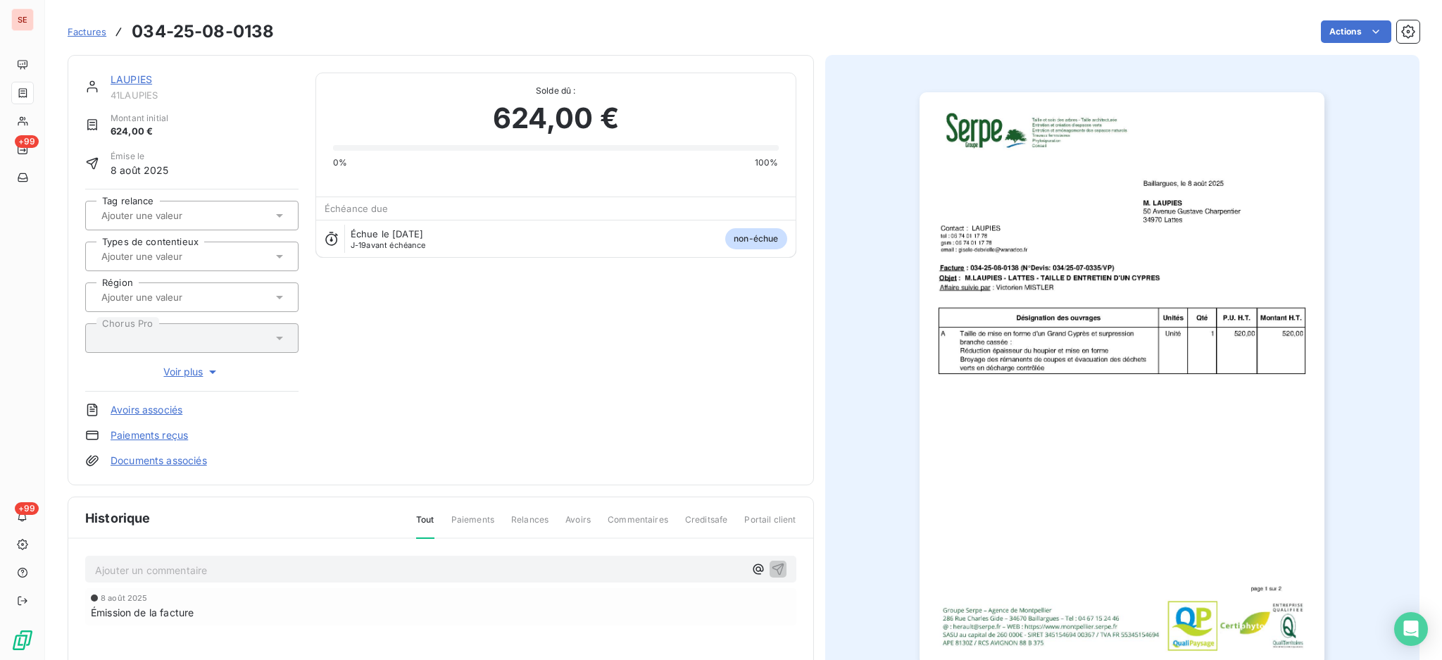
click at [235, 569] on p "Ajouter un commentaire ﻿" at bounding box center [419, 570] width 649 height 18
drag, startPoint x: 298, startPoint y: 556, endPoint x: 249, endPoint y: 564, distance: 49.9
click at [239, 560] on div "19/08 Océane Péchux : chq 312 € n°" at bounding box center [440, 568] width 711 height 26
click at [282, 567] on p "19/08 Océane Péchux : chq 312 € n°" at bounding box center [419, 569] width 649 height 16
drag, startPoint x: 302, startPoint y: 567, endPoint x: 208, endPoint y: 567, distance: 94.3
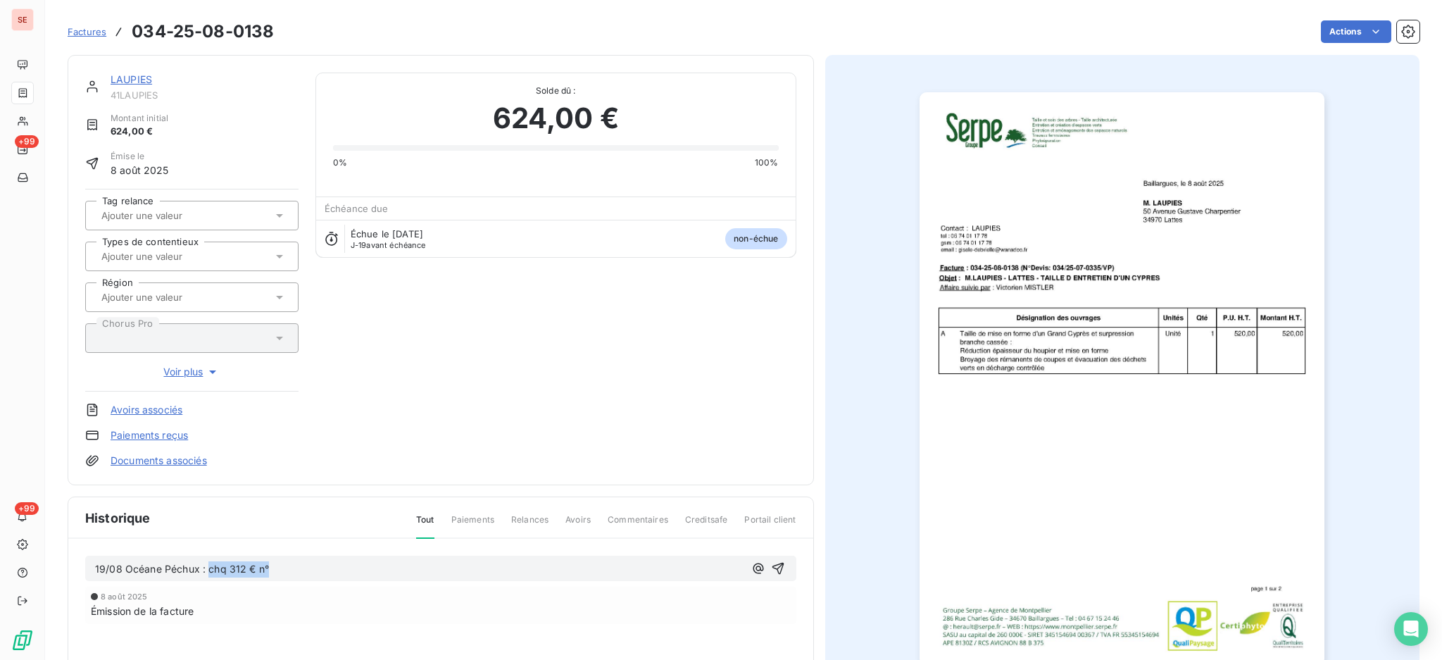
click at [208, 567] on p "19/08 Océane Péchux : chq 312 € n°" at bounding box center [419, 569] width 649 height 16
click at [208, 567] on span "19/08 Océane Péchux : chq 312 € n°" at bounding box center [182, 568] width 174 height 12
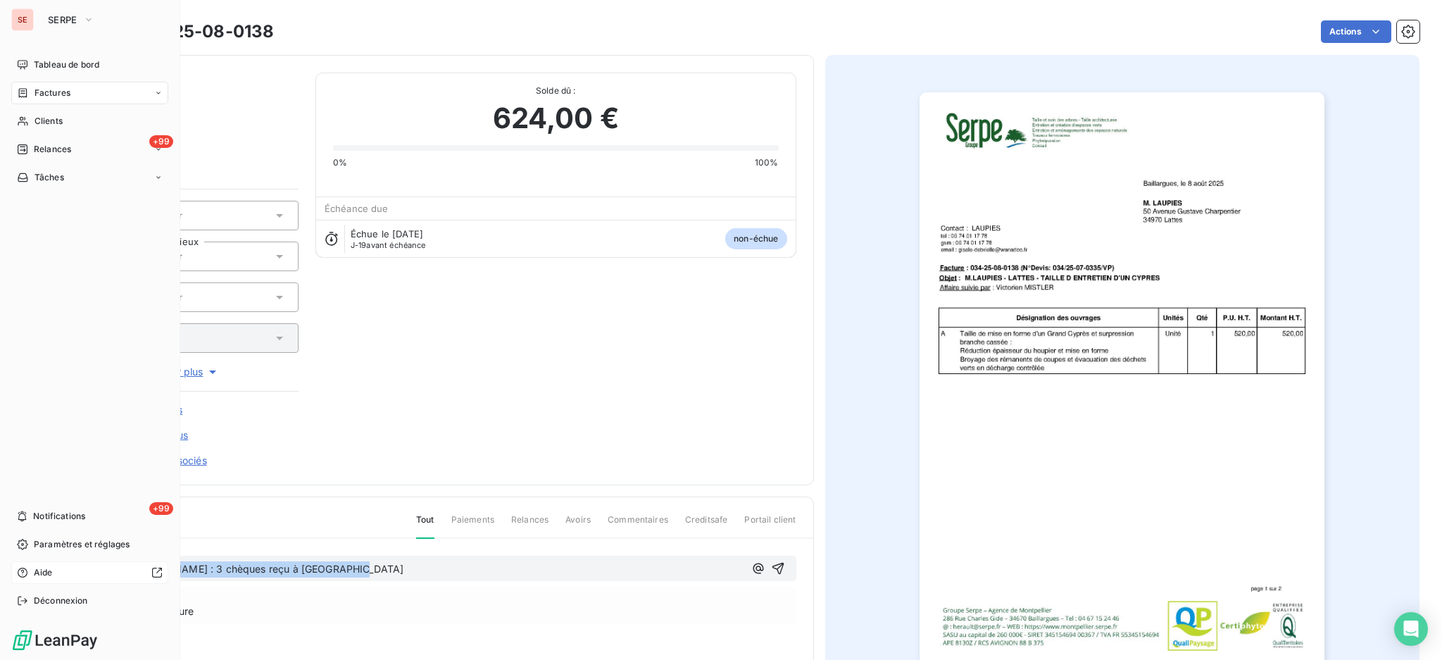
drag, startPoint x: 380, startPoint y: 567, endPoint x: 44, endPoint y: 562, distance: 336.5
click at [44, 562] on div "SE SERPE Tableau de bord Factures Clients +99 Relances Tâches +99 Notifications…" at bounding box center [721, 330] width 1442 height 660
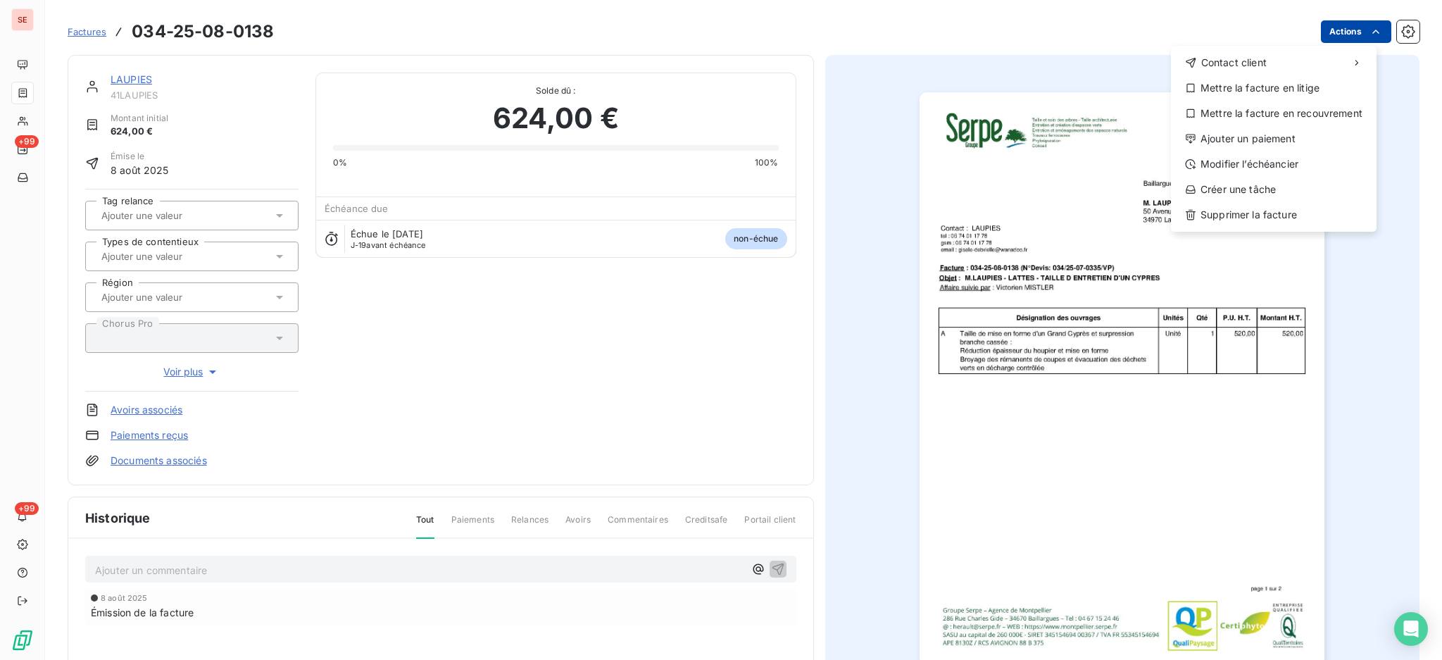
click at [1337, 27] on html "SE +99 +99 Factures 034-25-08-0138 Actions Contact client Mettre la facture en …" at bounding box center [721, 330] width 1442 height 660
click at [1296, 145] on div "Ajouter un paiement" at bounding box center [1273, 138] width 194 height 23
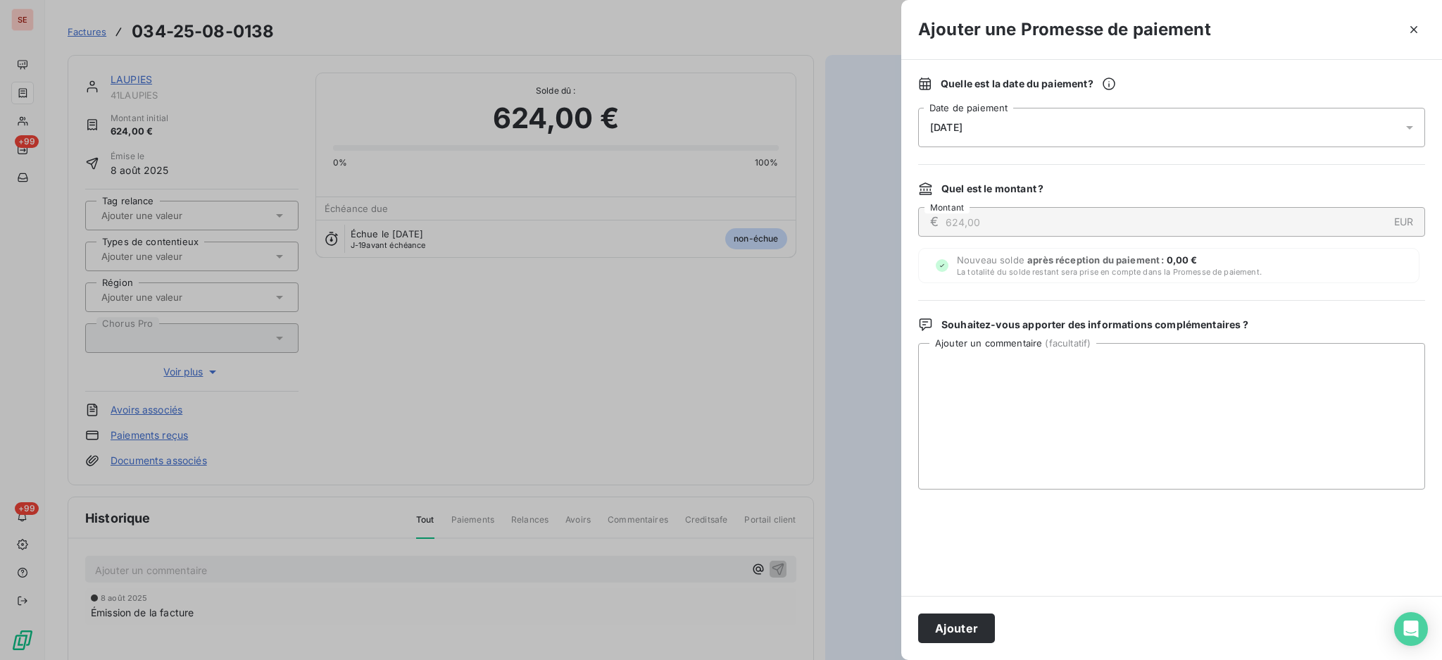
click at [1406, 131] on icon at bounding box center [1409, 127] width 14 height 14
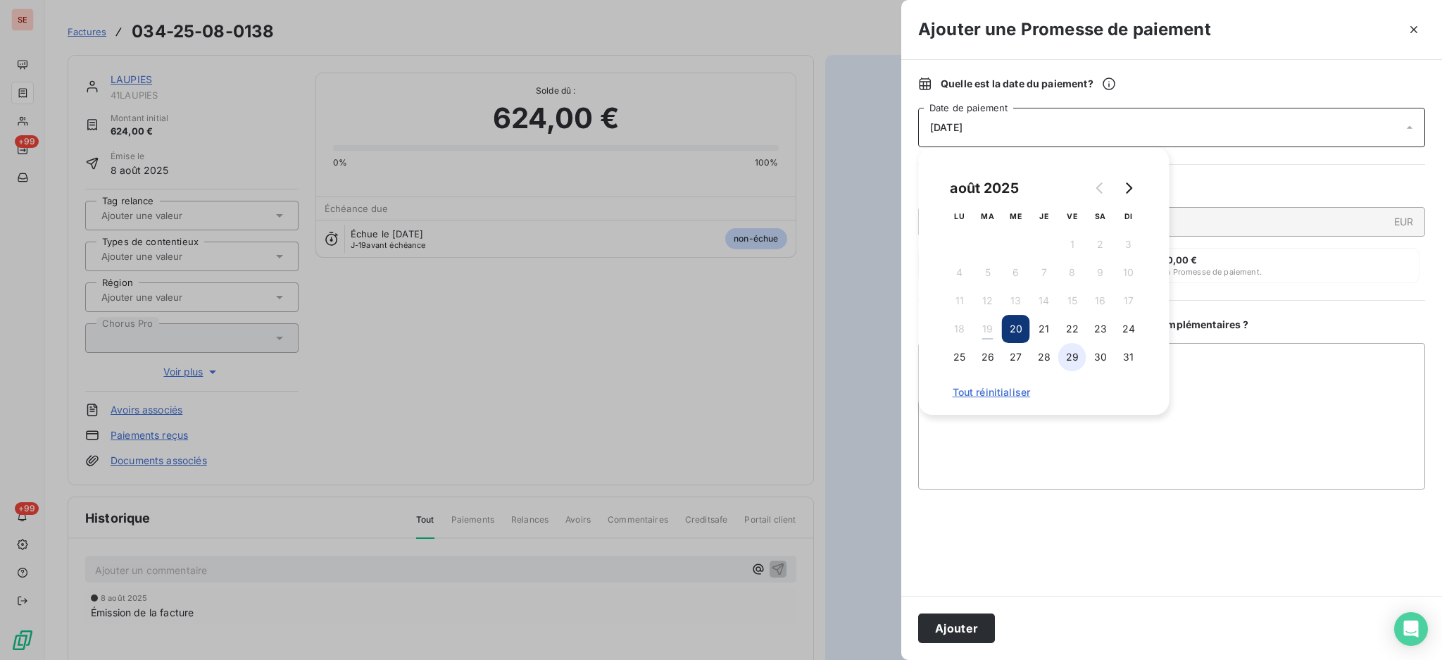
click at [1064, 355] on button "29" at bounding box center [1072, 357] width 28 height 28
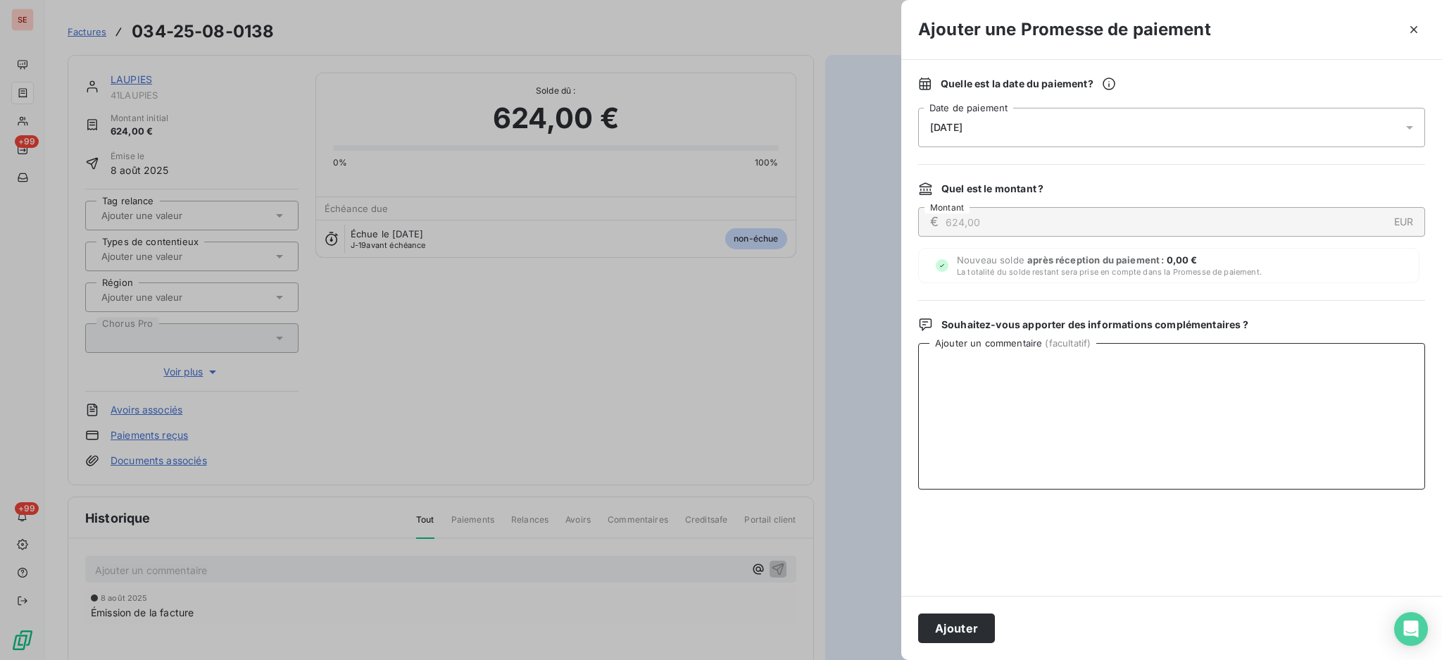
click at [1238, 377] on textarea "Ajouter un commentaire ( facultatif )" at bounding box center [1171, 416] width 507 height 146
paste textarea "19/08 Océane Péchux : 3 chèques reçu à Baillargues"
type textarea "19/08 Océane Péchux : 3 chèques reçu à Baillargues"
drag, startPoint x: 949, startPoint y: 620, endPoint x: 1237, endPoint y: 410, distance: 356.2
click at [949, 620] on button "Ajouter" at bounding box center [956, 628] width 77 height 30
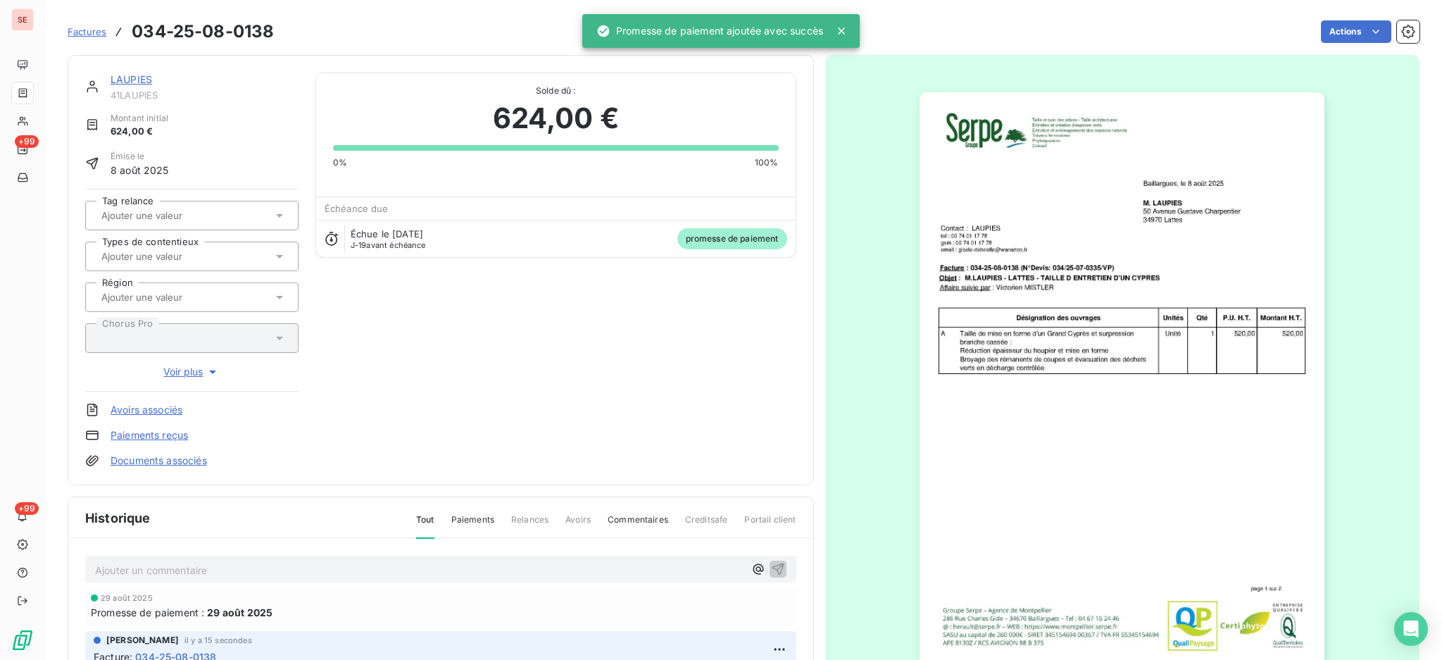
click at [192, 462] on link "Documents associés" at bounding box center [159, 460] width 96 height 14
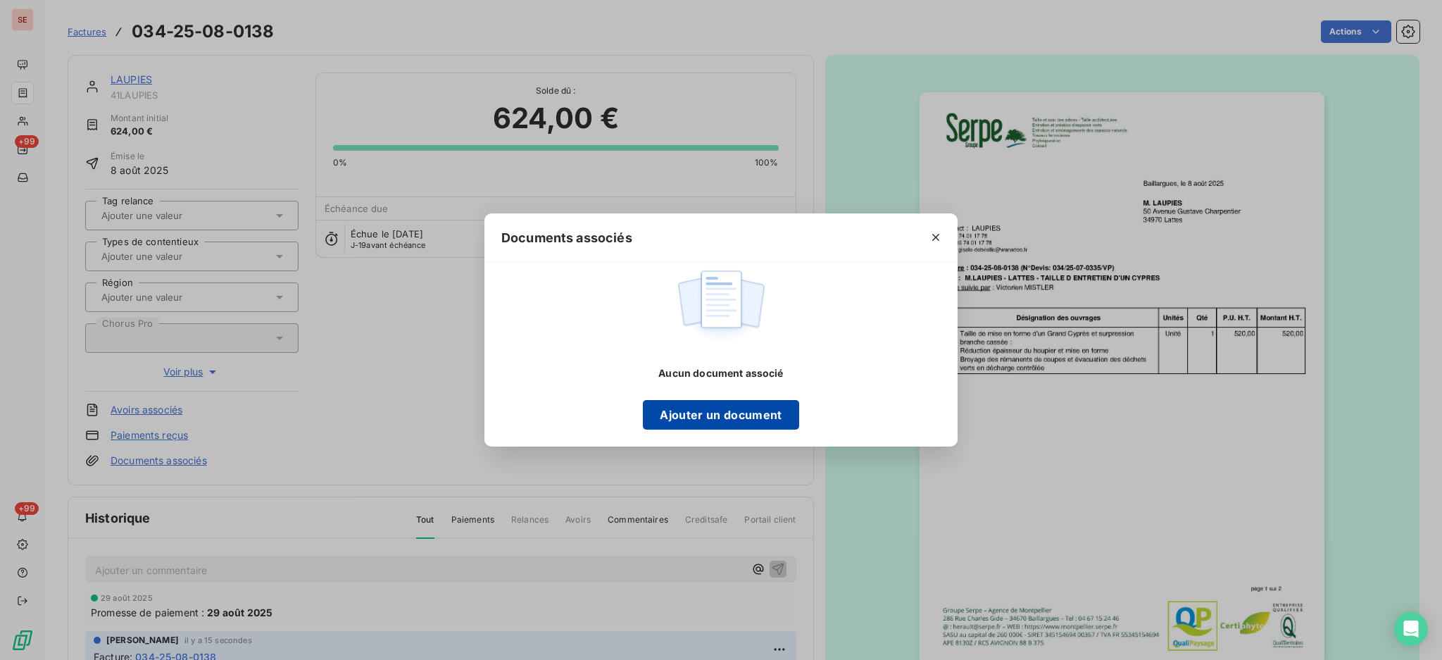
click at [752, 407] on button "Ajouter un document" at bounding box center [721, 415] width 156 height 30
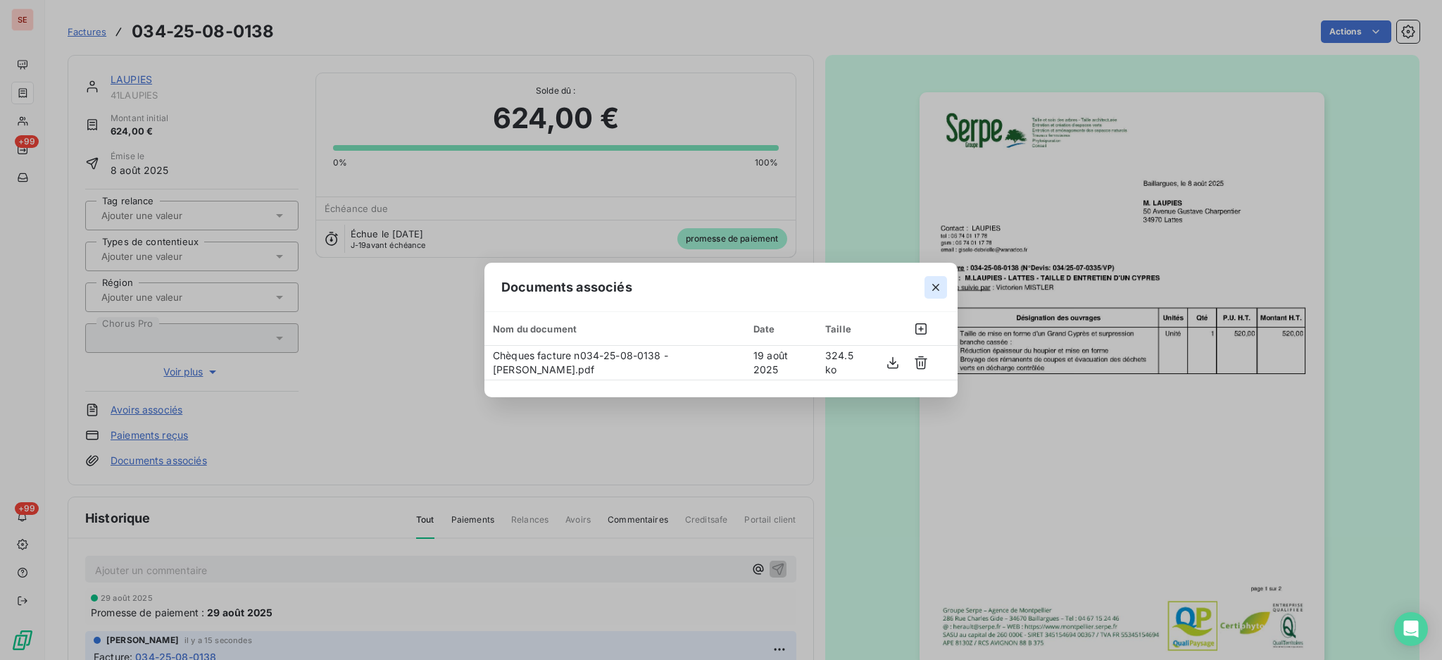
click at [939, 287] on icon "button" at bounding box center [935, 287] width 14 height 14
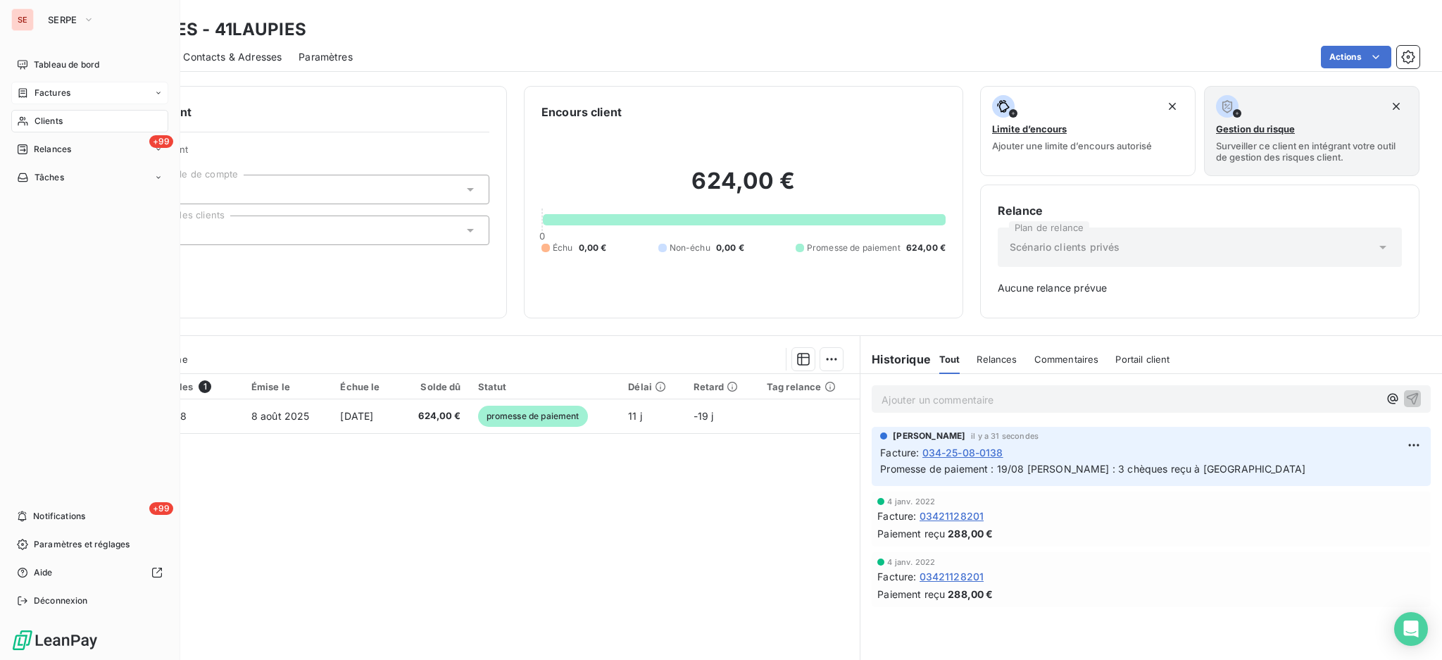
click at [45, 93] on span "Factures" at bounding box center [52, 93] width 36 height 13
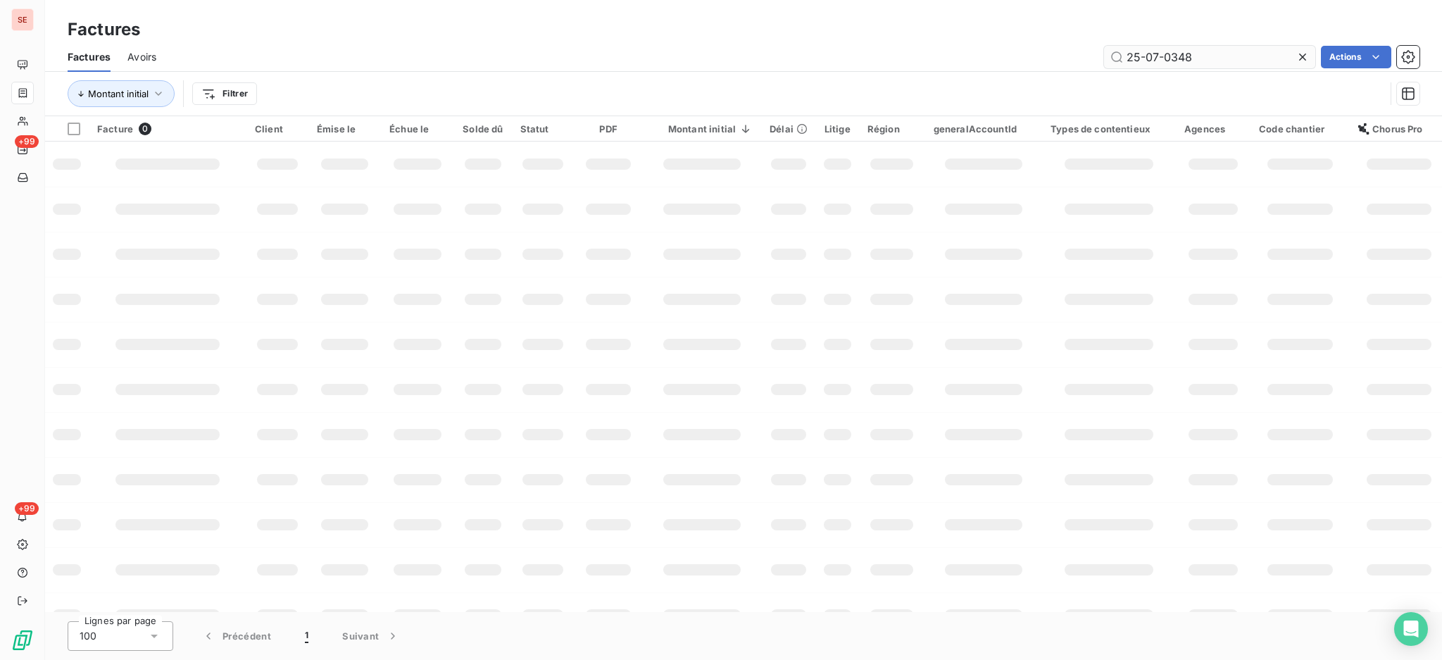
drag, startPoint x: 1195, startPoint y: 58, endPoint x: 1175, endPoint y: 58, distance: 19.7
click at [1175, 58] on input "25-07-0348" at bounding box center [1209, 57] width 211 height 23
drag, startPoint x: 1211, startPoint y: 60, endPoint x: 1168, endPoint y: 61, distance: 43.0
click at [1209, 60] on input "25-07-0375" at bounding box center [1209, 57] width 211 height 23
drag, startPoint x: 1168, startPoint y: 61, endPoint x: 1145, endPoint y: 61, distance: 22.5
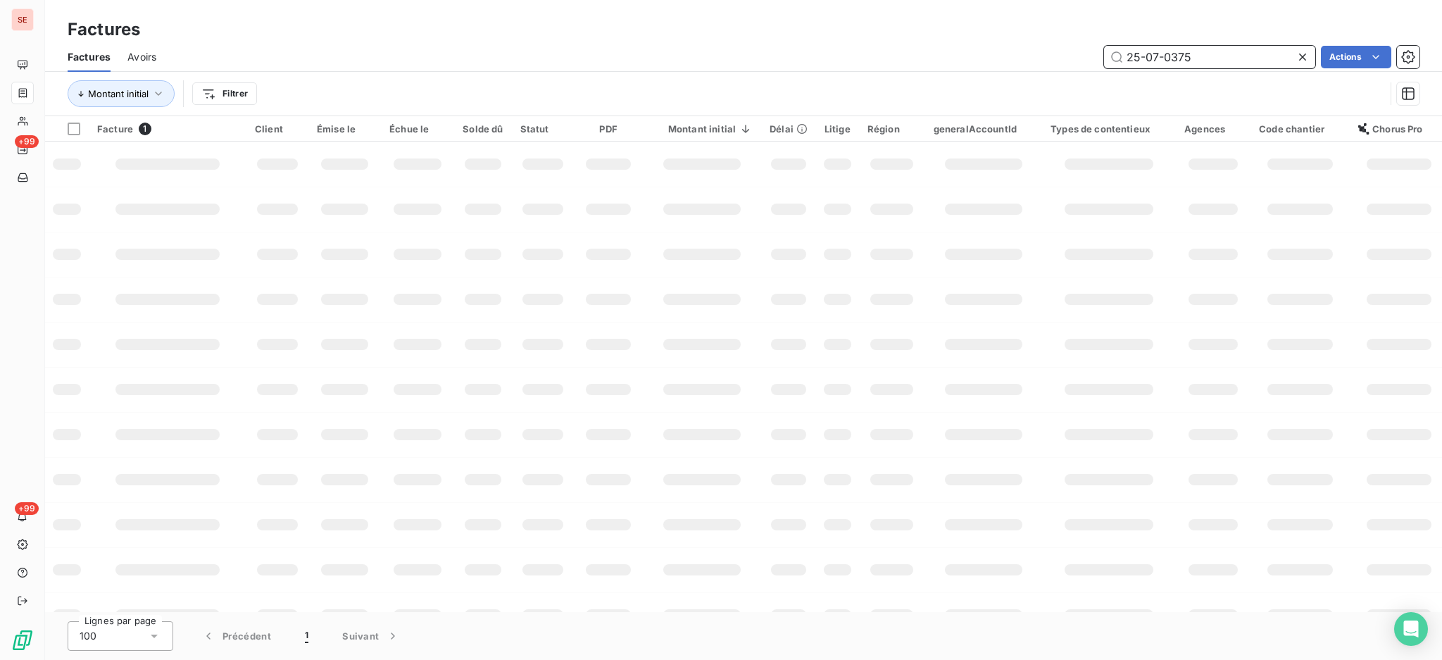
click at [1145, 61] on input "25-07-0375" at bounding box center [1209, 57] width 211 height 23
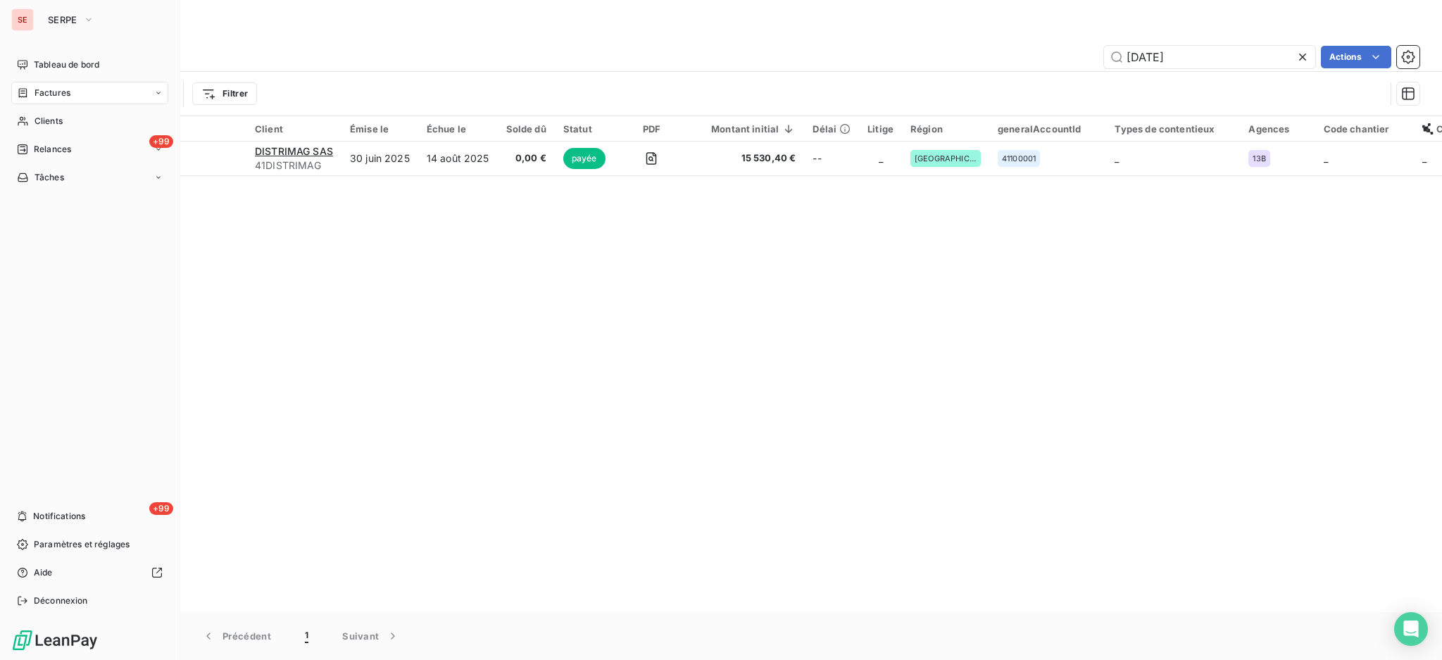
drag, startPoint x: 42, startPoint y: 93, endPoint x: 358, endPoint y: 88, distance: 315.4
click at [42, 93] on span "Factures" at bounding box center [52, 93] width 36 height 13
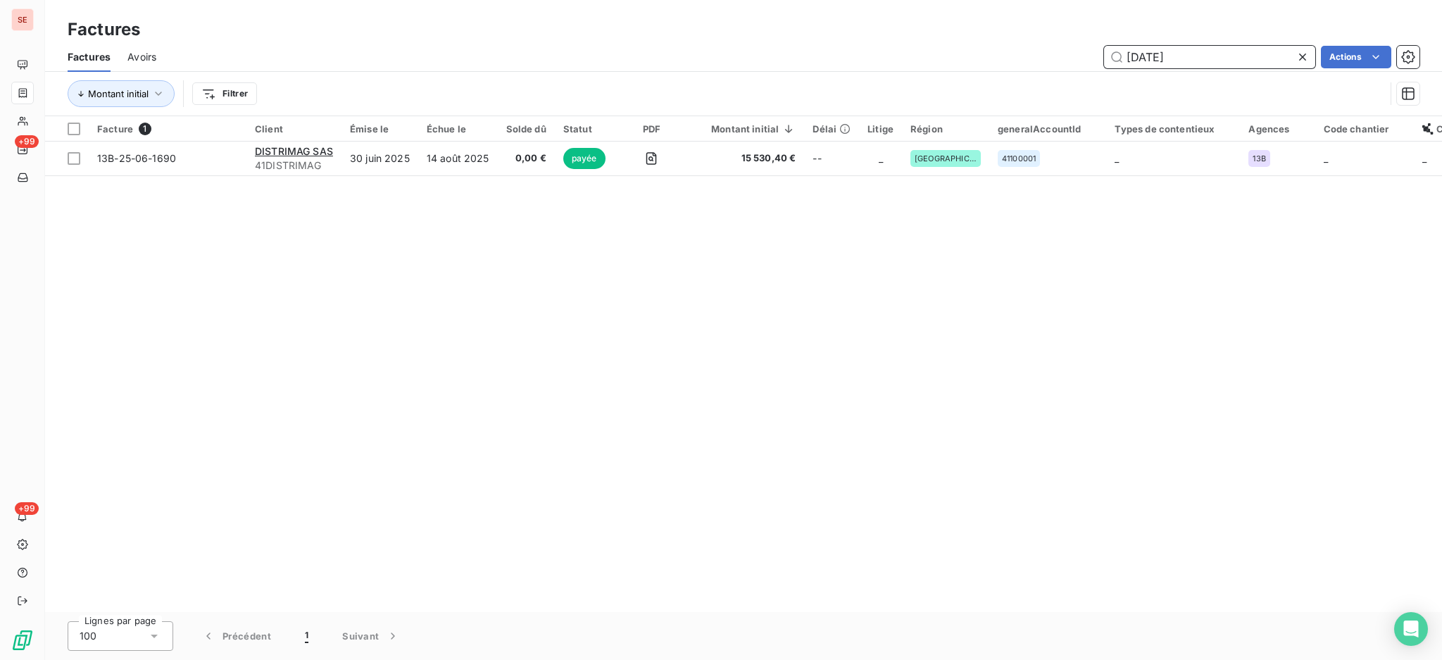
click at [1218, 61] on input "25-06-1690" at bounding box center [1209, 57] width 211 height 23
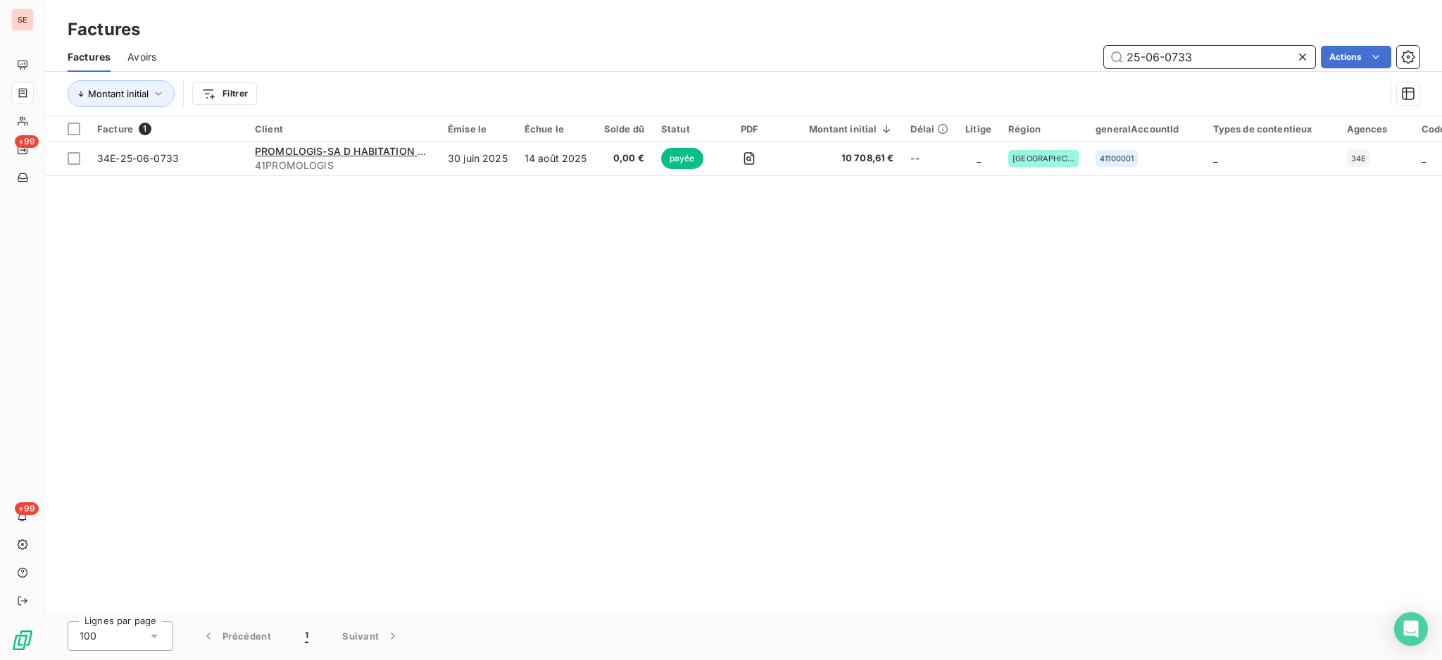
drag, startPoint x: 1209, startPoint y: 51, endPoint x: 1202, endPoint y: 51, distance: 7.7
click at [1208, 51] on input "25-06-0733" at bounding box center [1209, 57] width 211 height 23
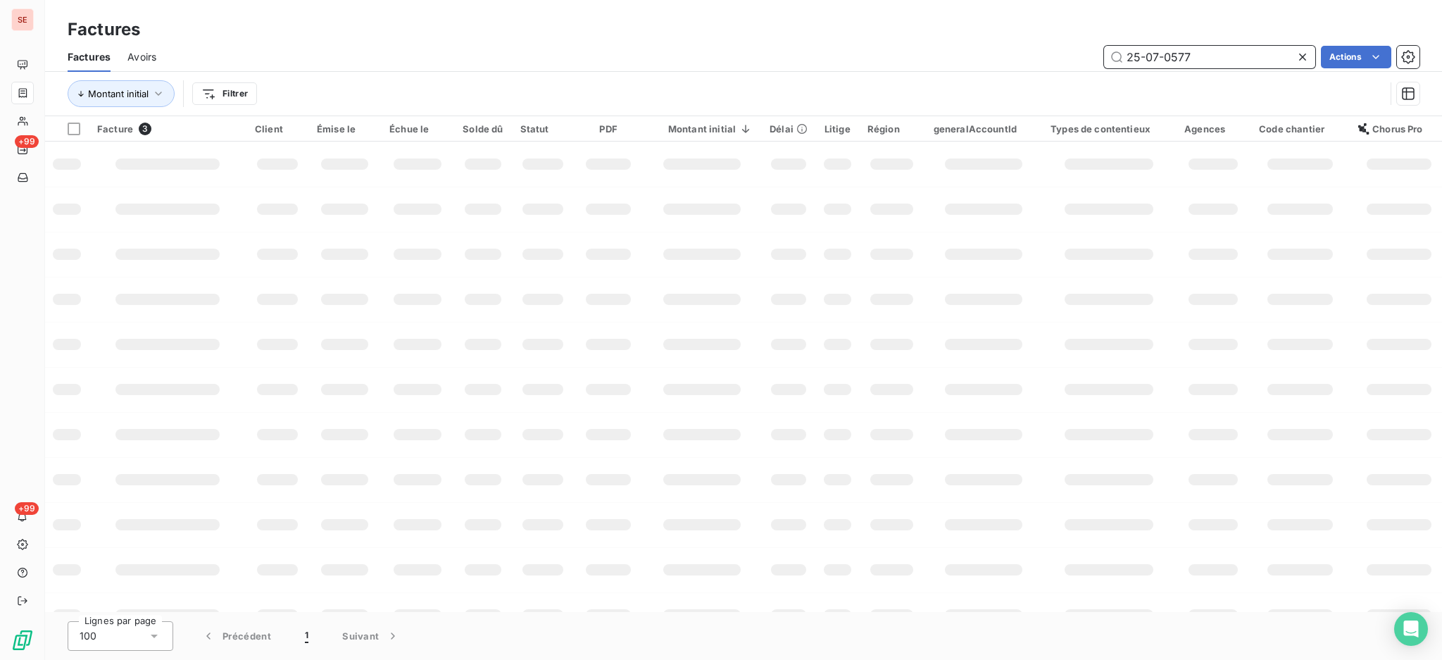
type input "25-07-0577"
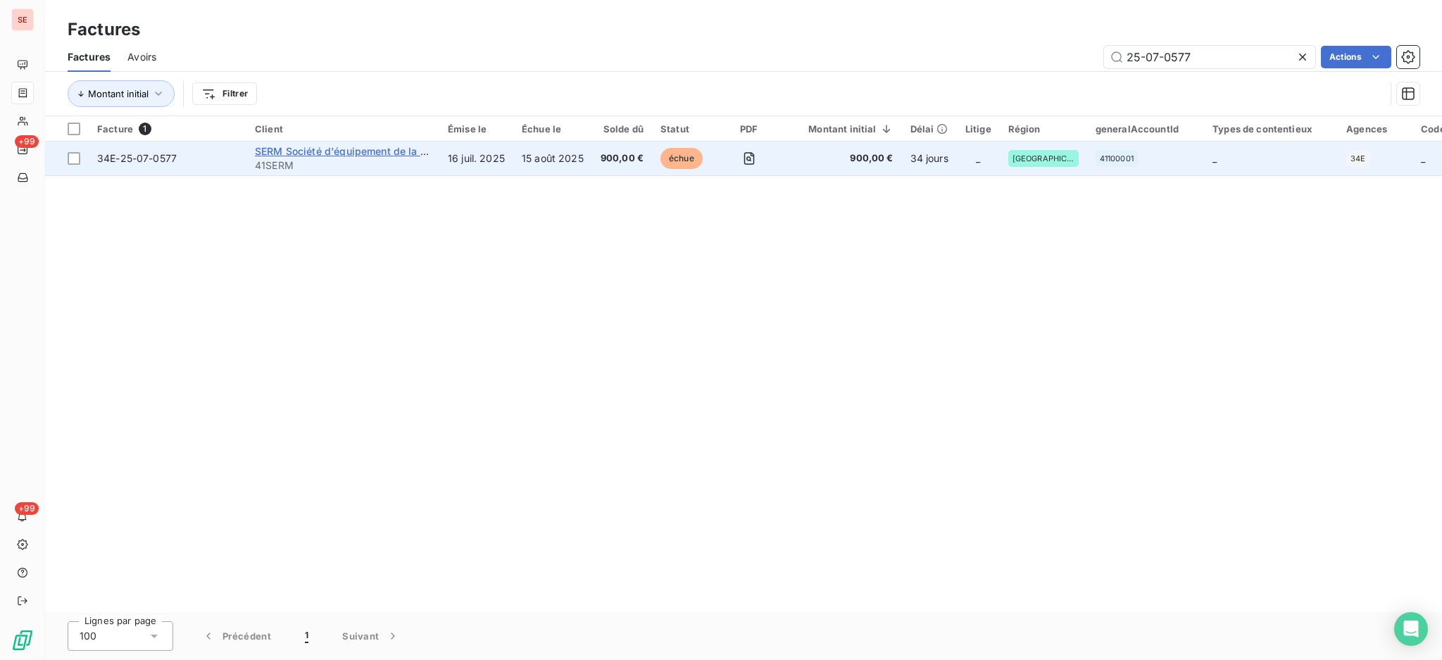
click at [313, 155] on span "SERM Société d'équipement de la Rég" at bounding box center [347, 151] width 184 height 12
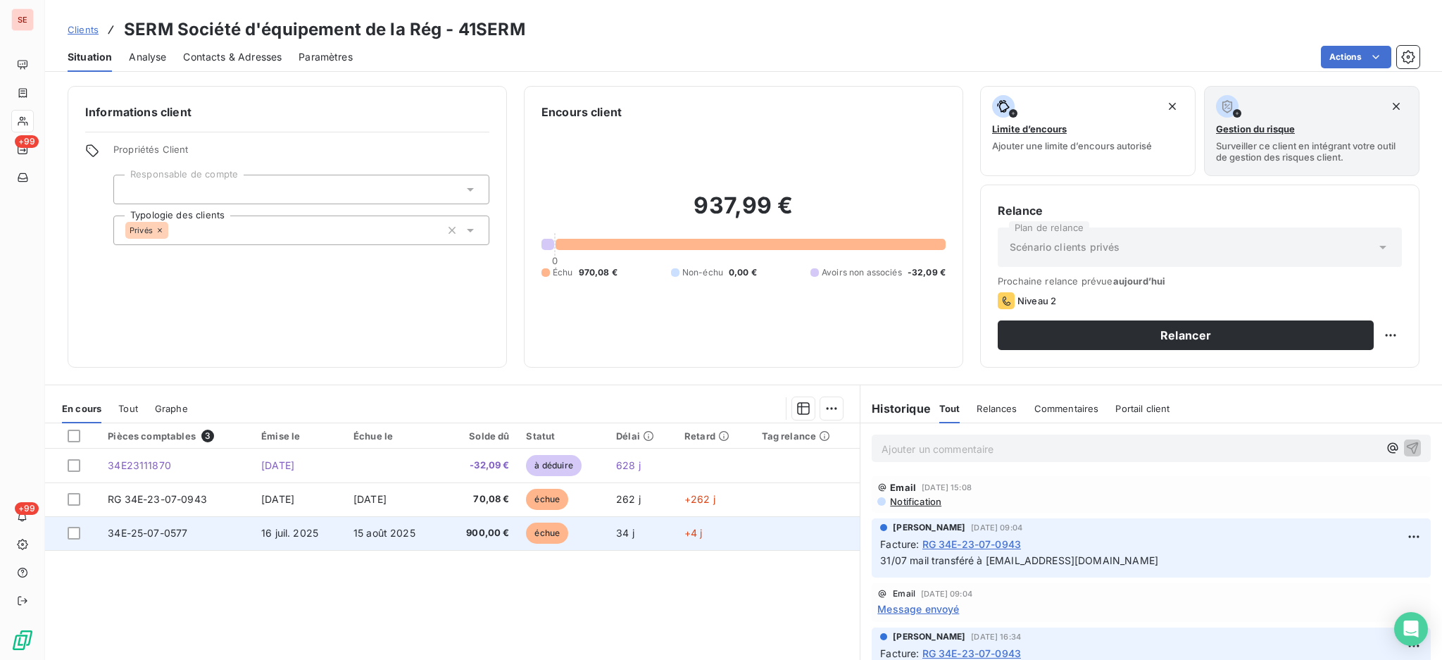
click at [299, 540] on td "16 juil. 2025" at bounding box center [299, 533] width 92 height 34
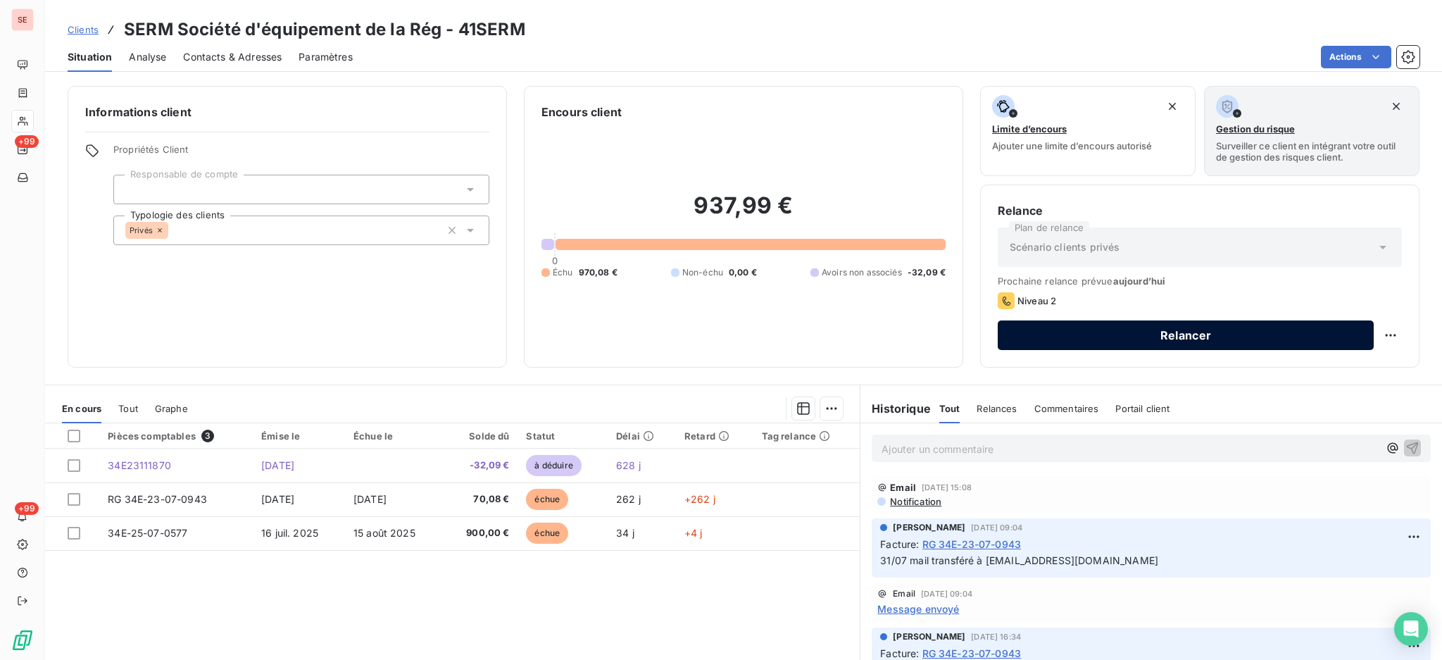
click at [1036, 331] on button "Relancer" at bounding box center [1185, 335] width 376 height 30
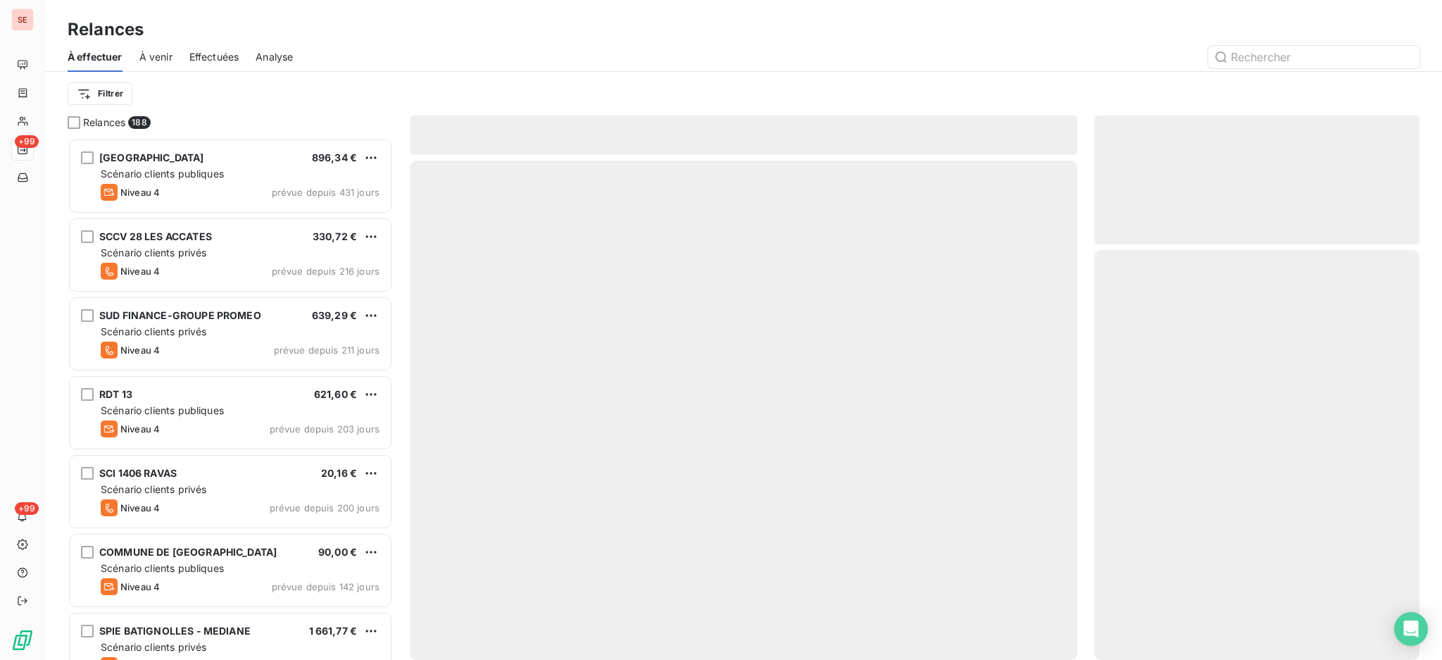
scroll to position [508, 310]
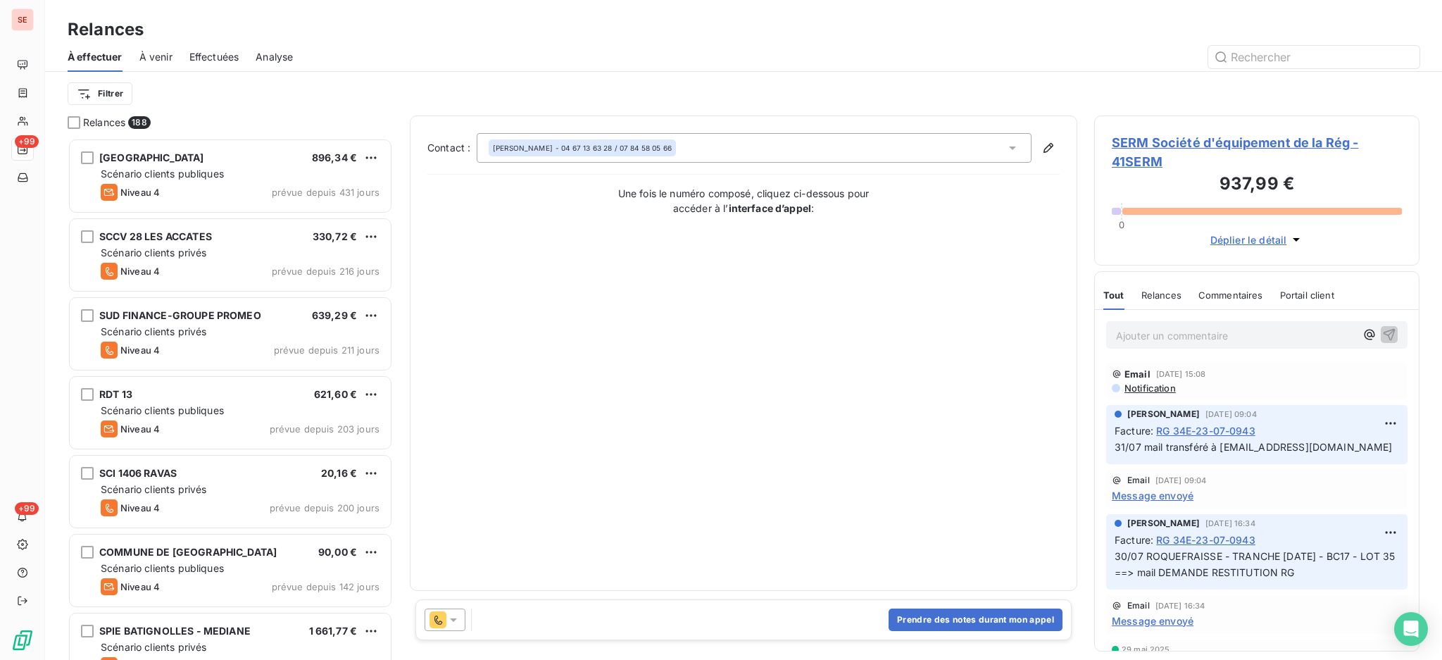
click at [456, 624] on icon at bounding box center [453, 619] width 14 height 14
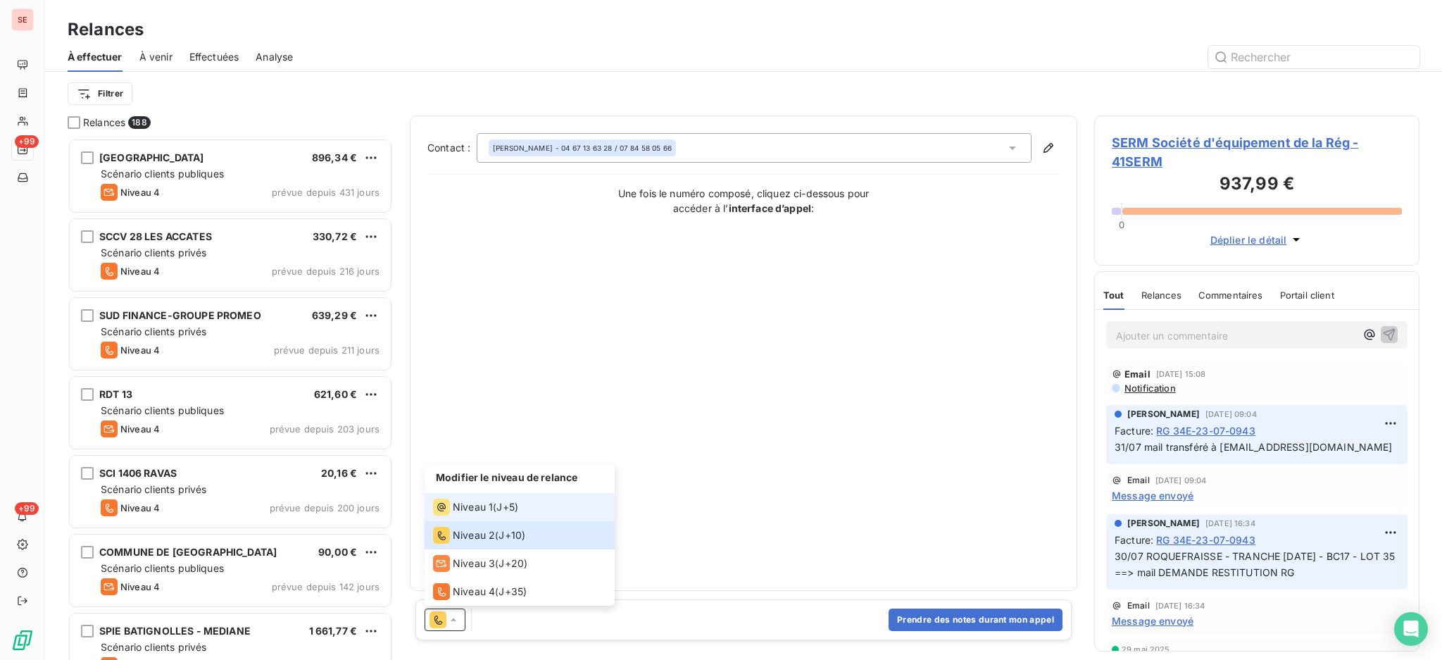
click at [467, 504] on span "Niveau 1" at bounding box center [473, 507] width 40 height 14
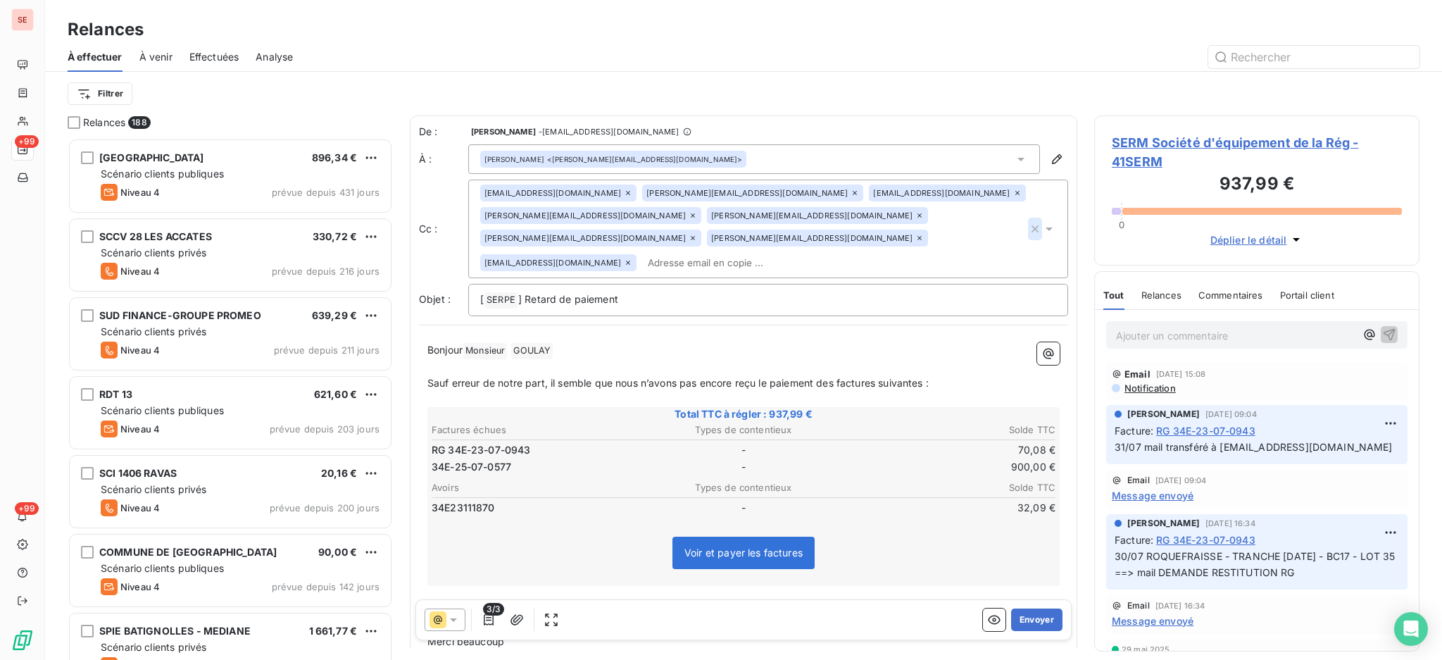
click at [1031, 225] on icon "button" at bounding box center [1034, 228] width 7 height 7
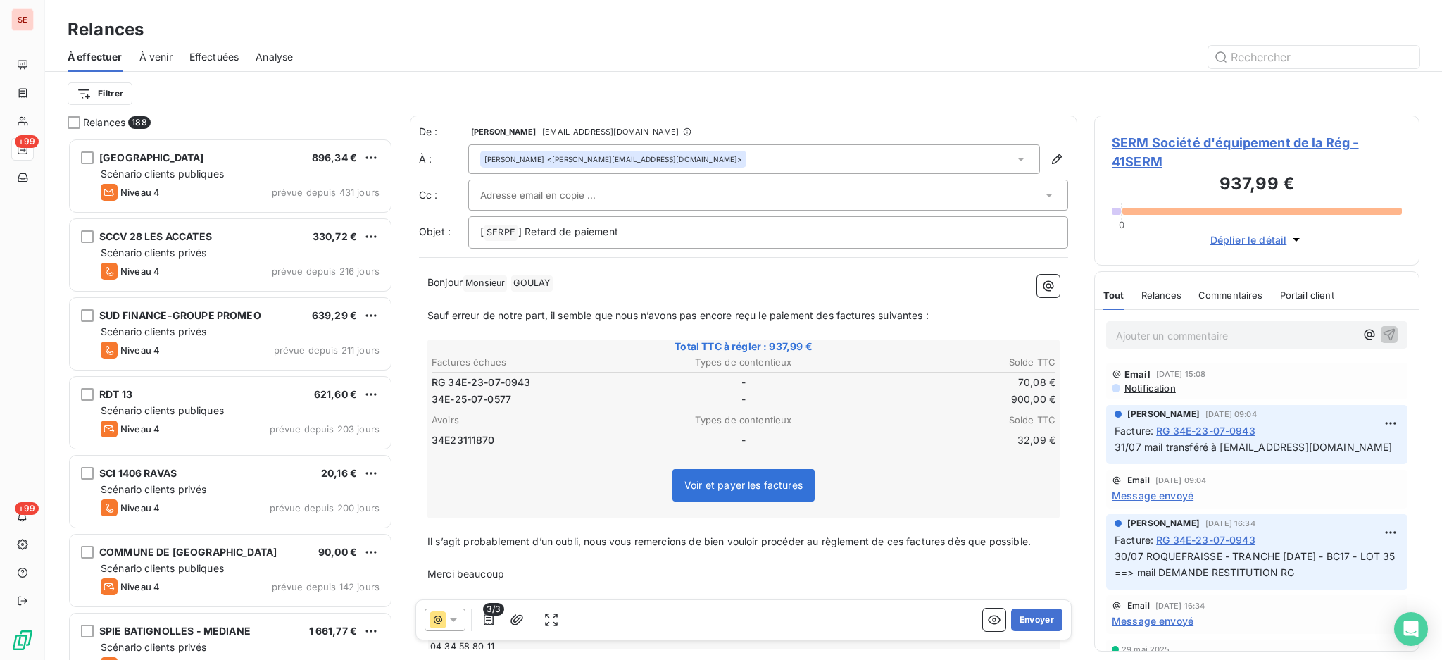
click at [1014, 156] on icon at bounding box center [1021, 159] width 14 height 14
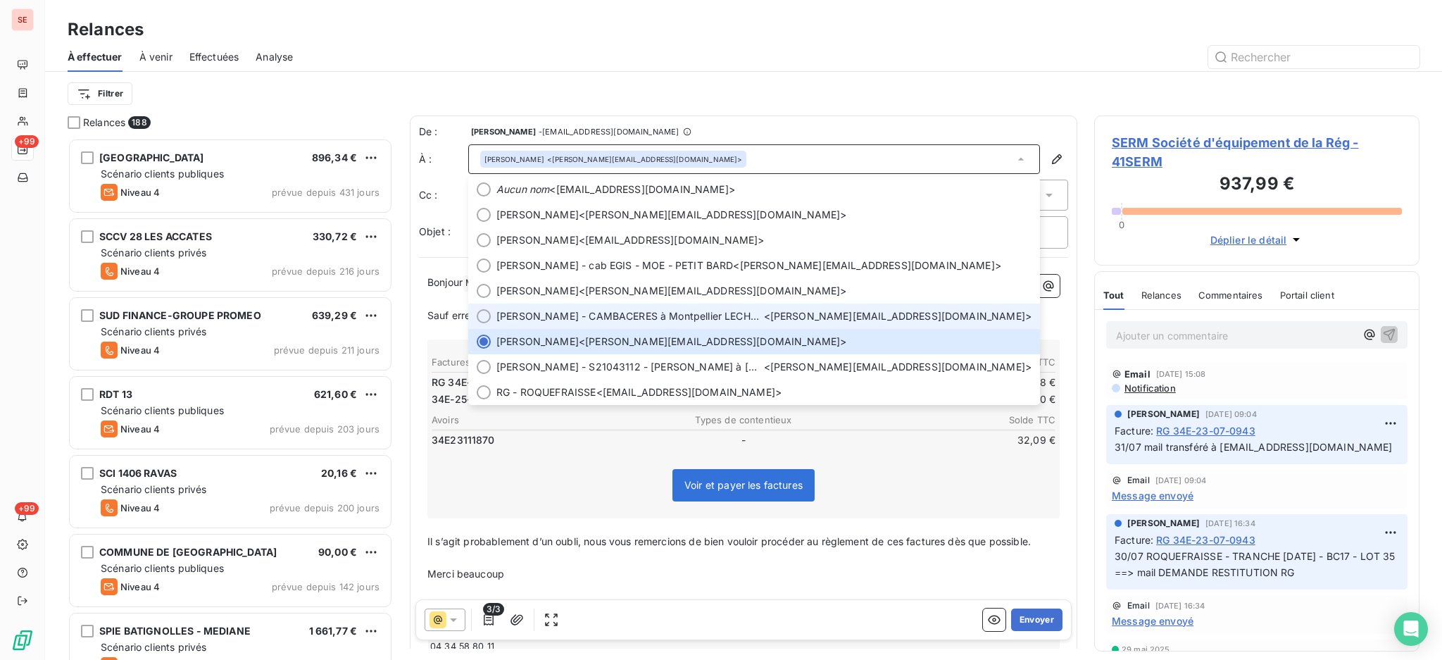
click at [479, 314] on div at bounding box center [484, 316] width 14 height 14
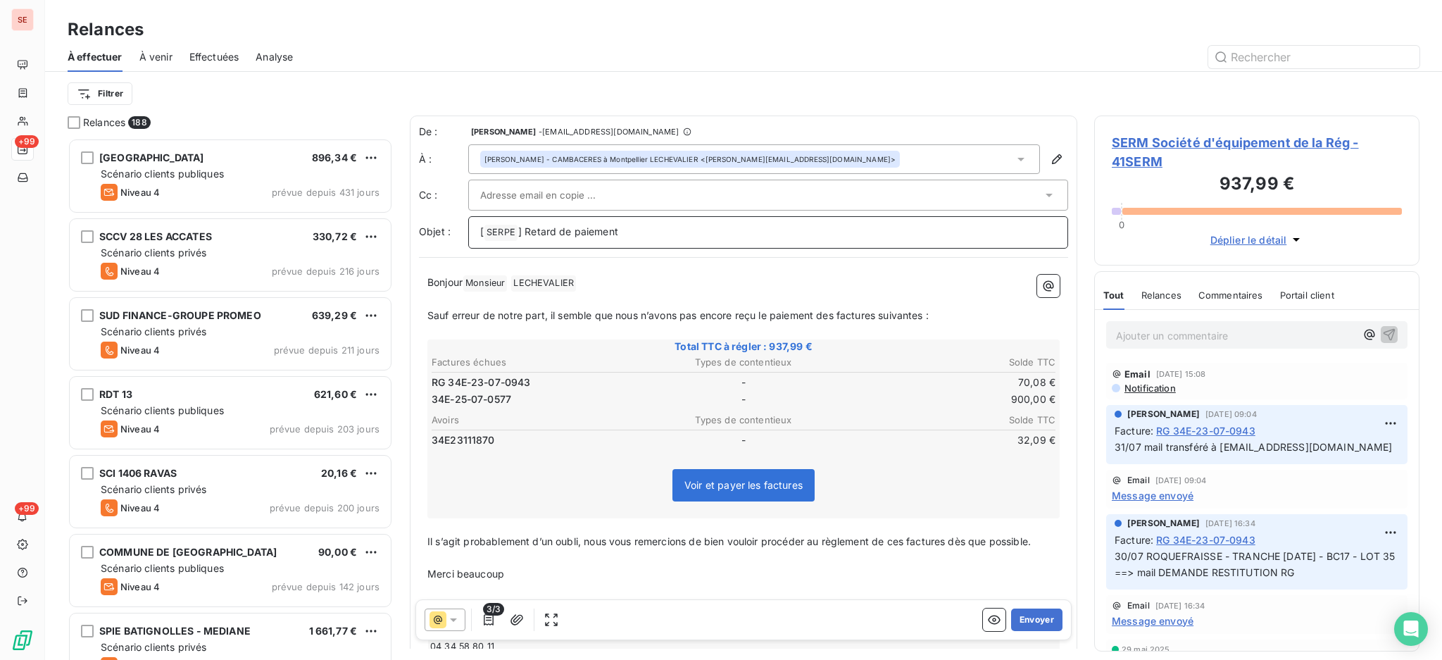
click at [660, 229] on p "[ SERPE ﻿ ] Retard de paiement" at bounding box center [768, 232] width 576 height 17
click at [489, 617] on icon "button" at bounding box center [489, 619] width 10 height 11
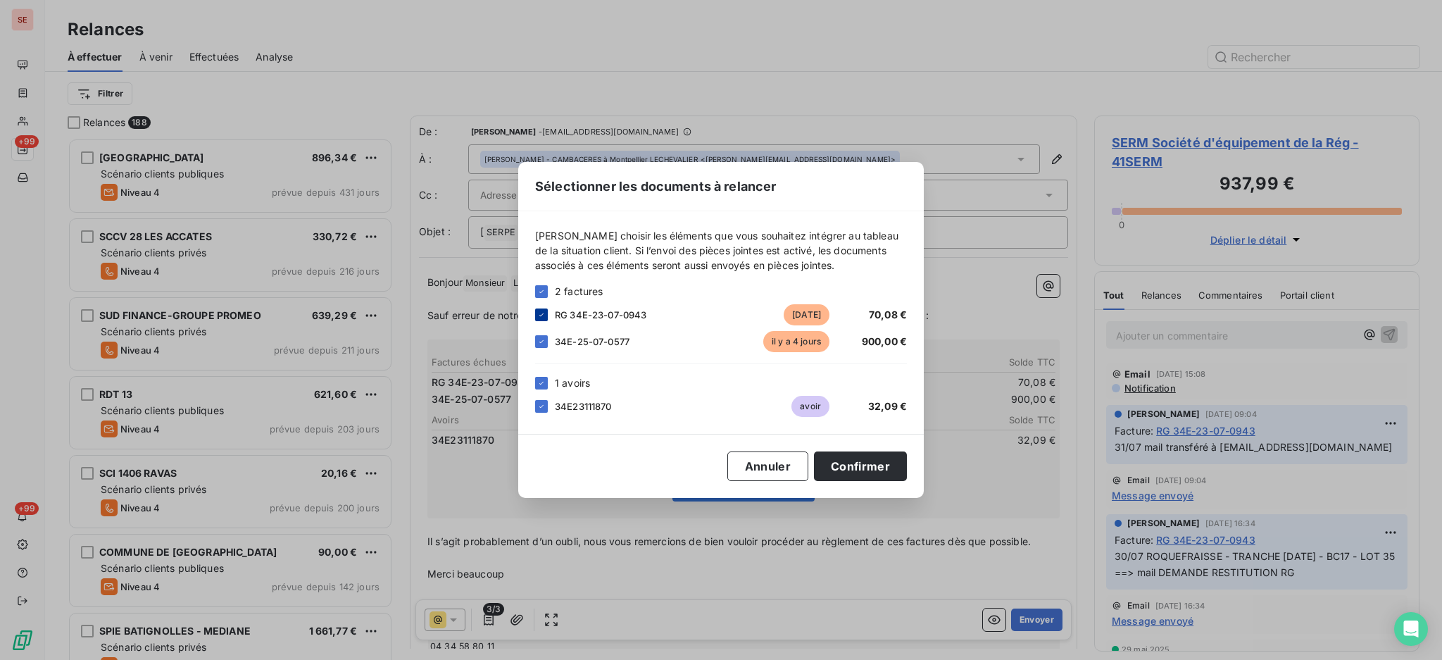
click at [537, 316] on icon at bounding box center [541, 314] width 8 height 8
click at [542, 386] on icon at bounding box center [541, 383] width 8 height 8
click at [839, 467] on button "Confirmer" at bounding box center [860, 466] width 93 height 30
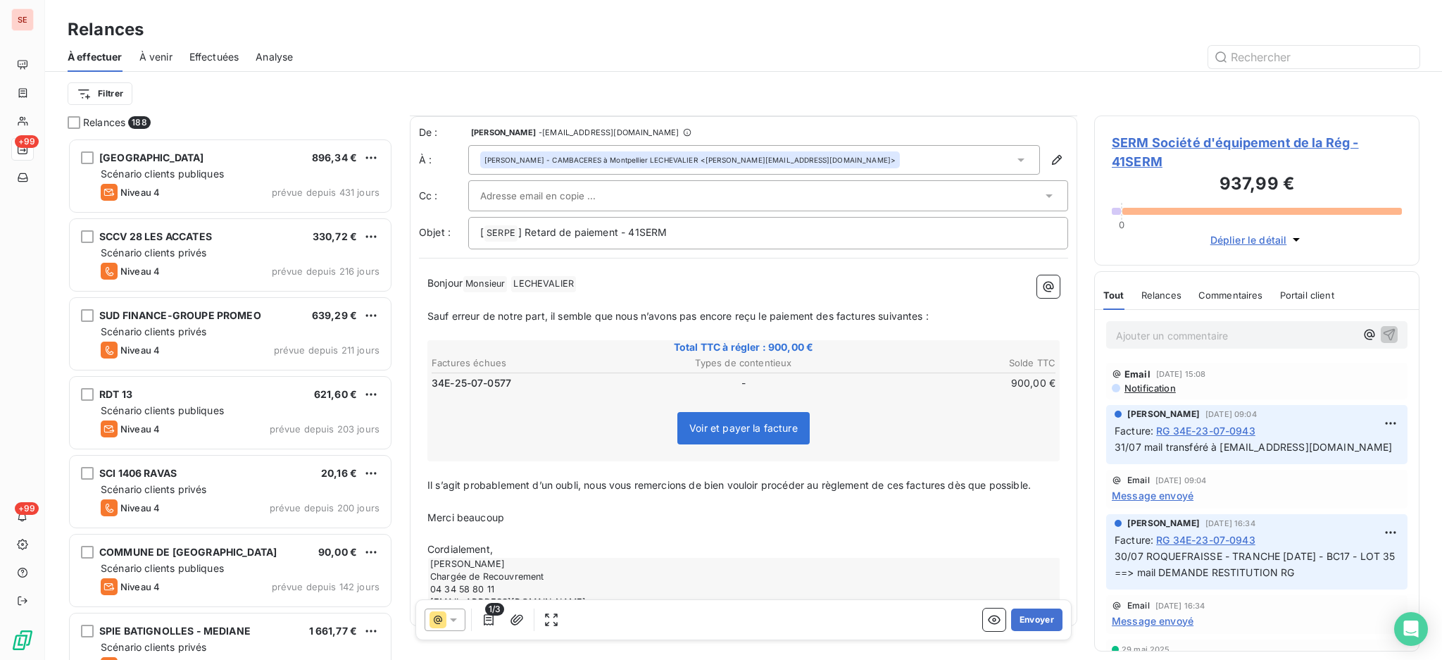
scroll to position [32, 0]
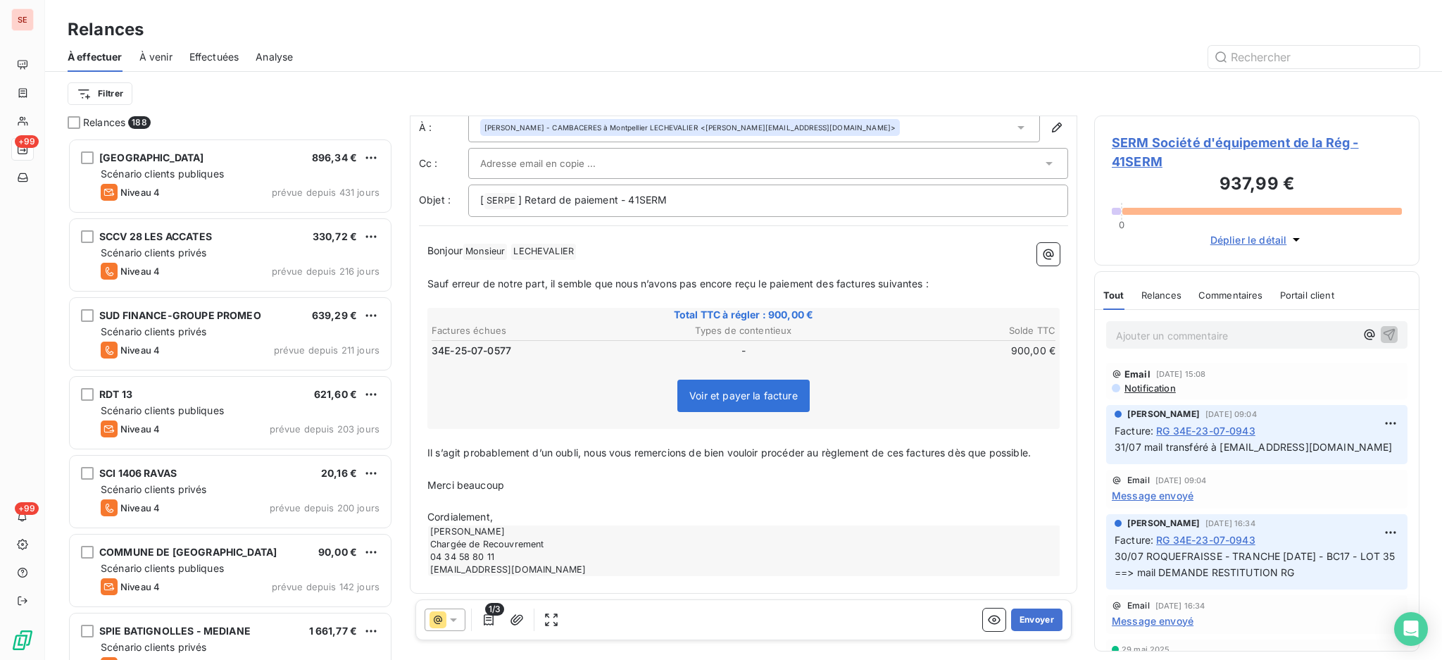
click at [543, 514] on p "Cordialement," at bounding box center [743, 517] width 632 height 16
drag, startPoint x: 499, startPoint y: 494, endPoint x: 419, endPoint y: 471, distance: 83.5
click at [419, 471] on div "Bonjour Monsieur ﻿ LECHEVALIER ﻿ ﻿ ﻿ Sauf erreur de notre part, il semble que n…" at bounding box center [743, 417] width 649 height 366
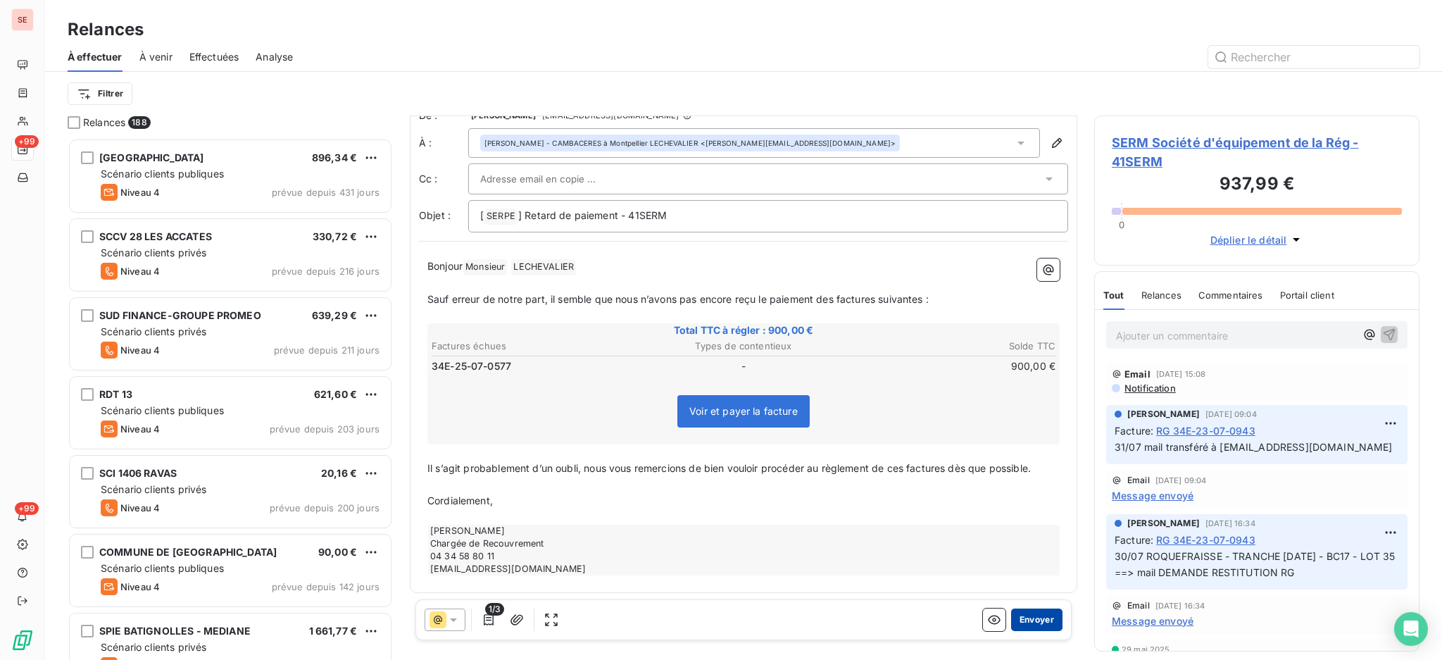
click at [1014, 619] on button "Envoyer" at bounding box center [1036, 619] width 51 height 23
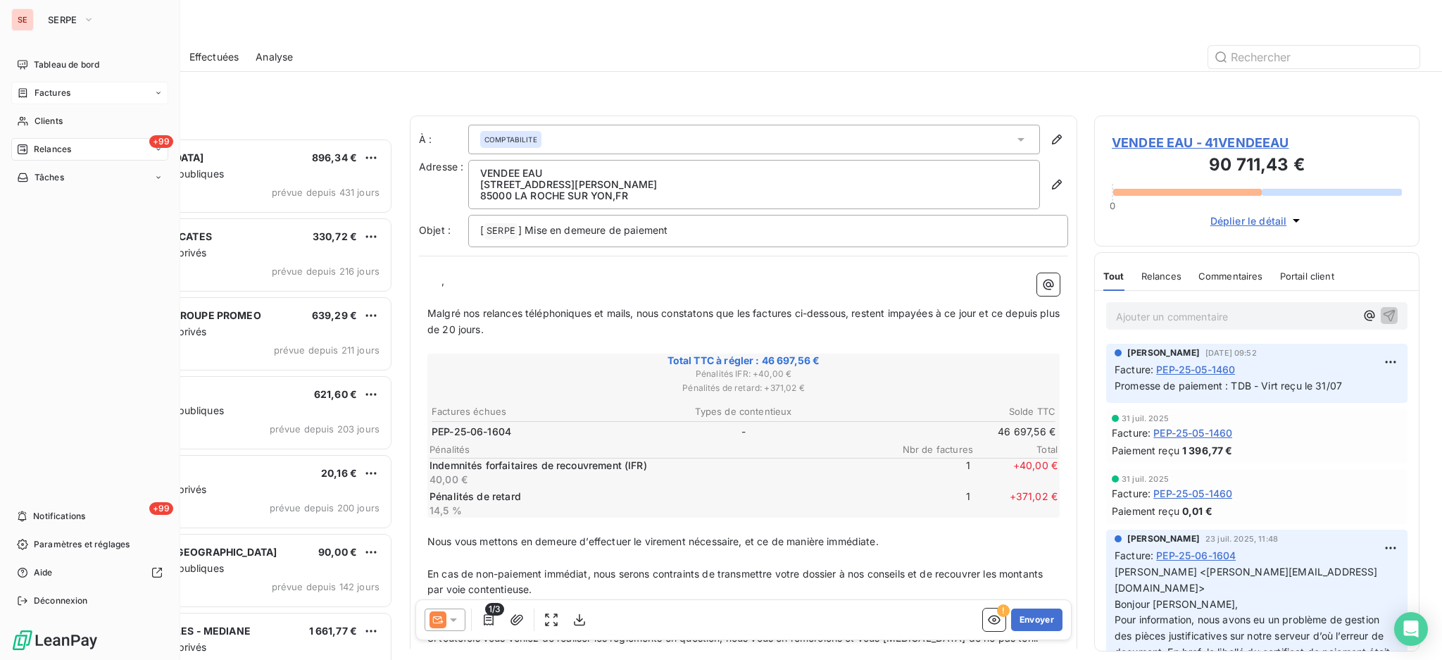
click at [29, 91] on div "Factures" at bounding box center [43, 93] width 53 height 13
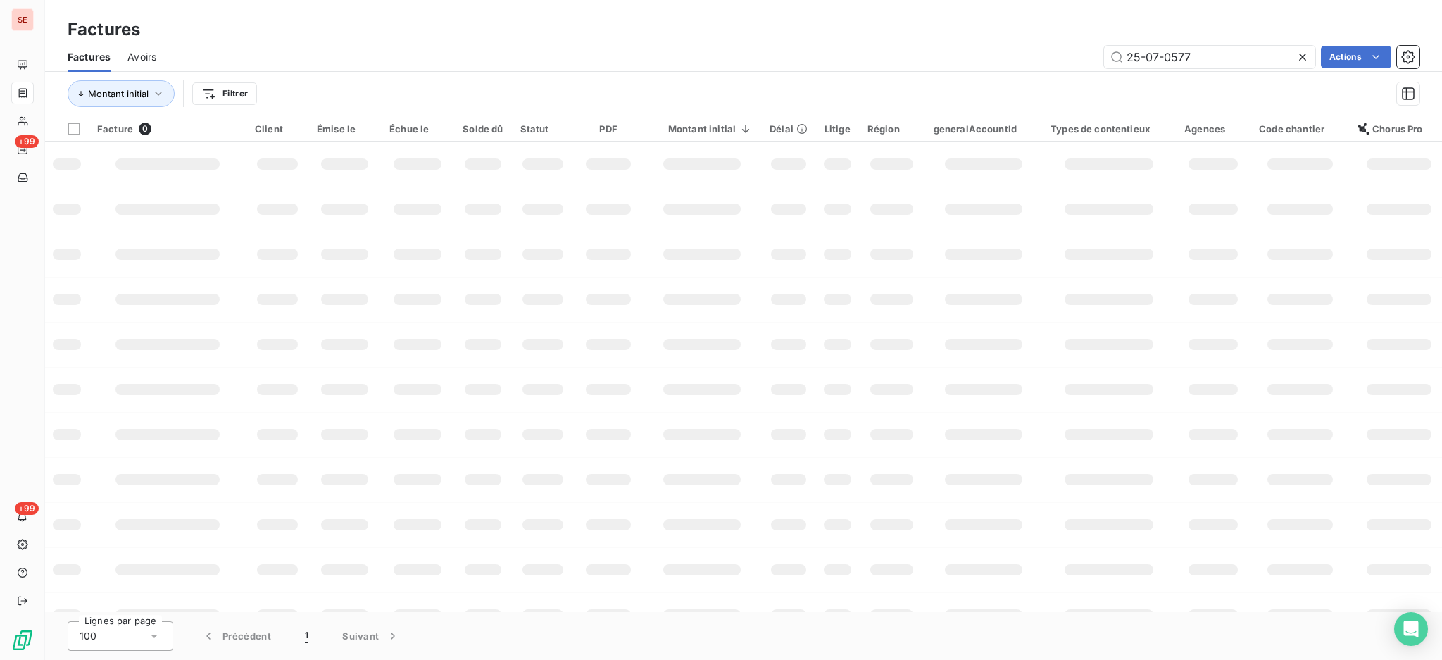
drag, startPoint x: 1239, startPoint y: 52, endPoint x: 1118, endPoint y: 72, distance: 122.7
click at [1118, 72] on div "Factures Avoirs 25-07-0577 Actions Montant initial Filtrer" at bounding box center [743, 78] width 1397 height 73
type input "25-06-0231"
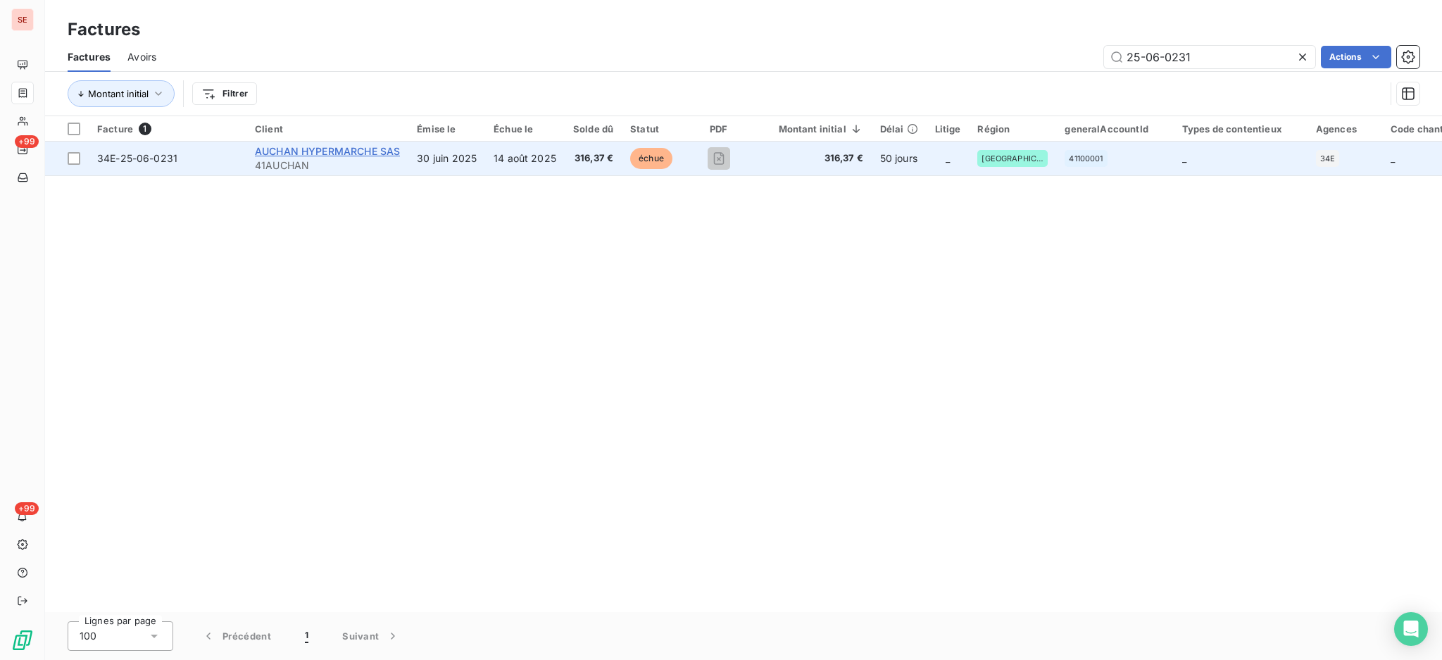
click at [370, 154] on span "AUCHAN HYPERMARCHE SAS" at bounding box center [327, 151] width 145 height 12
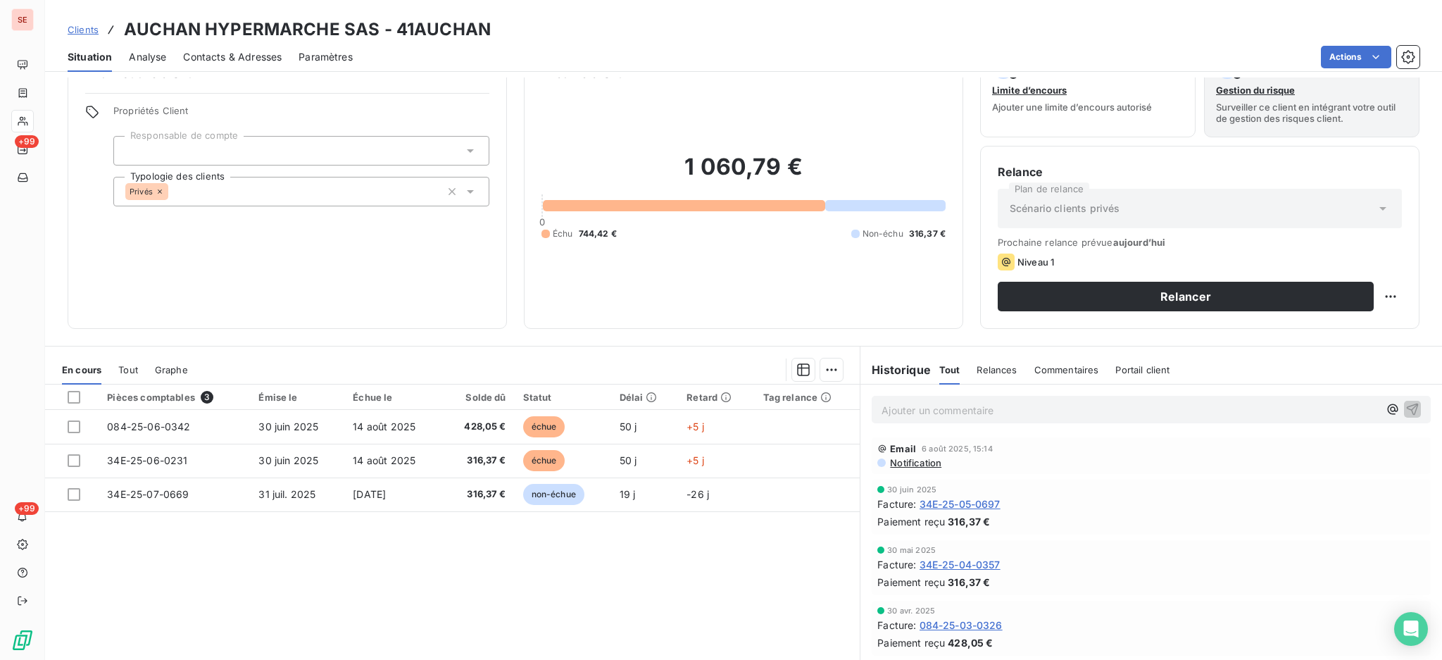
scroll to position [76, 0]
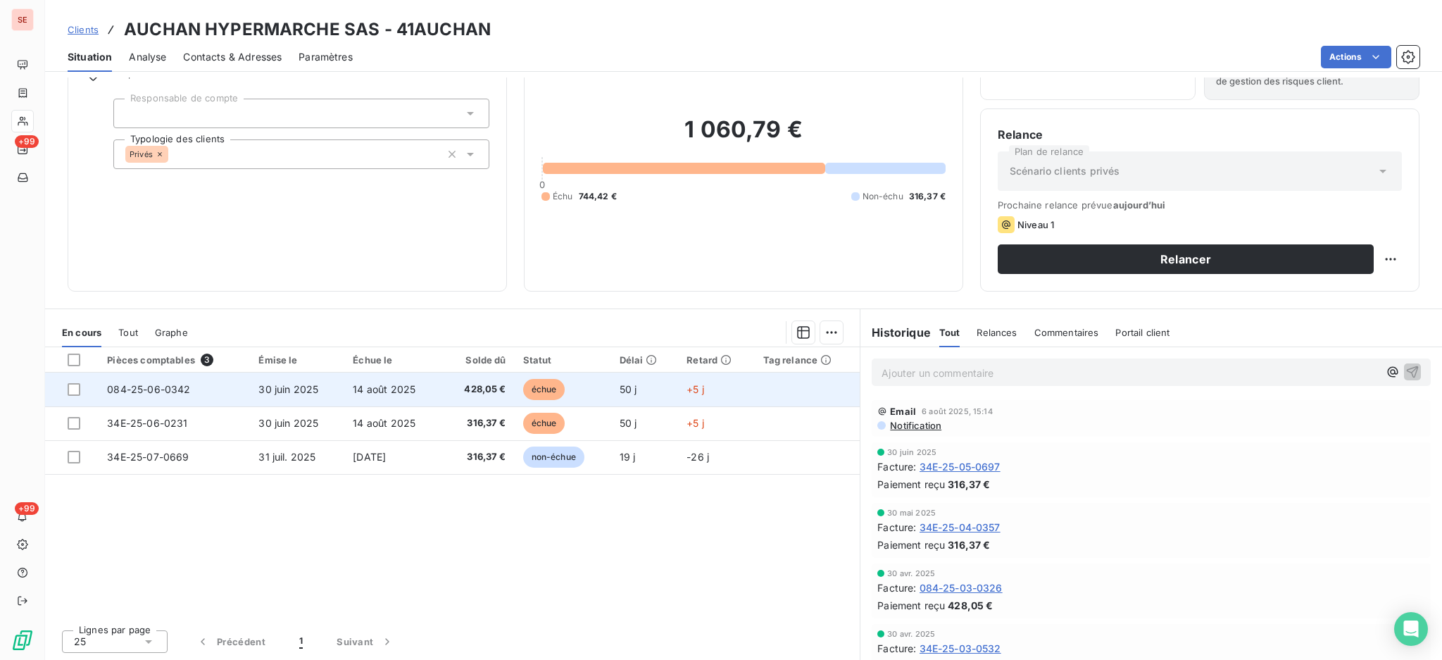
click at [323, 386] on td "30 juin 2025" at bounding box center [297, 389] width 94 height 34
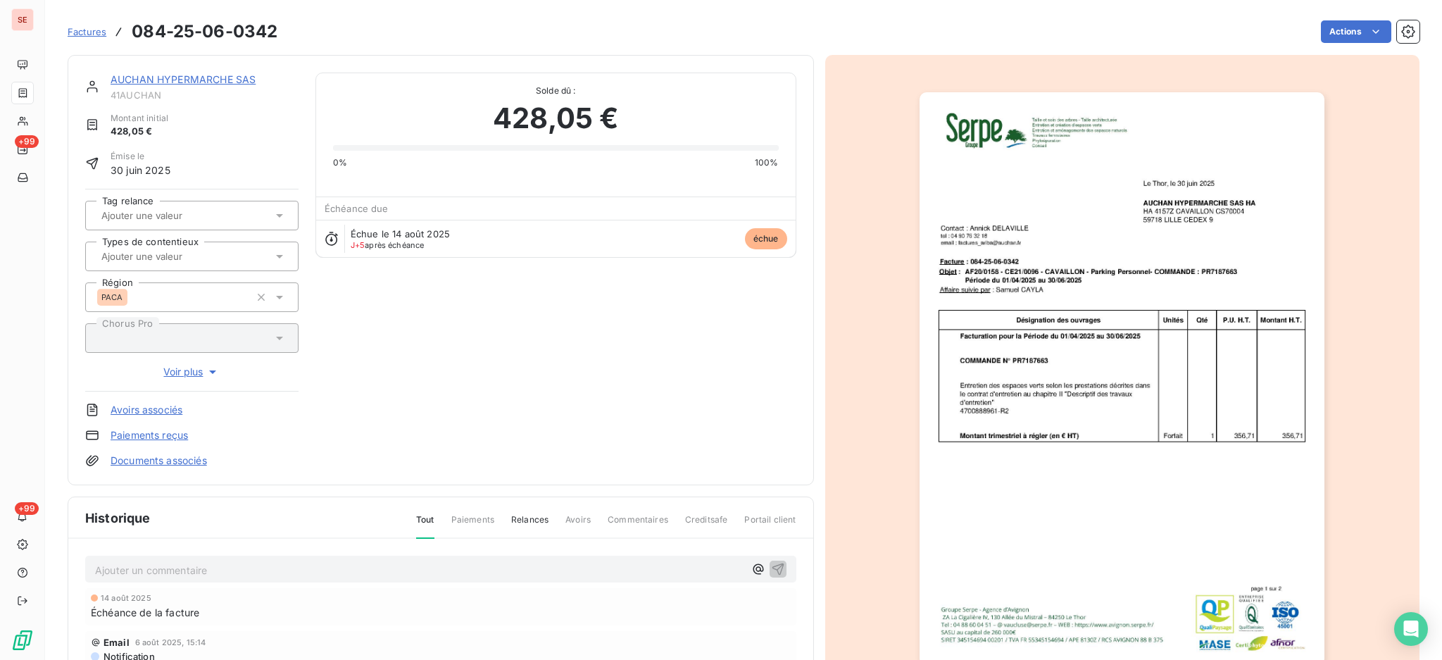
click at [286, 561] on p "Ajouter un commentaire ﻿" at bounding box center [419, 570] width 649 height 18
drag, startPoint x: 417, startPoint y: 567, endPoint x: -11, endPoint y: 553, distance: 428.9
click at [0, 553] on html "SE +99 +99 Factures 084-25-06-0342 Actions AUCHAN HYPERMARCHE SAS 41AUCHAN Mont…" at bounding box center [721, 330] width 1442 height 660
copy span "19/08 facture renvoyée sur factures@nhood.com via Spock"
click at [771, 569] on icon "button" at bounding box center [778, 568] width 14 height 14
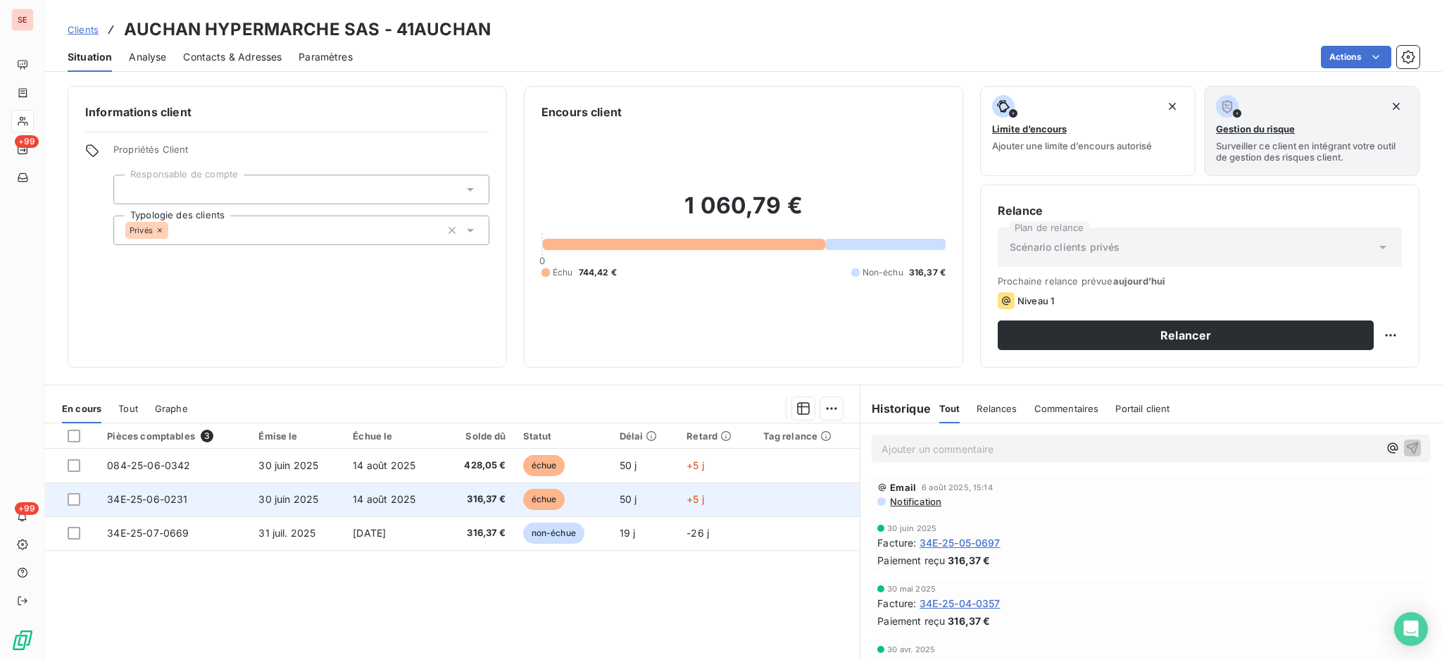
click at [354, 505] on td "14 août 2025" at bounding box center [393, 499] width 98 height 34
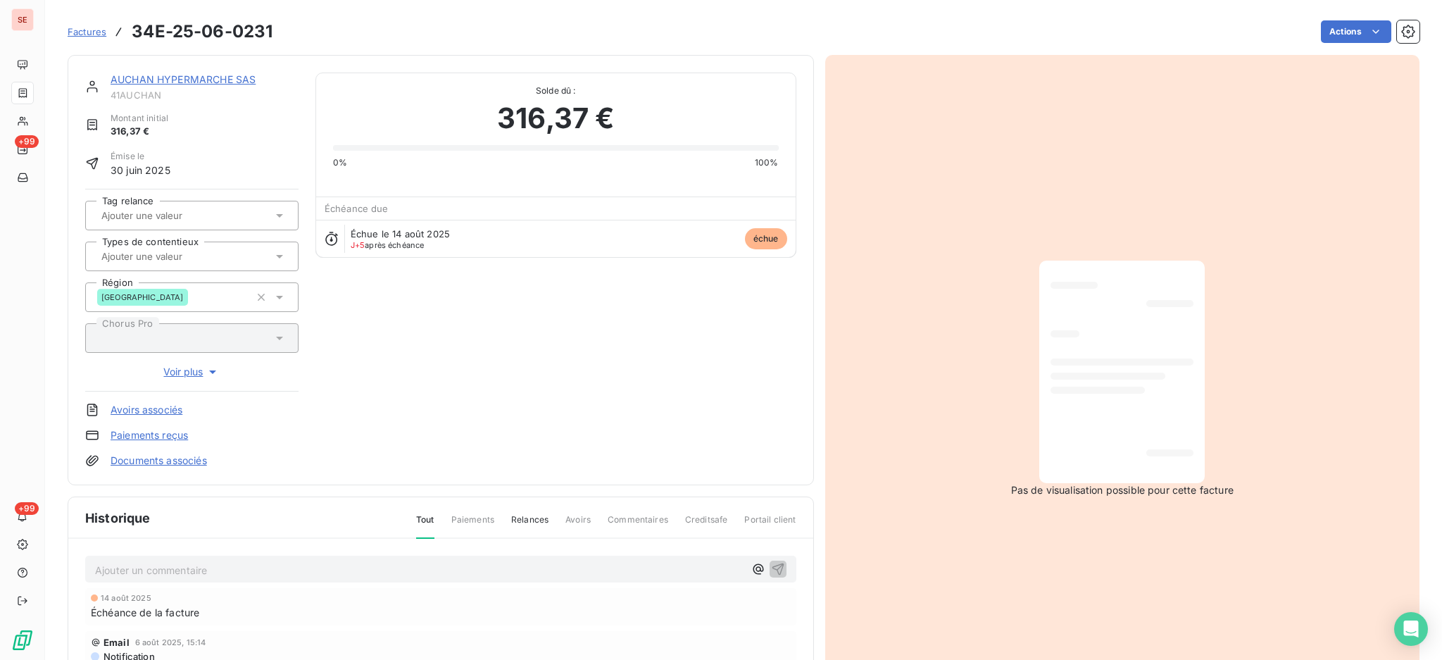
click at [237, 565] on p "Ajouter un commentaire ﻿" at bounding box center [419, 570] width 649 height 18
click at [771, 561] on icon "button" at bounding box center [778, 568] width 14 height 14
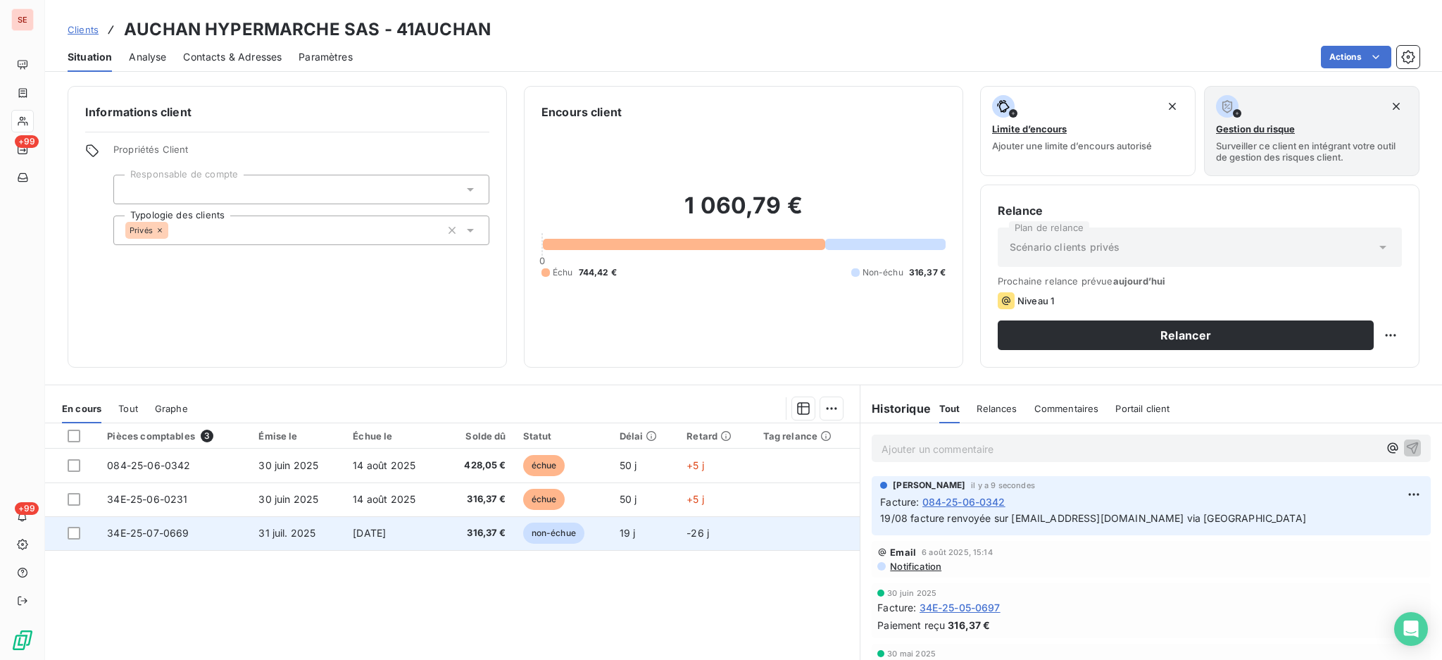
click at [447, 539] on td "316,37 €" at bounding box center [478, 533] width 72 height 34
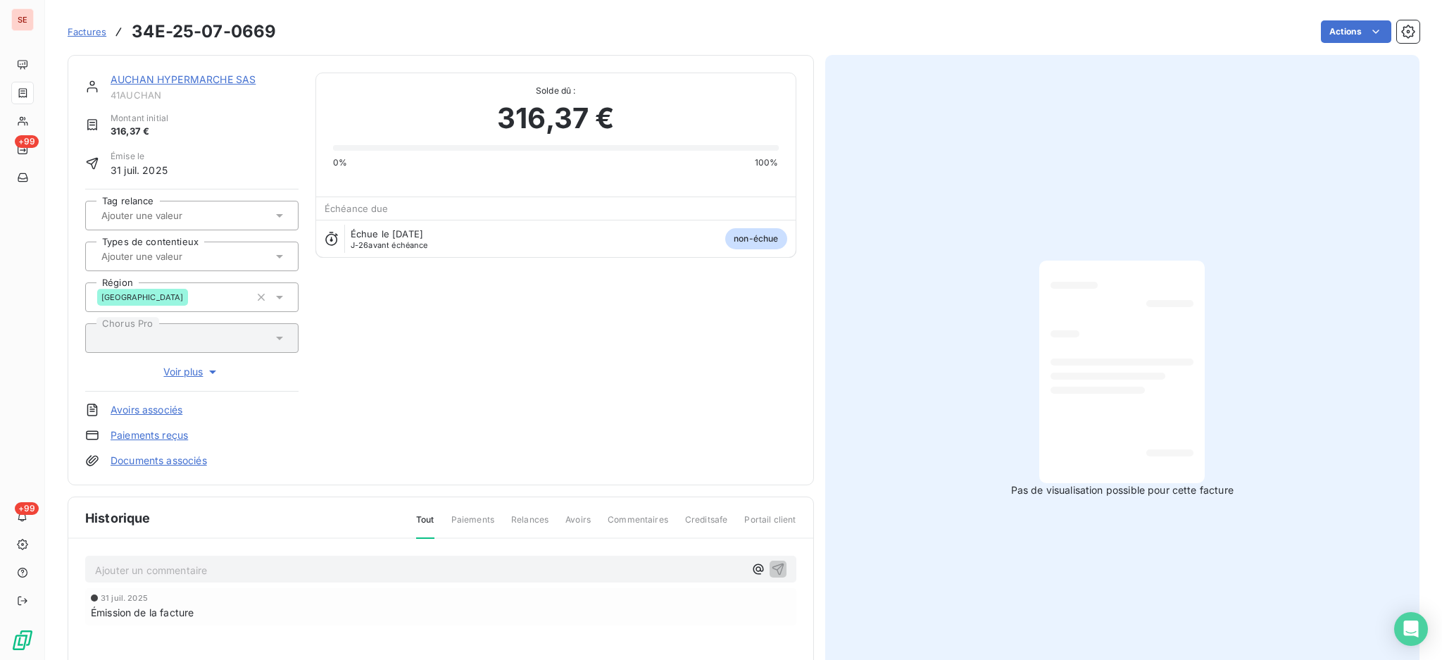
click at [255, 561] on p "Ajouter un commentaire ﻿" at bounding box center [419, 570] width 649 height 18
click at [772, 567] on icon "button" at bounding box center [778, 568] width 12 height 12
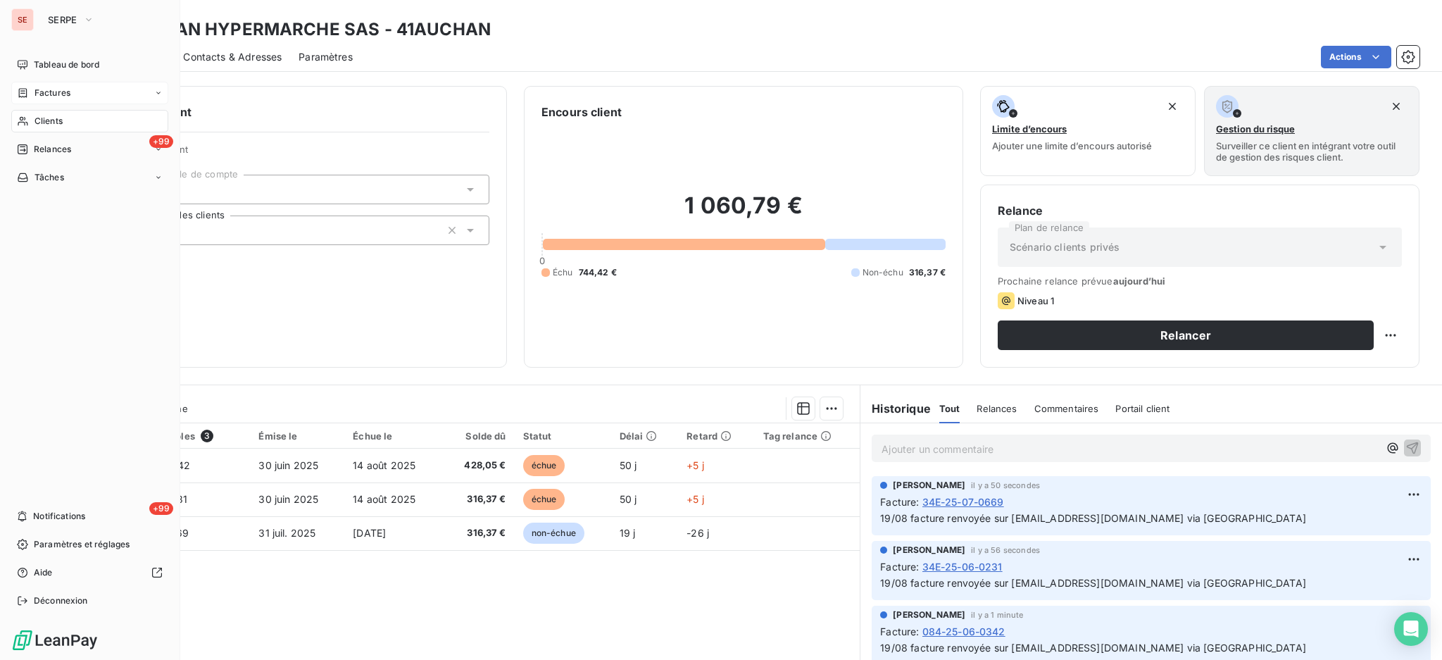
click at [39, 87] on span "Factures" at bounding box center [52, 93] width 36 height 13
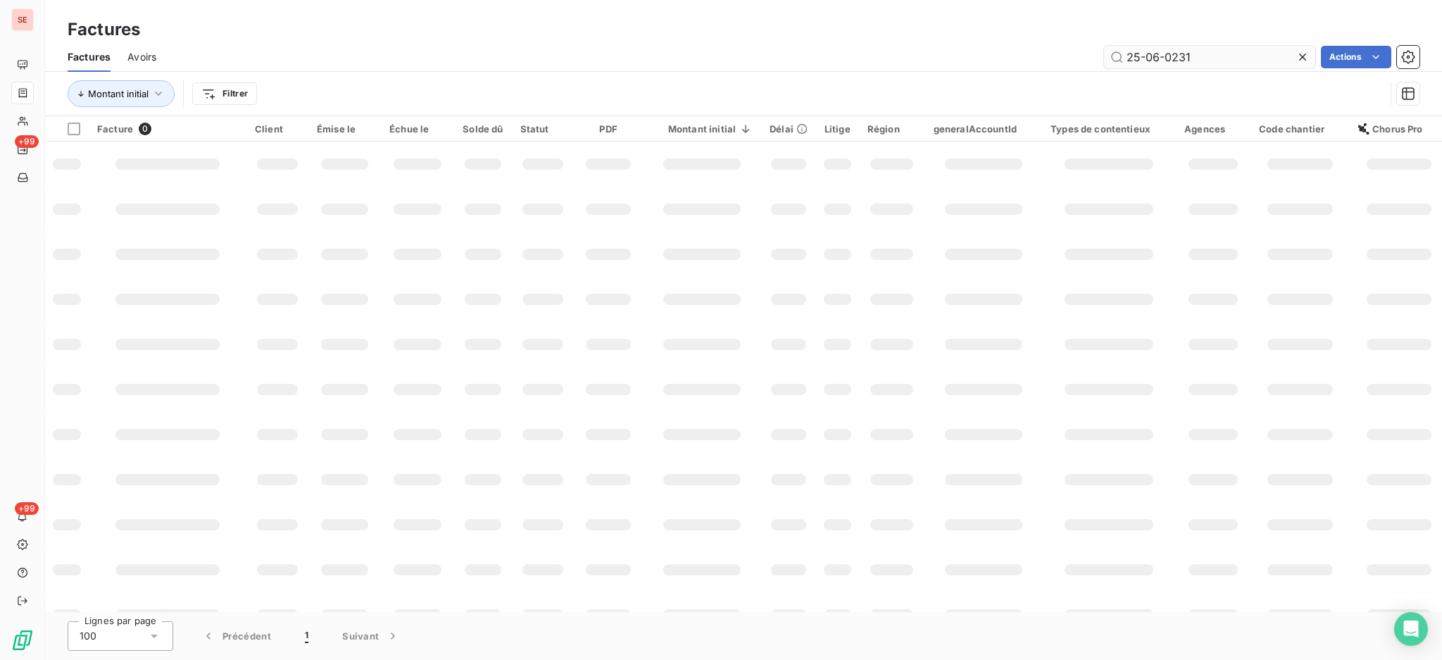
drag, startPoint x: 1228, startPoint y: 53, endPoint x: 1172, endPoint y: 60, distance: 56.8
click at [1209, 56] on input "25-06-0231" at bounding box center [1209, 57] width 211 height 23
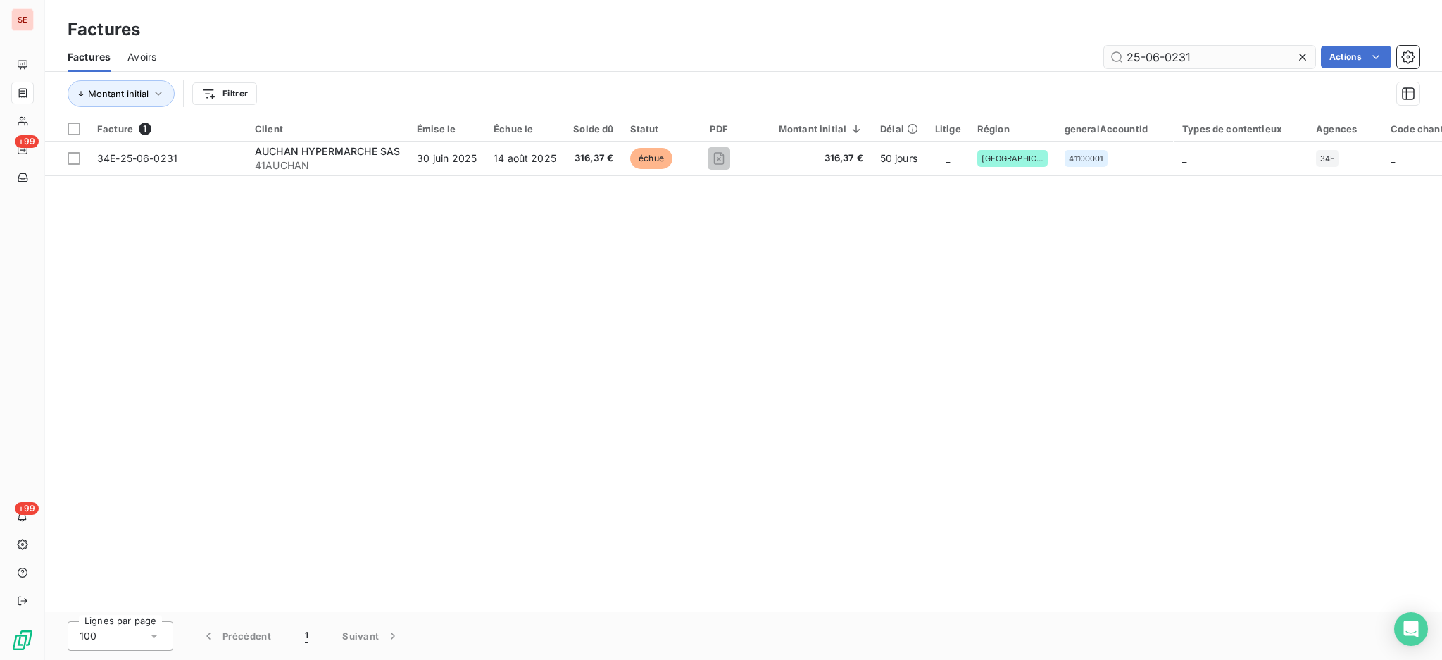
drag, startPoint x: 1172, startPoint y: 60, endPoint x: 1153, endPoint y: 62, distance: 19.1
click at [1153, 62] on input "25-06-0231" at bounding box center [1209, 57] width 211 height 23
type input "25-07-0894"
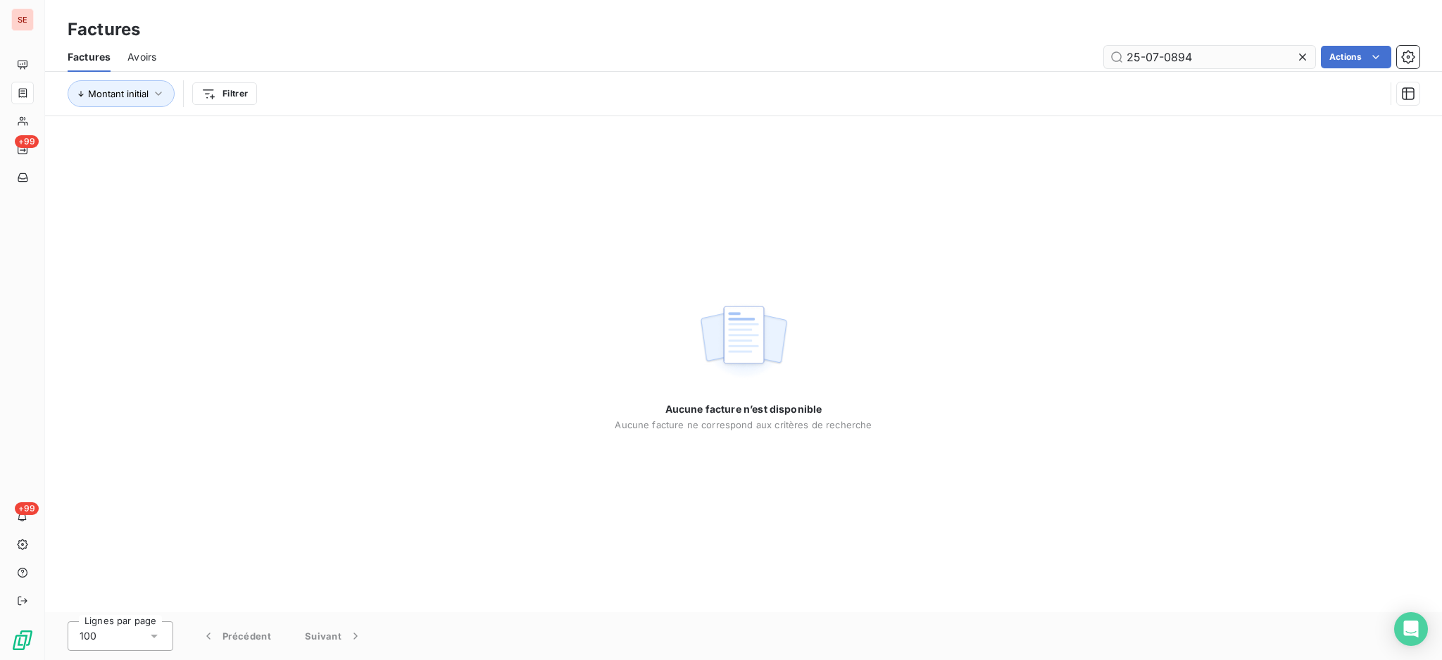
drag, startPoint x: 1298, startPoint y: 56, endPoint x: 1288, endPoint y: 56, distance: 10.6
click at [1297, 56] on icon at bounding box center [1302, 57] width 14 height 14
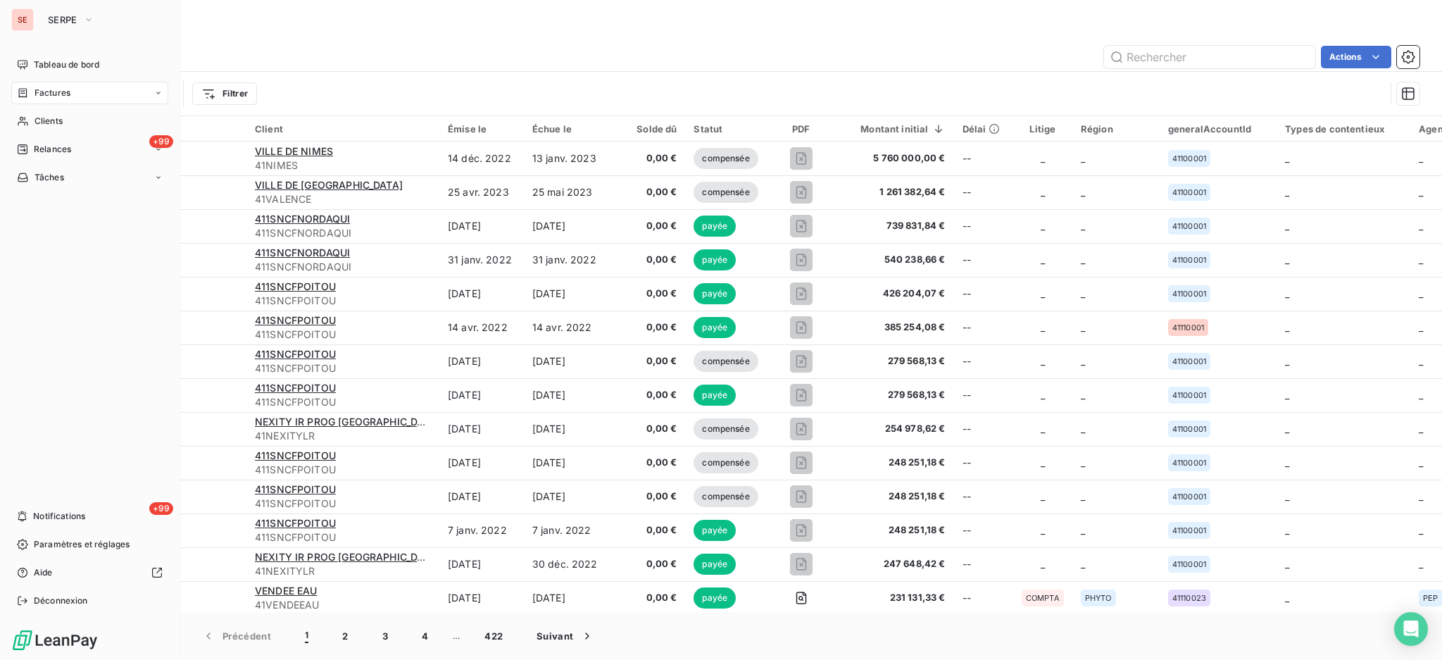
click at [51, 97] on span "Factures" at bounding box center [52, 93] width 36 height 13
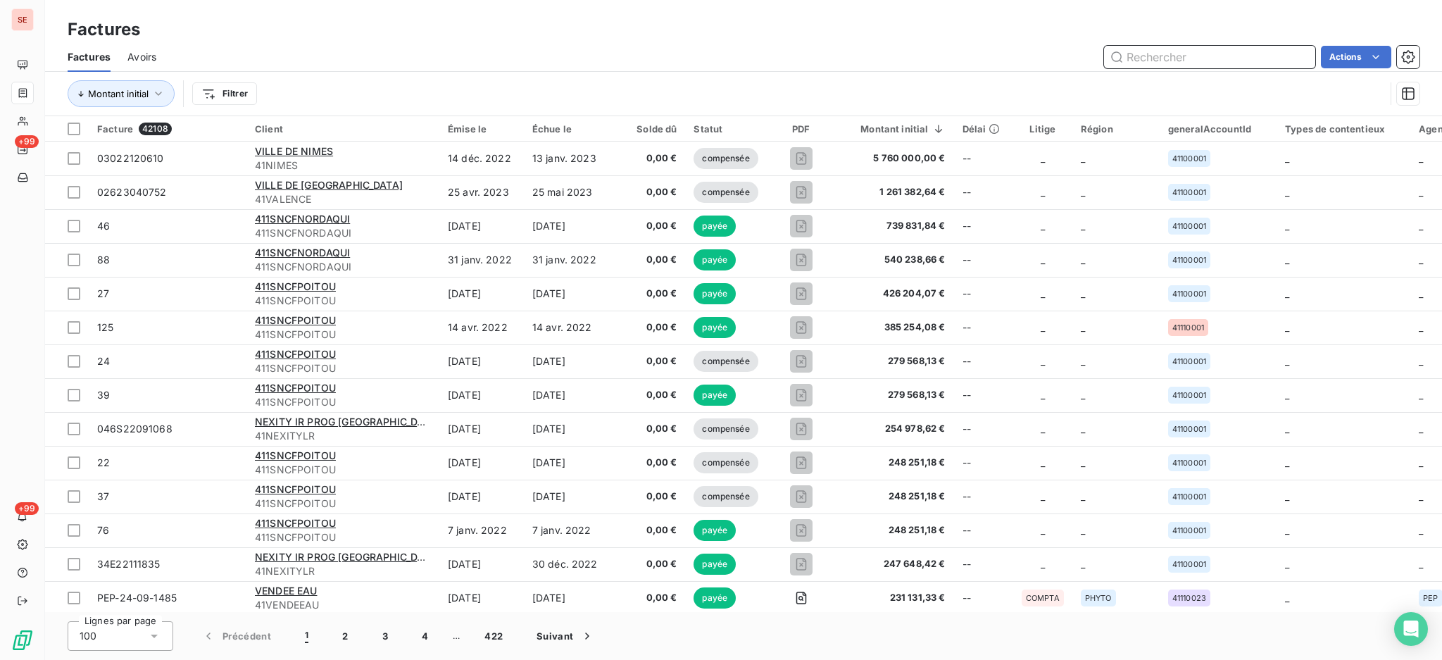
click at [1213, 51] on input "text" at bounding box center [1209, 57] width 211 height 23
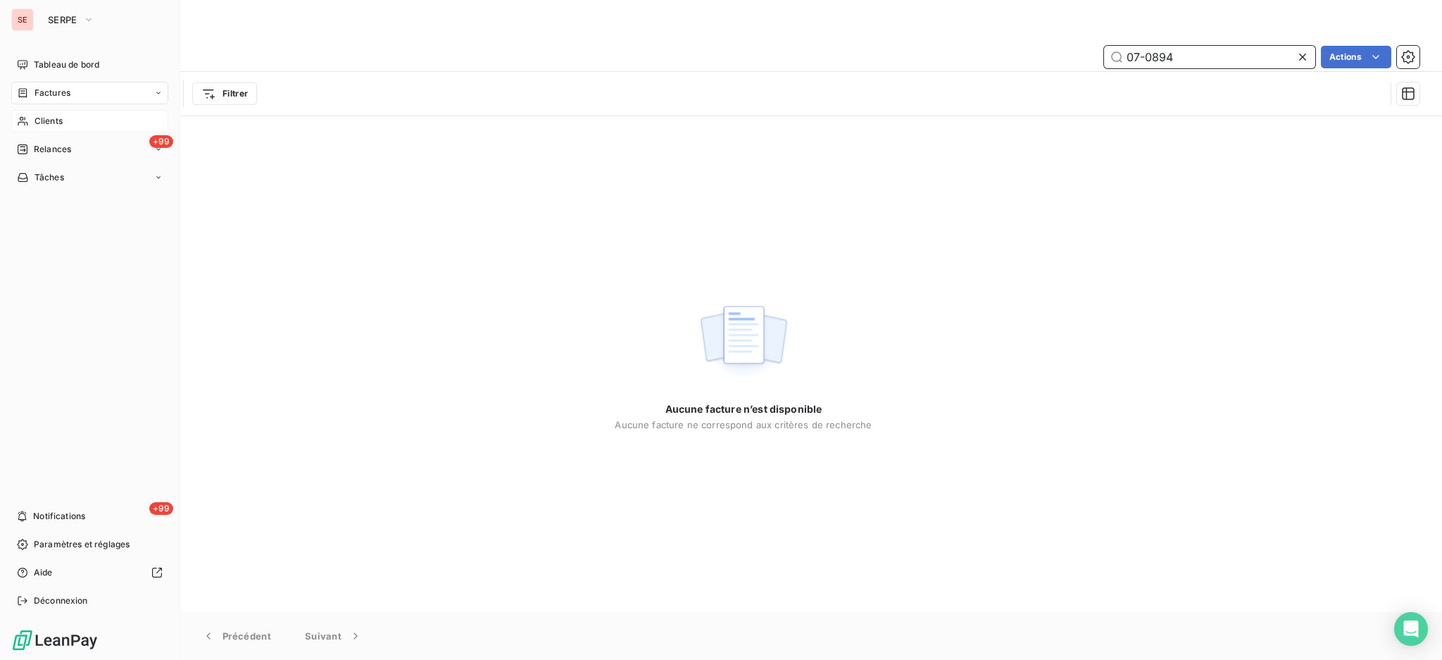
type input "07-0894"
click at [52, 116] on span "Clients" at bounding box center [48, 121] width 28 height 13
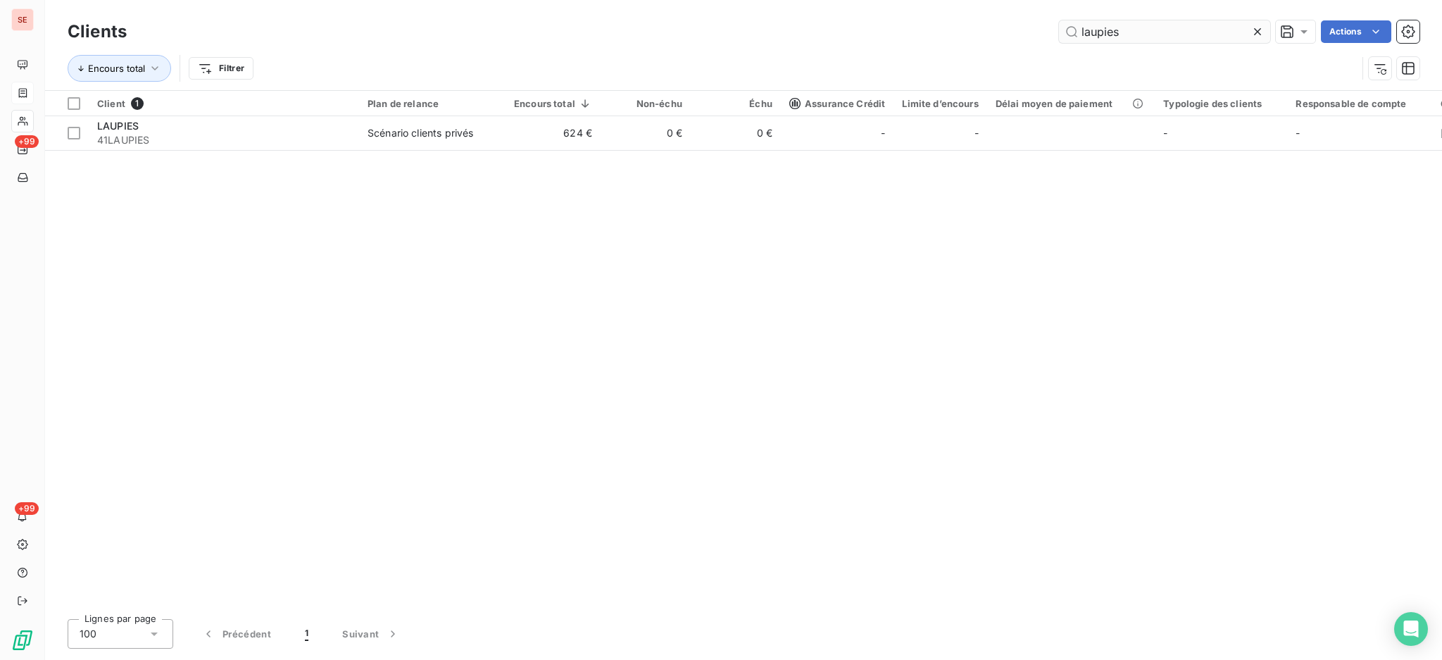
click at [1146, 34] on input "laupies" at bounding box center [1164, 31] width 211 height 23
drag, startPoint x: 1088, startPoint y: 34, endPoint x: 1008, endPoint y: 46, distance: 80.5
click at [1008, 46] on div "Clients laupies Actions Encours total Filtrer" at bounding box center [744, 53] width 1352 height 73
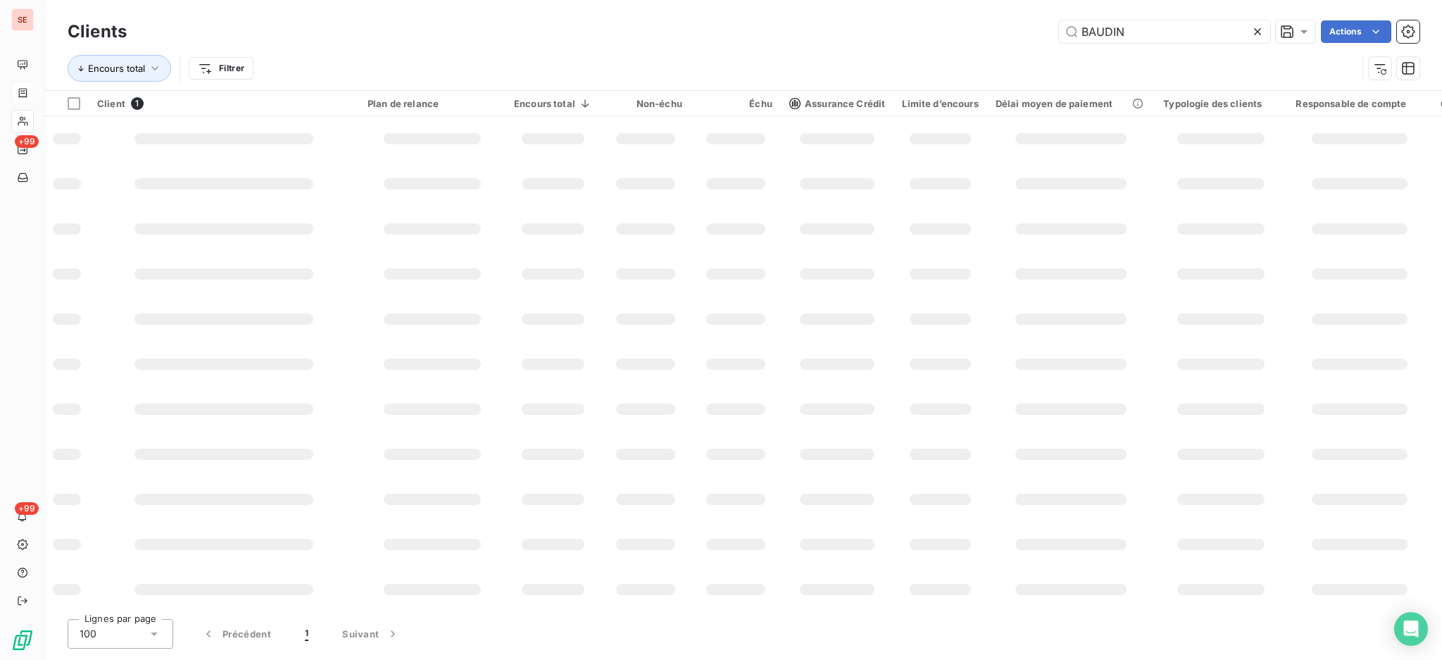
type input "BAUDIN"
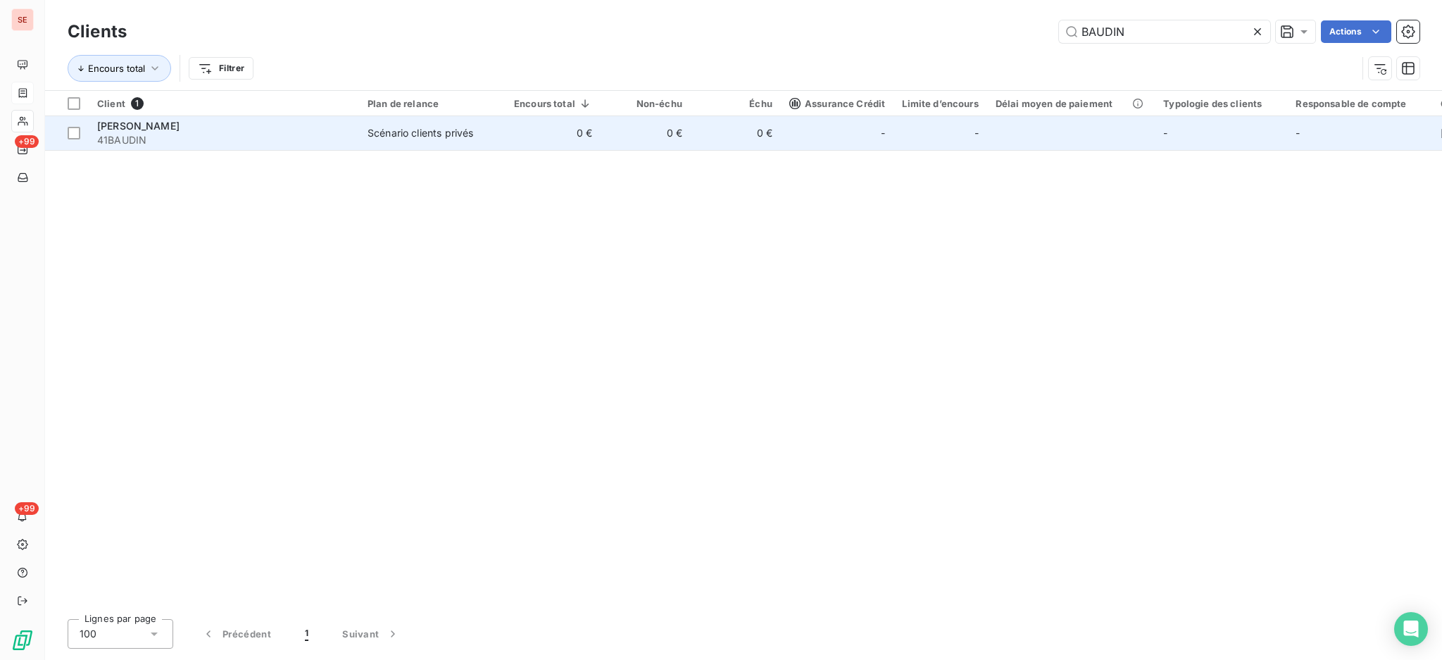
click at [422, 132] on div "Scénario clients privés" at bounding box center [420, 133] width 106 height 14
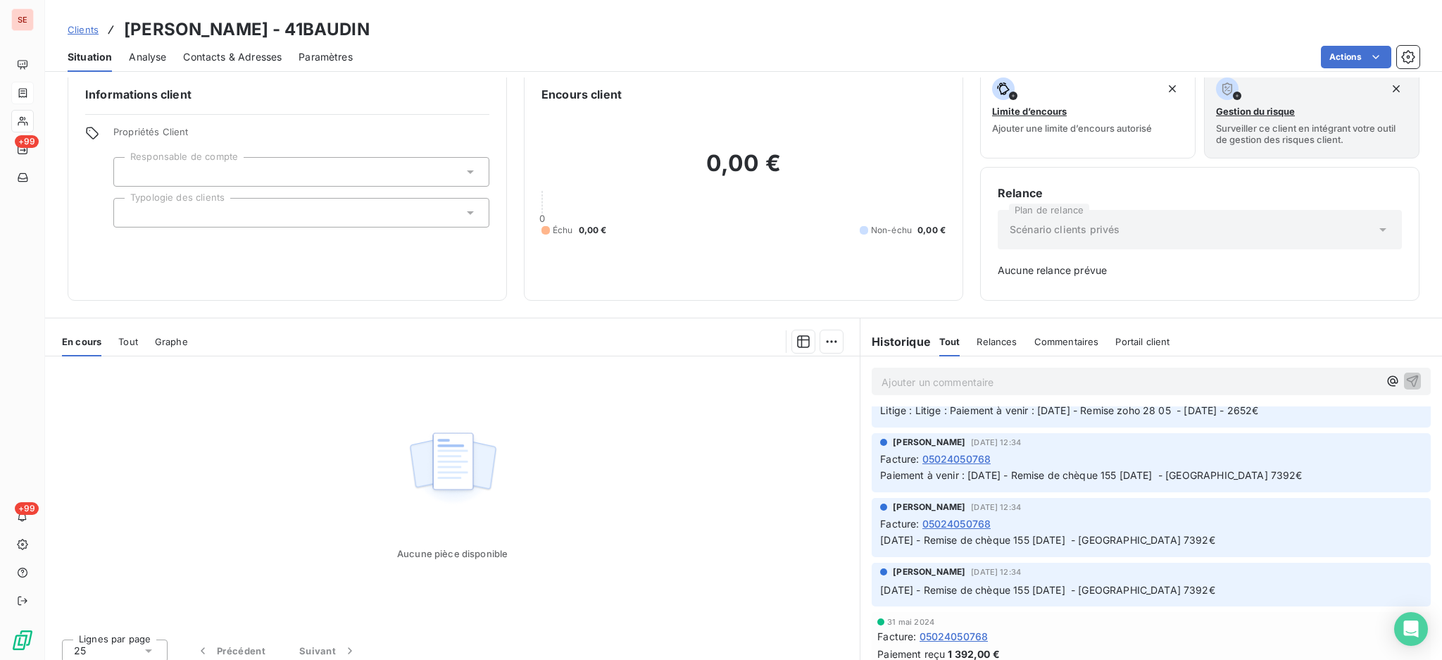
scroll to position [27, 0]
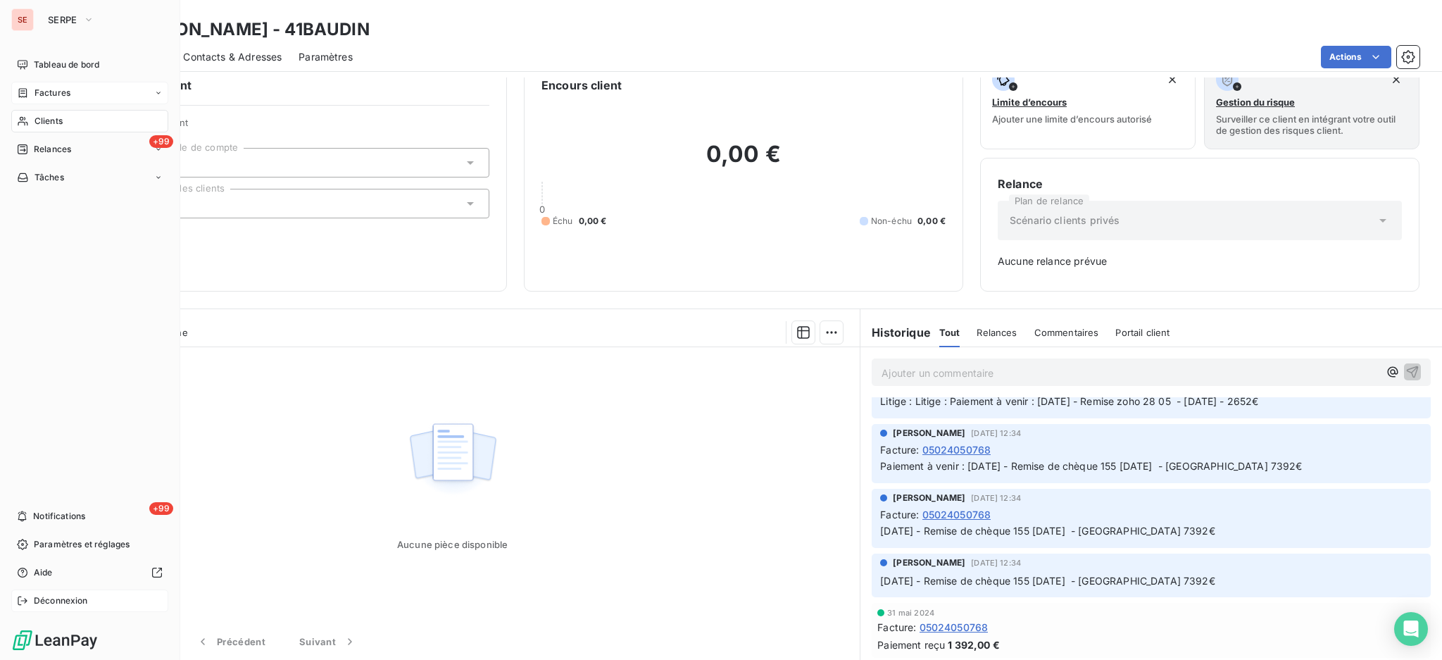
click at [61, 596] on span "Déconnexion" at bounding box center [61, 600] width 54 height 13
